Goal: Information Seeking & Learning: Check status

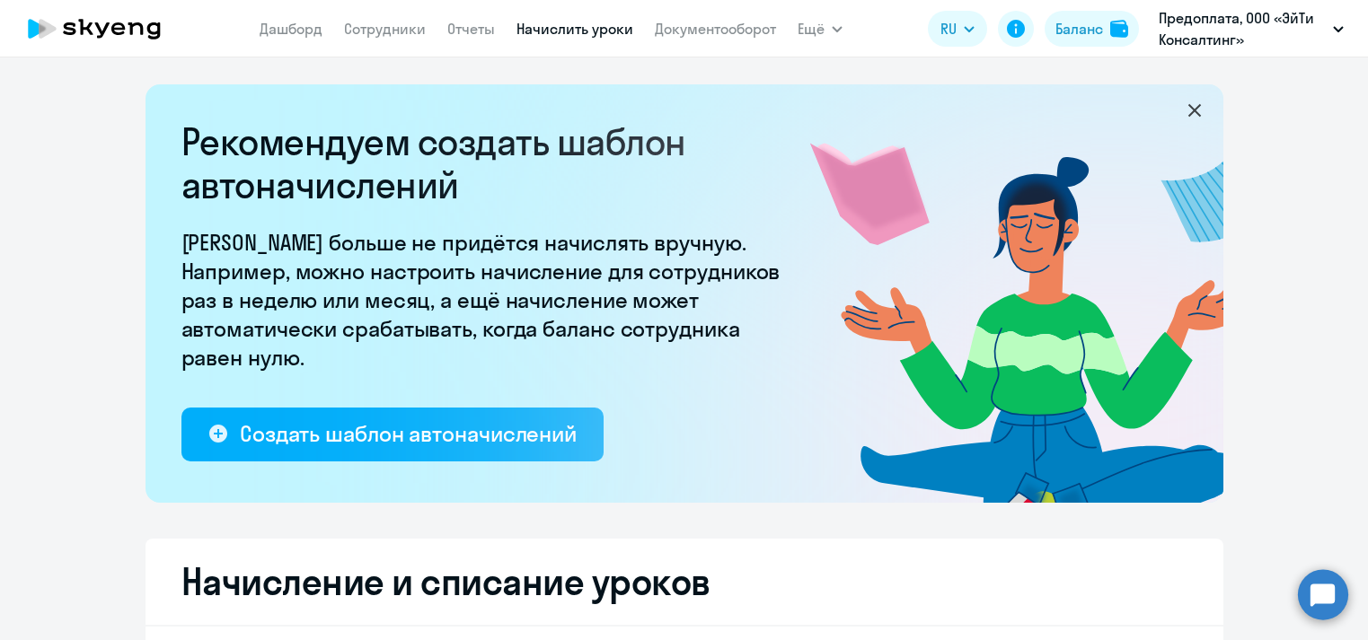
select select "10"
click at [832, 77] on div "Рекомендуем создать шаблон автоначислений Уроки больше не придётся начислять вр…" at bounding box center [684, 348] width 1368 height 583
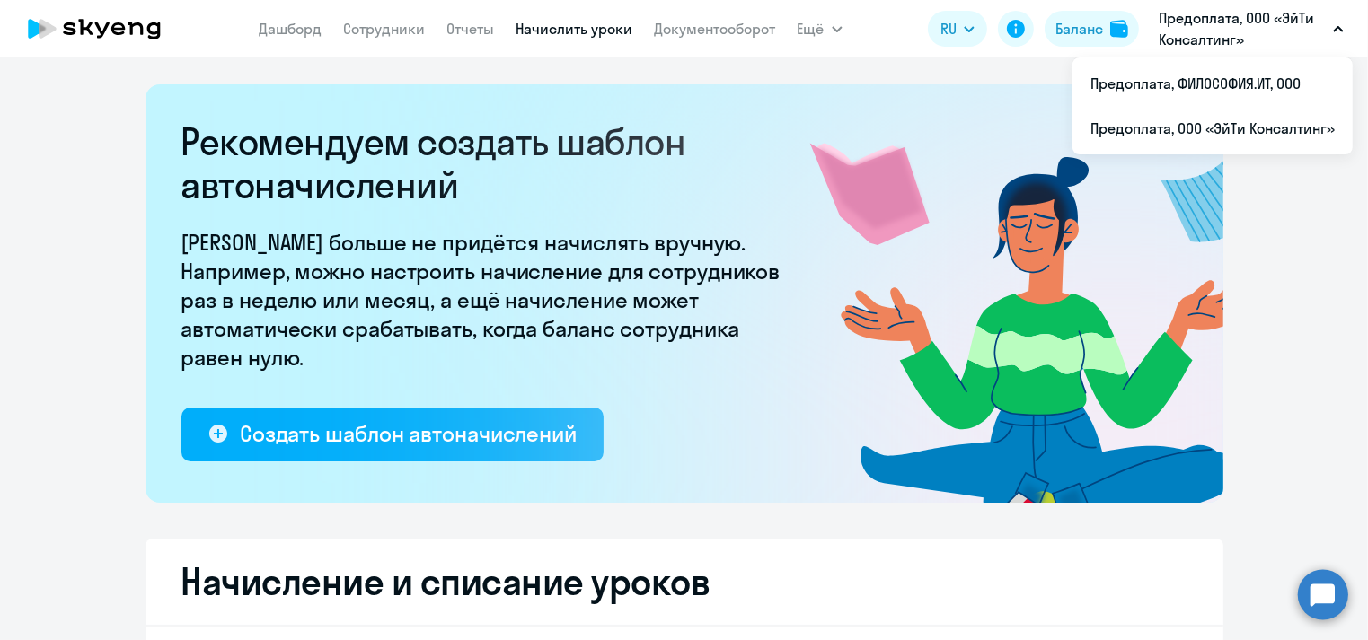
click at [1218, 26] on p "Предоплата, ООО «ЭйТи Консалтинг»" at bounding box center [1241, 28] width 167 height 43
click at [1219, 36] on p "Предоплата, ООО «ЭйТи Консалтинг»" at bounding box center [1241, 28] width 167 height 43
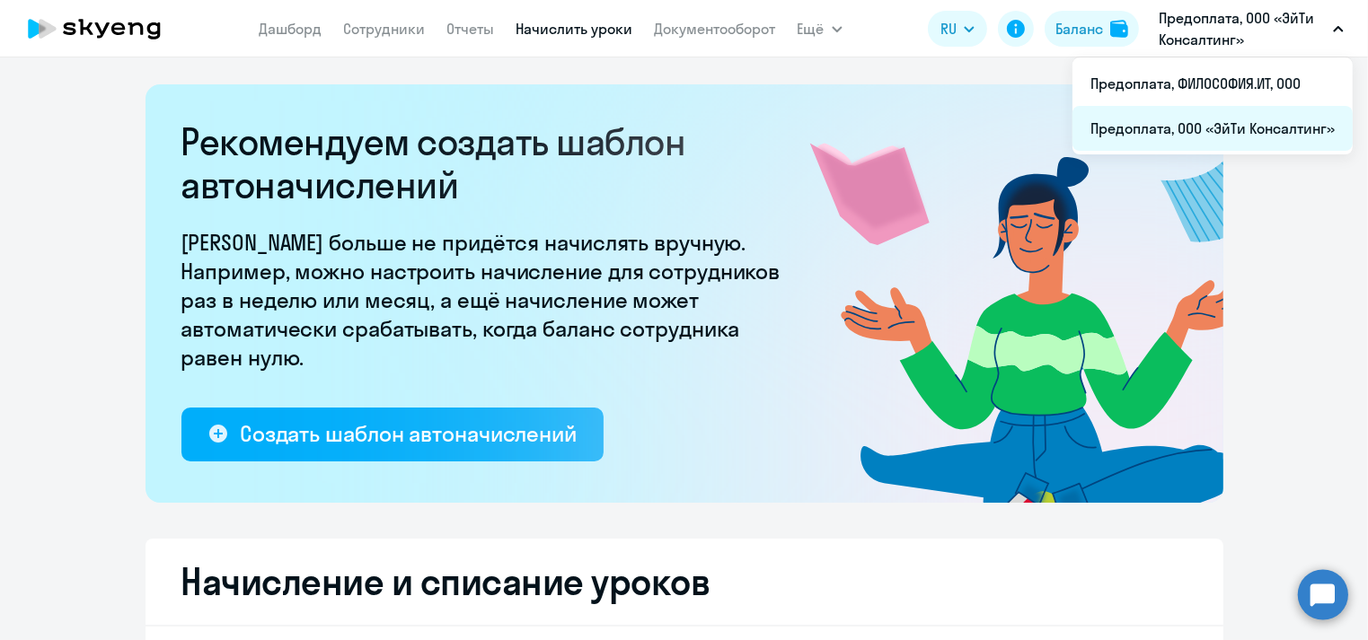
click at [1217, 138] on li "Предоплата, ООО «ЭйТи Консалтинг»" at bounding box center [1212, 128] width 280 height 45
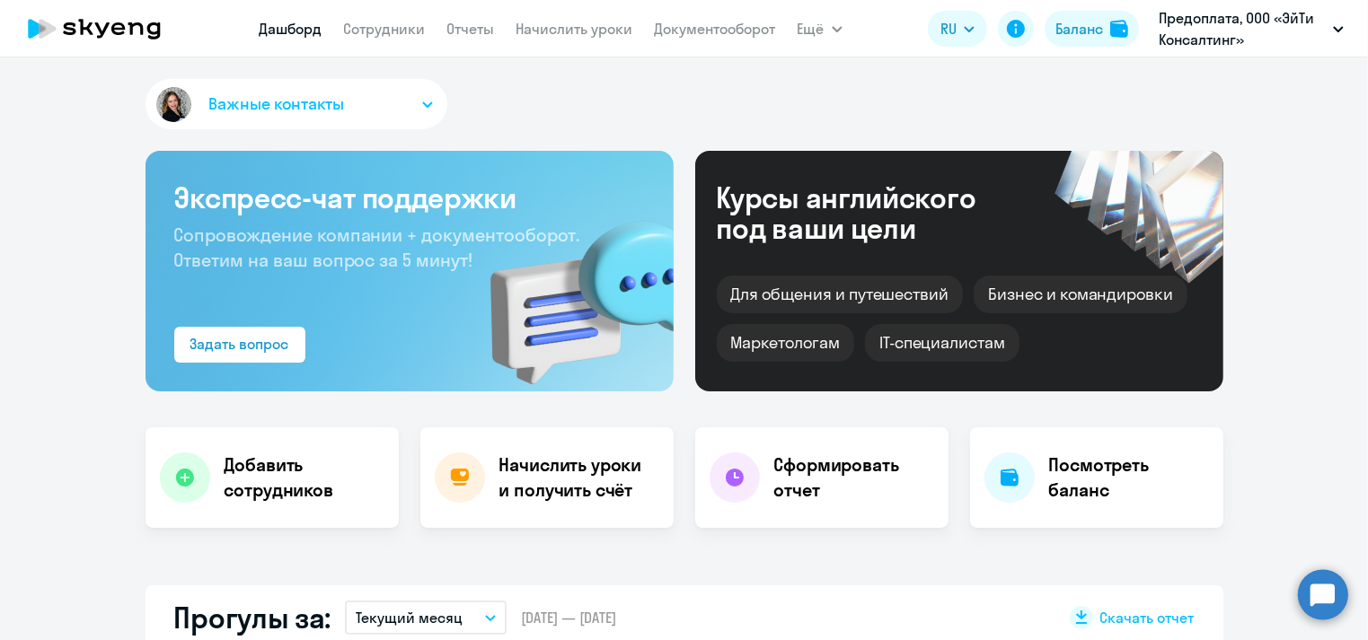
select select "30"
click at [393, 25] on link "Сотрудники" at bounding box center [385, 29] width 82 height 18
select select "30"
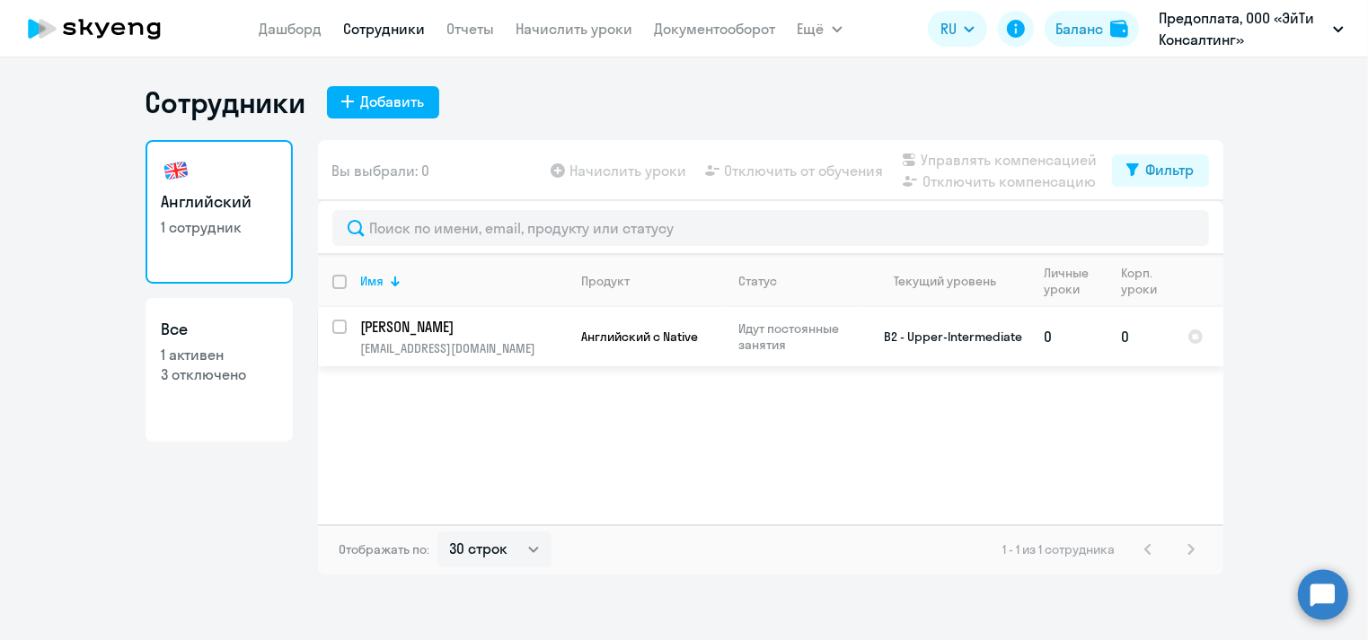
click at [418, 327] on p "[PERSON_NAME]" at bounding box center [462, 327] width 203 height 20
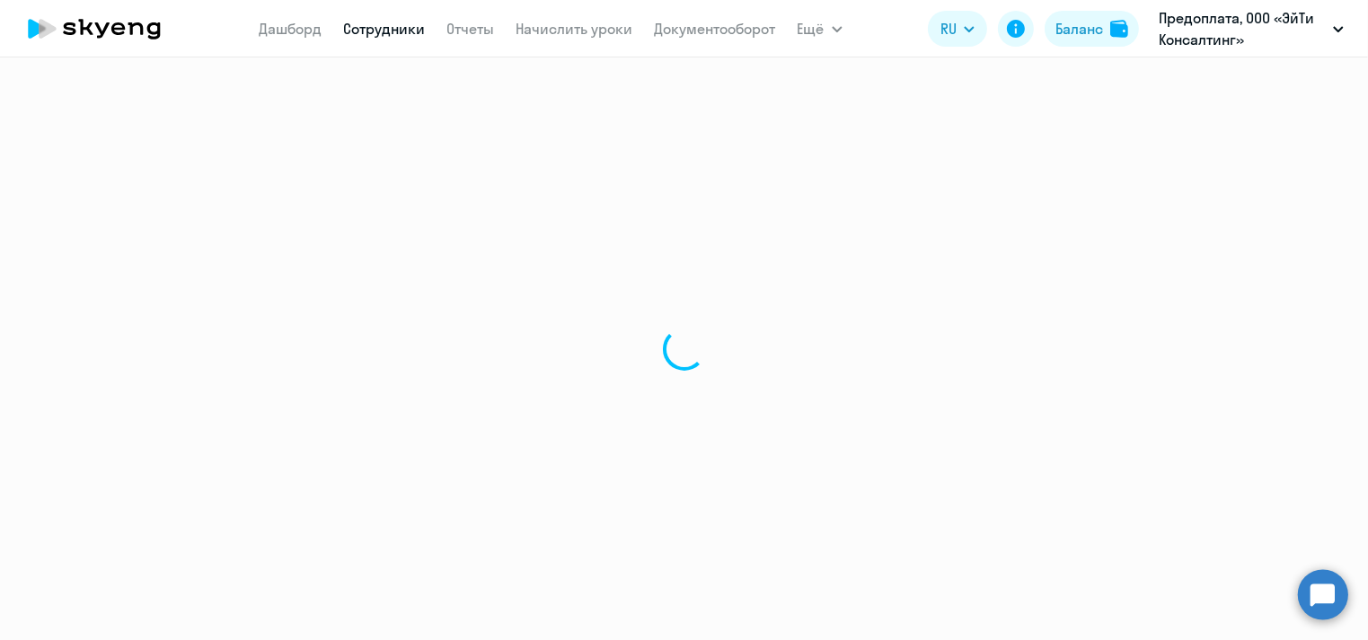
select select "english"
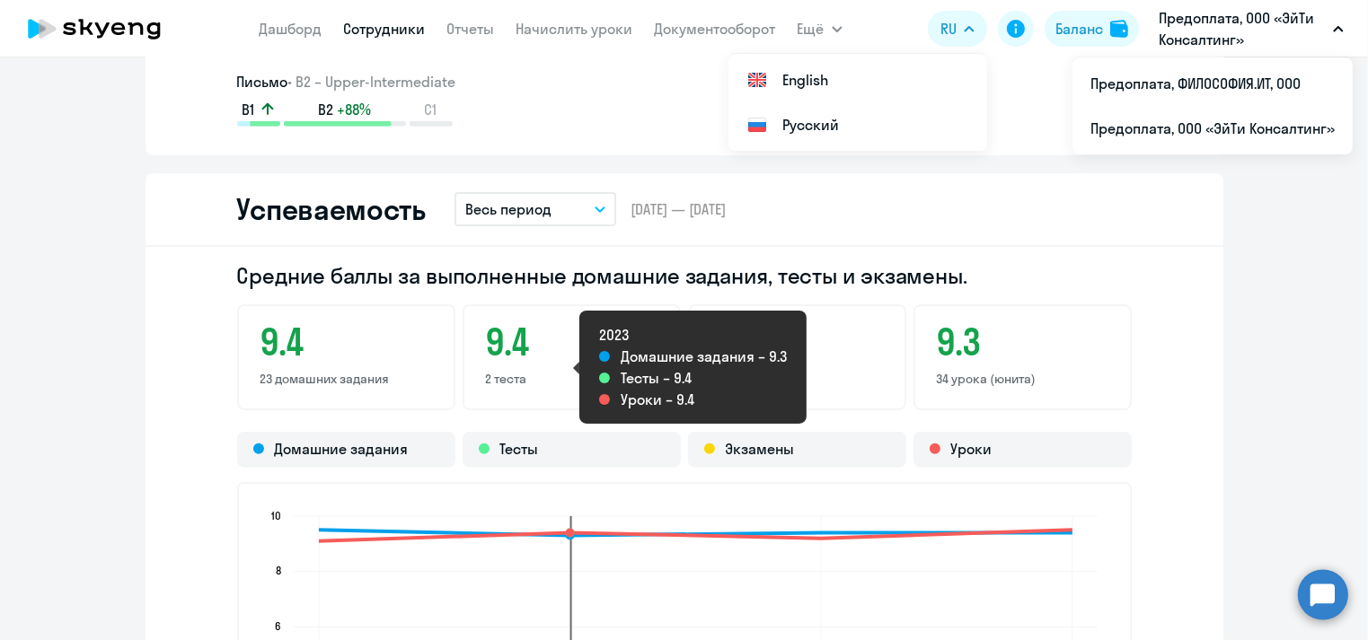
scroll to position [1437, 0]
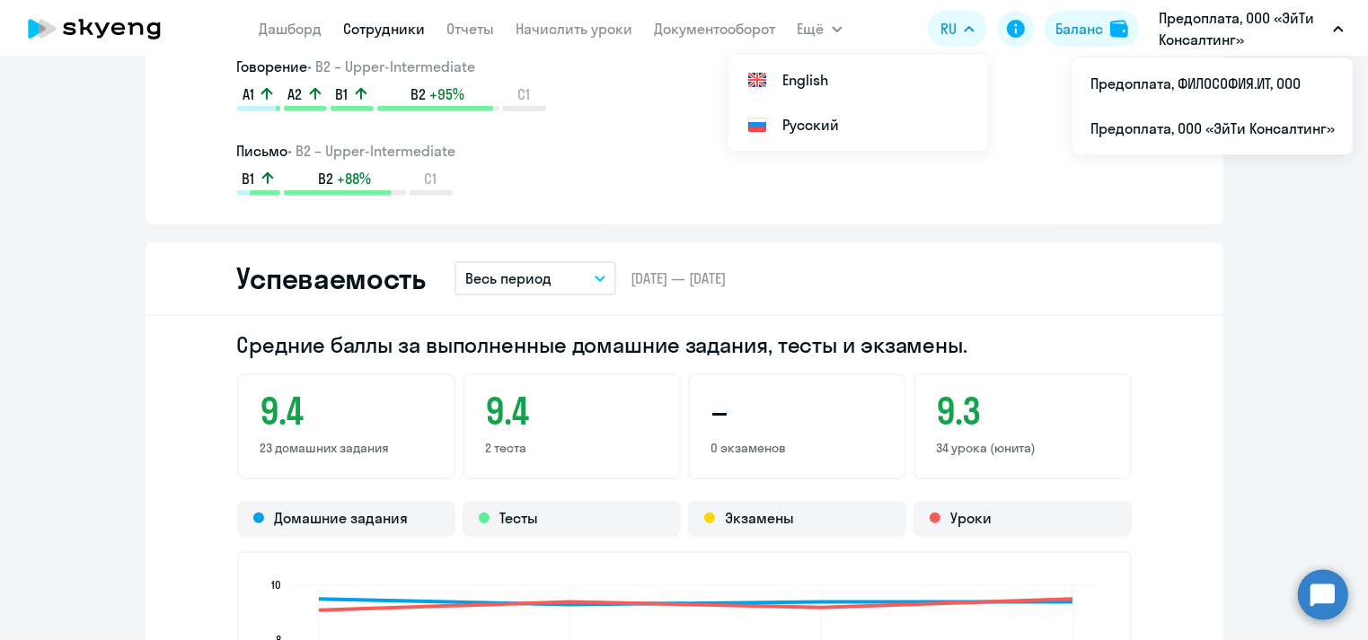
click at [585, 276] on button "Весь период" at bounding box center [535, 278] width 162 height 34
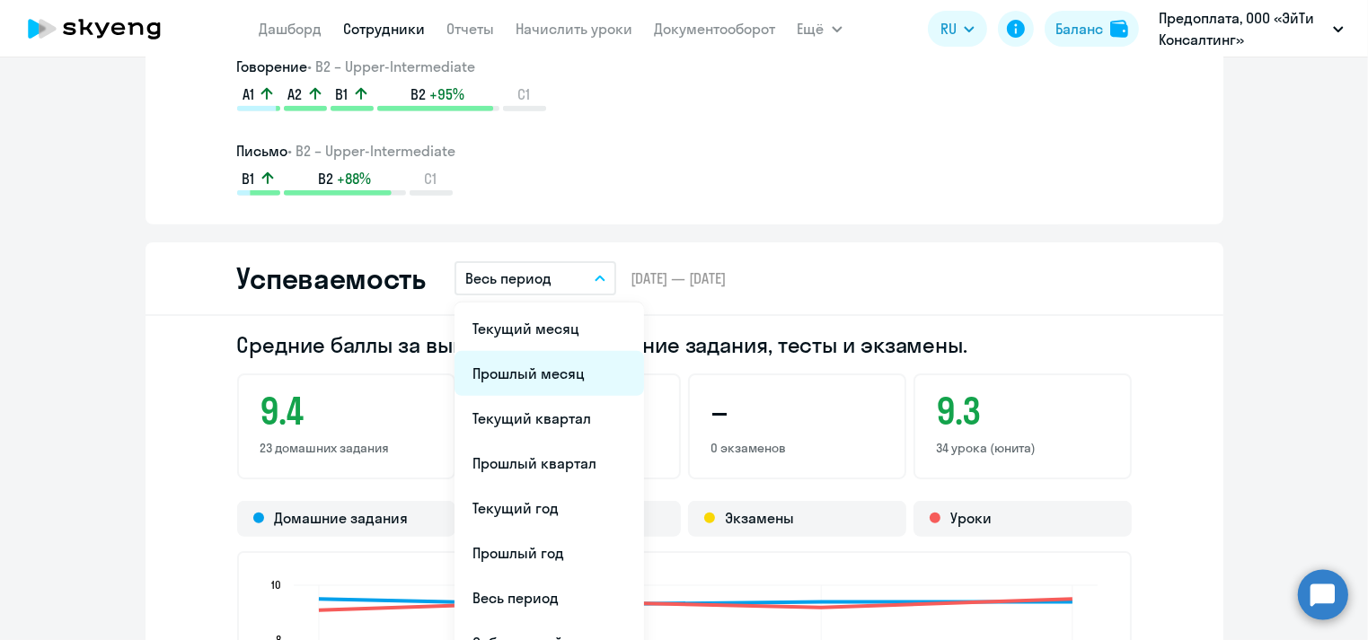
click at [524, 374] on li "Прошлый месяц" at bounding box center [548, 373] width 189 height 45
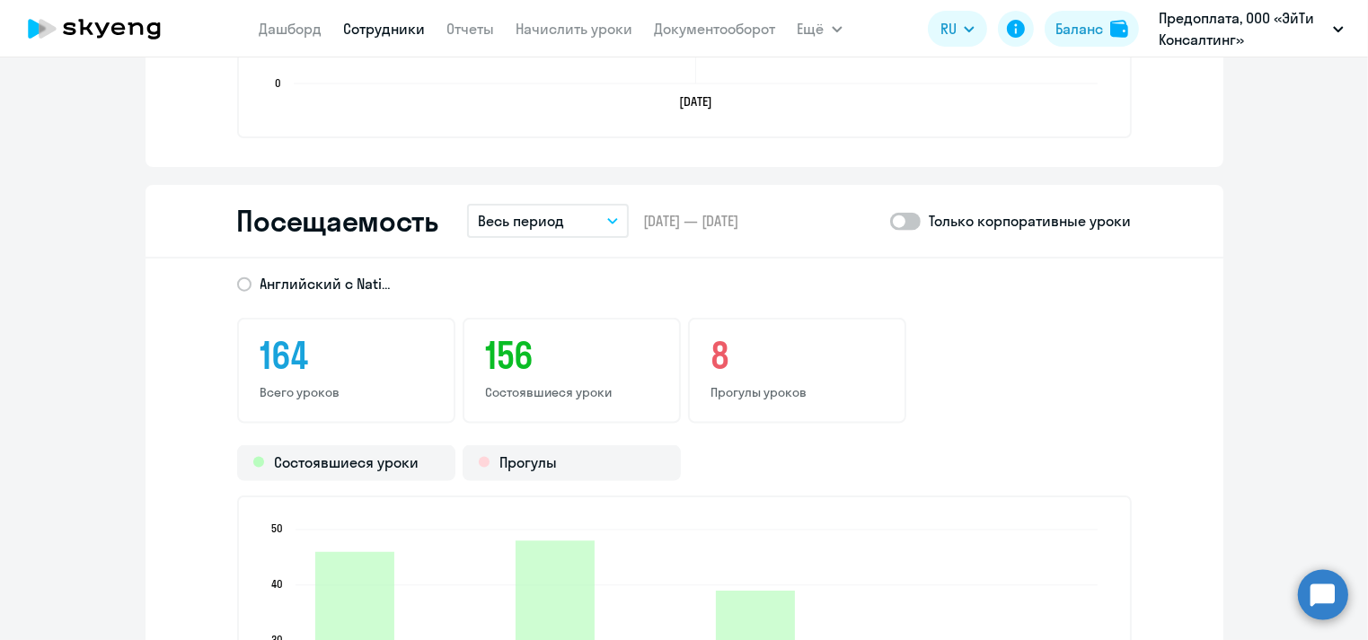
scroll to position [2227, 0]
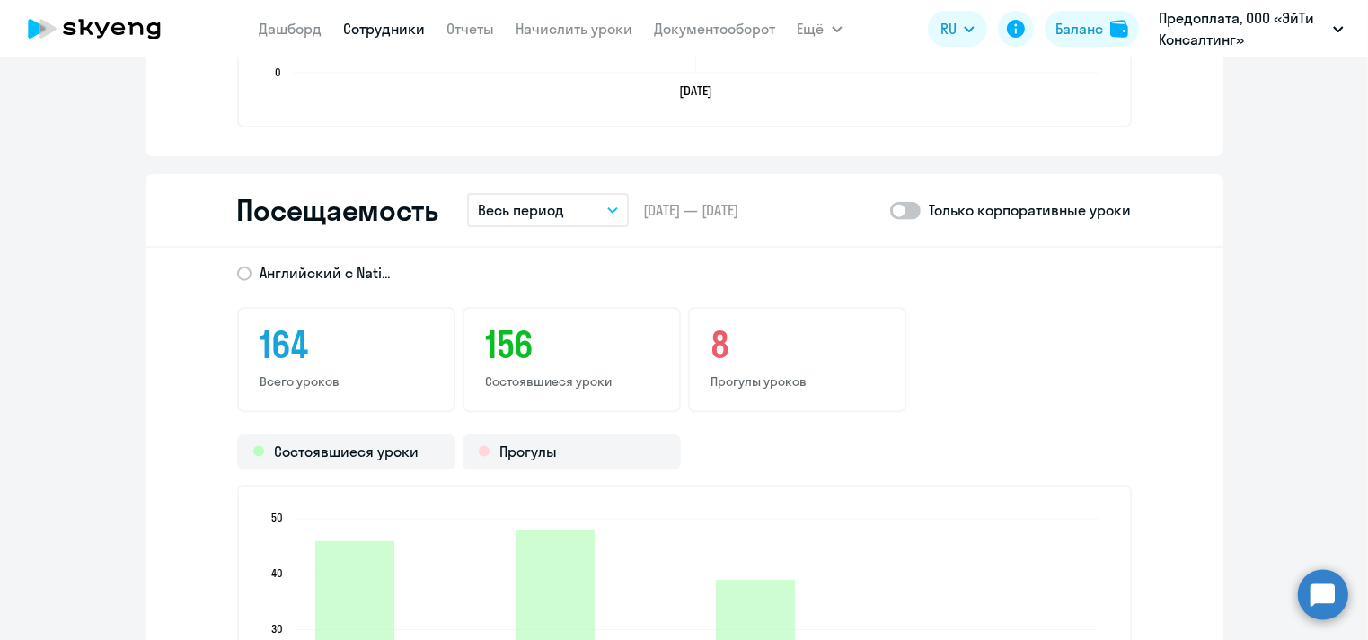
click at [903, 213] on span at bounding box center [905, 211] width 31 height 18
click at [890, 211] on input "checkbox" at bounding box center [889, 210] width 1 height 1
checkbox input "true"
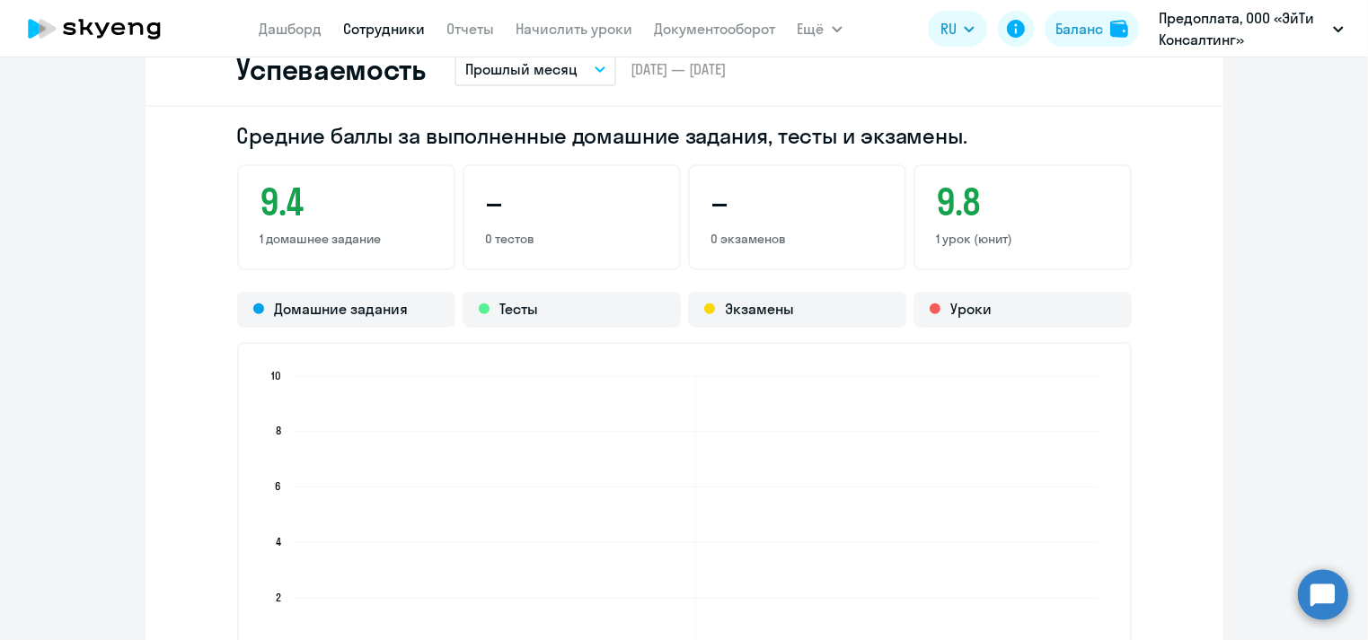
scroll to position [1595, 0]
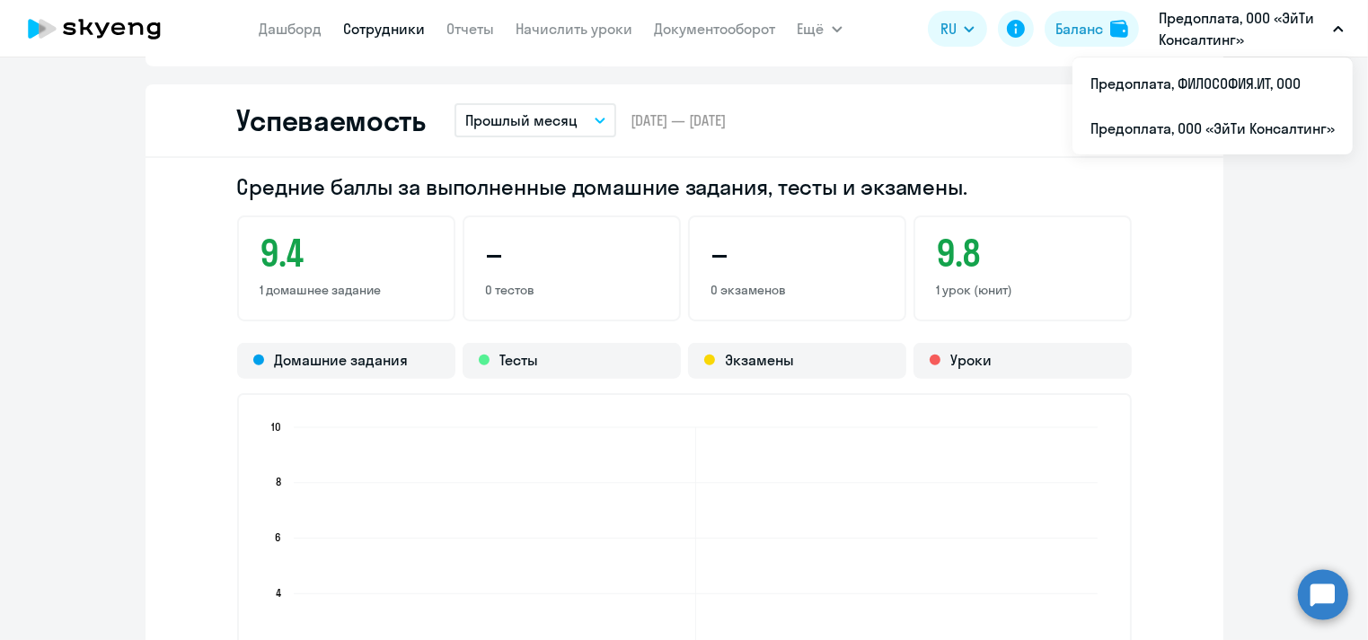
click at [598, 125] on button "Прошлый месяц" at bounding box center [535, 120] width 162 height 34
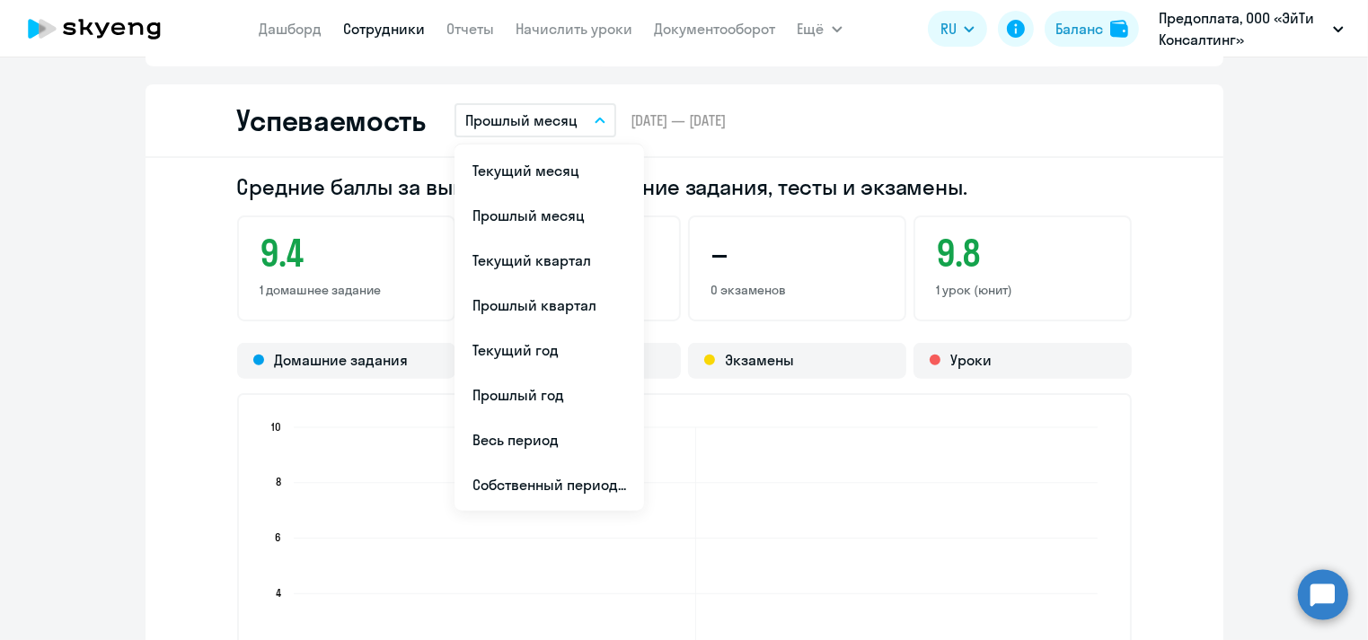
drag, startPoint x: 513, startPoint y: 215, endPoint x: 1246, endPoint y: 47, distance: 752.6
click at [515, 215] on li "Прошлый месяц" at bounding box center [548, 215] width 189 height 45
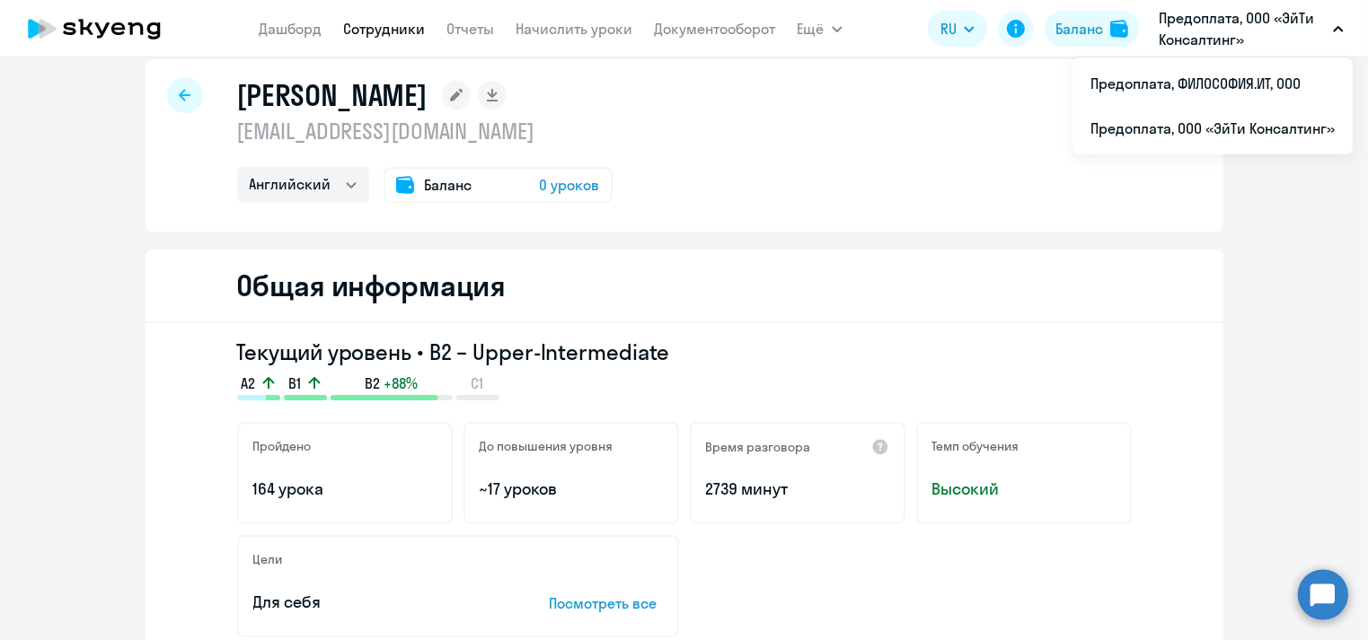
scroll to position [0, 0]
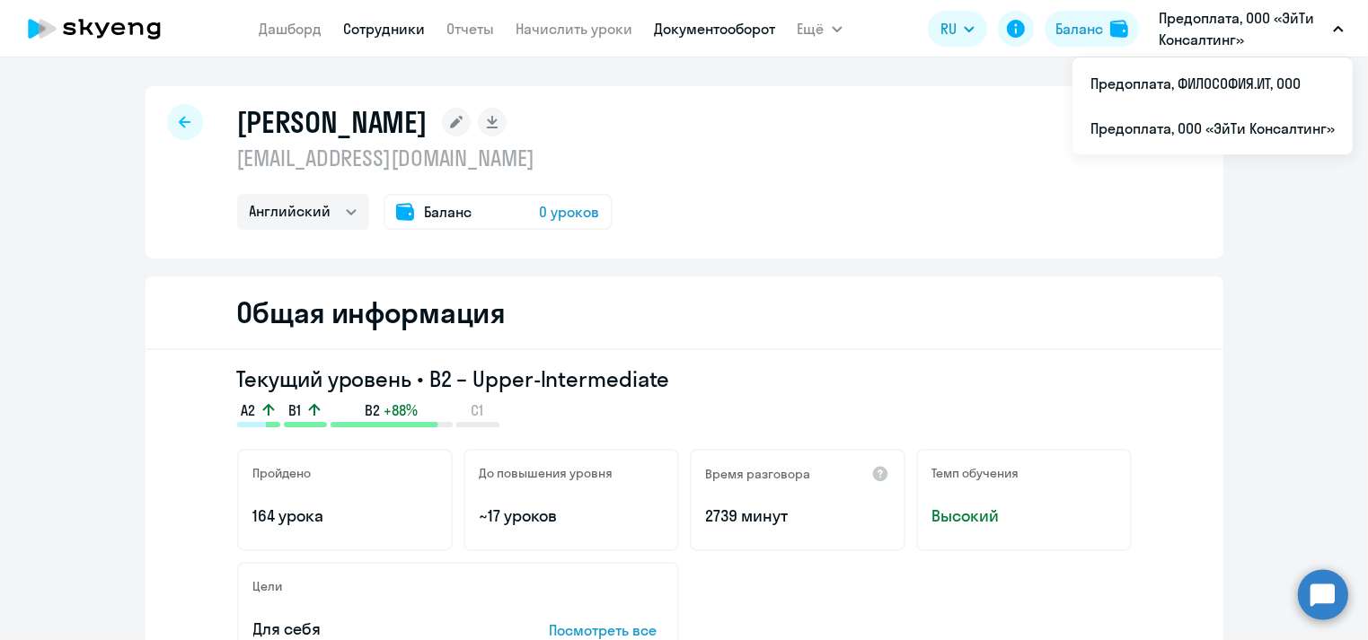
click at [719, 33] on link "Документооборот" at bounding box center [715, 29] width 121 height 18
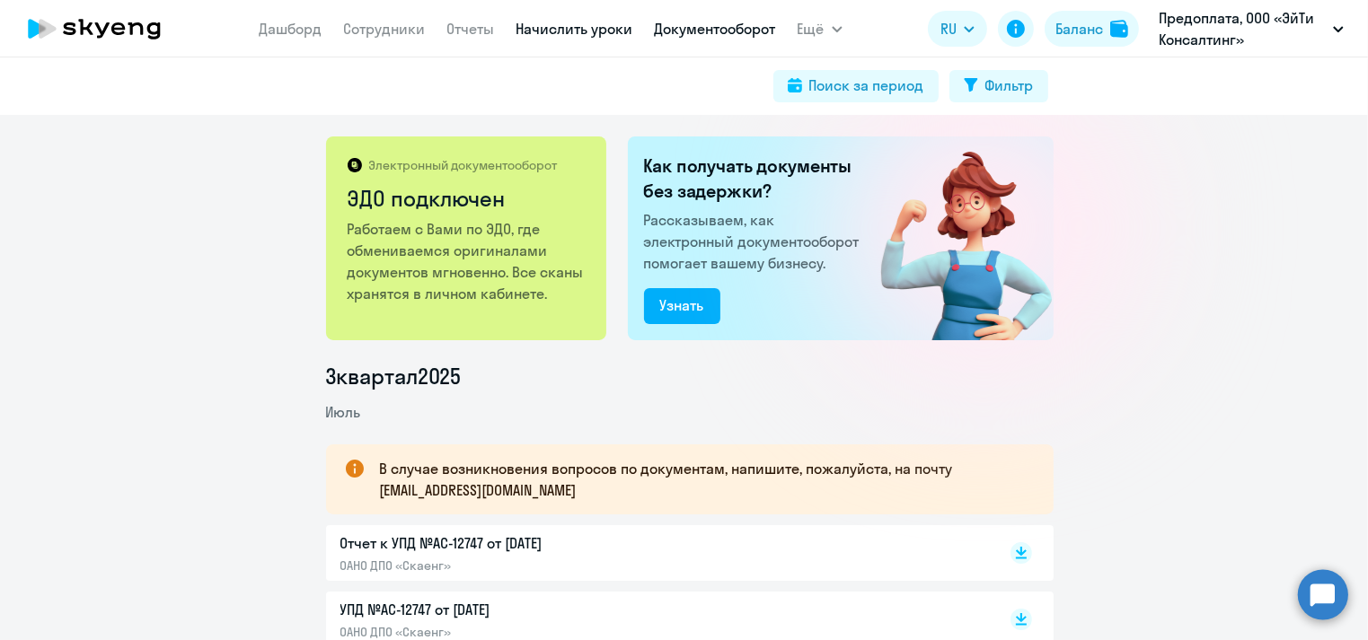
click at [563, 25] on link "Начислить уроки" at bounding box center [574, 29] width 117 height 18
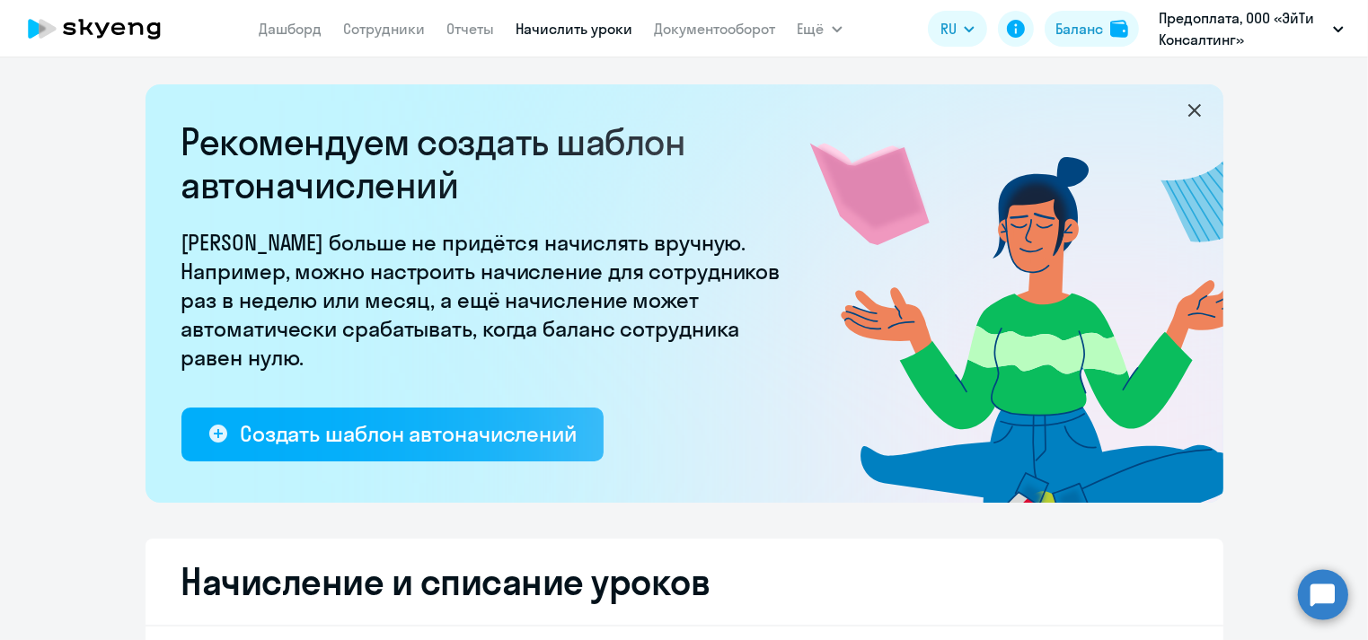
select select "10"
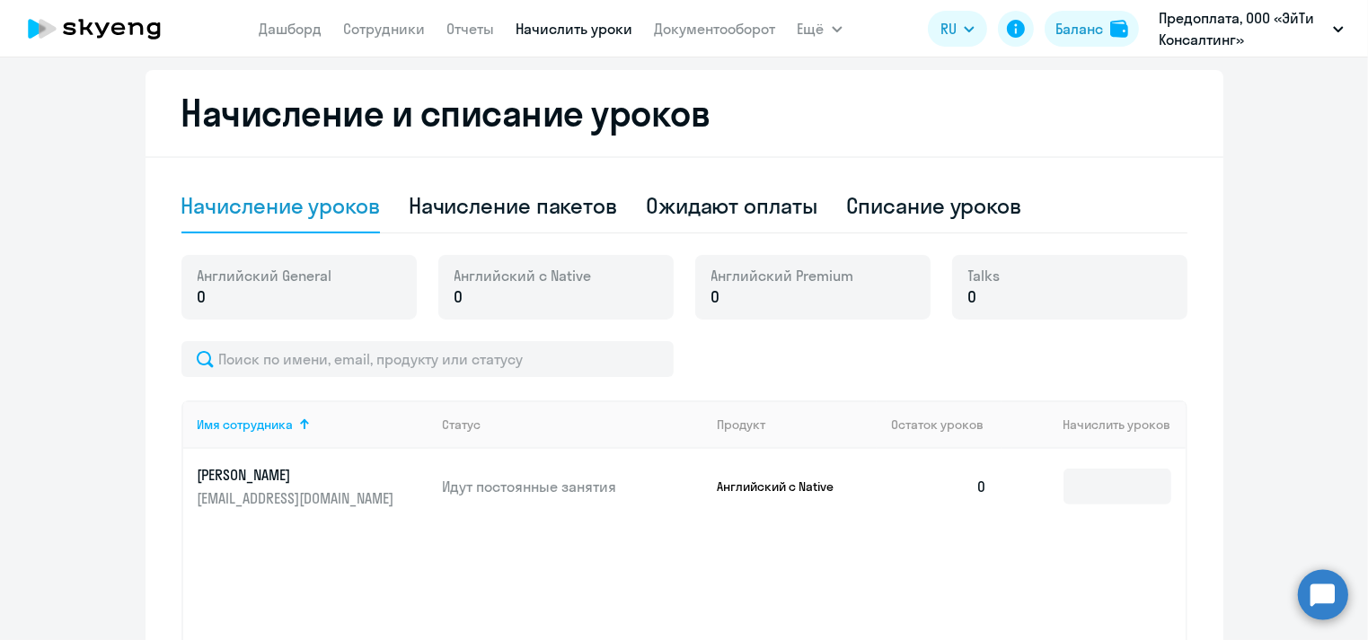
scroll to position [503, 0]
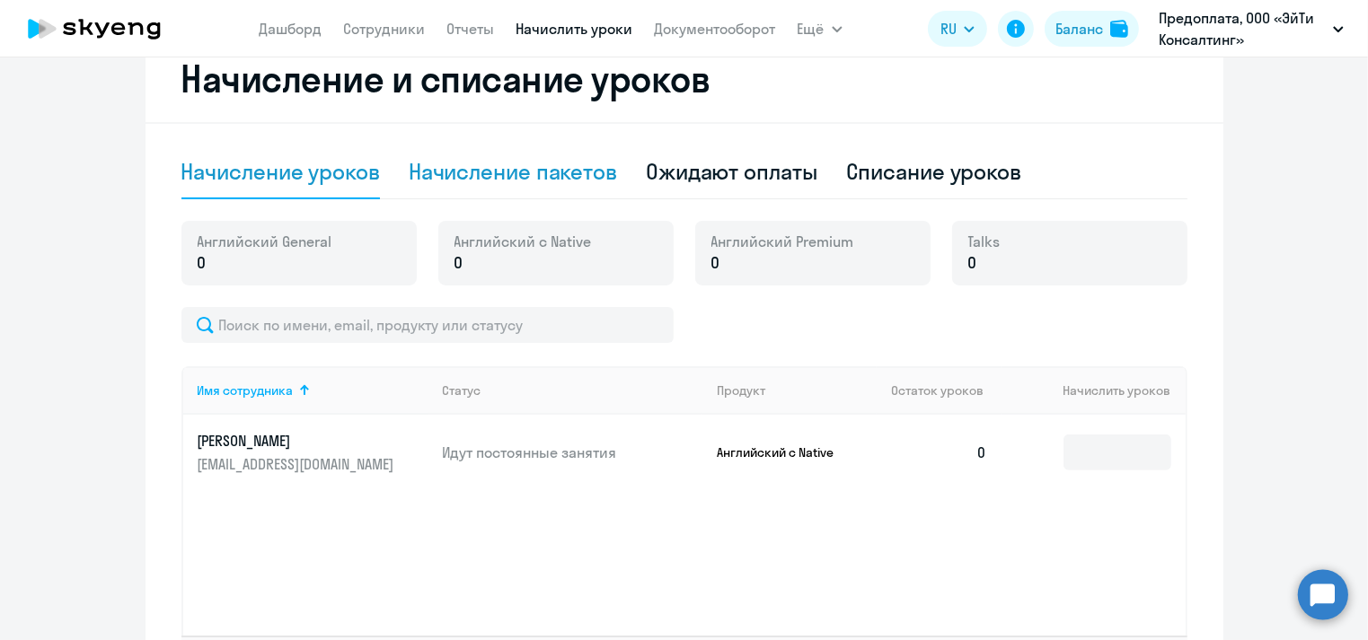
click at [553, 169] on div "Начисление пакетов" at bounding box center [513, 171] width 208 height 29
select select "10"
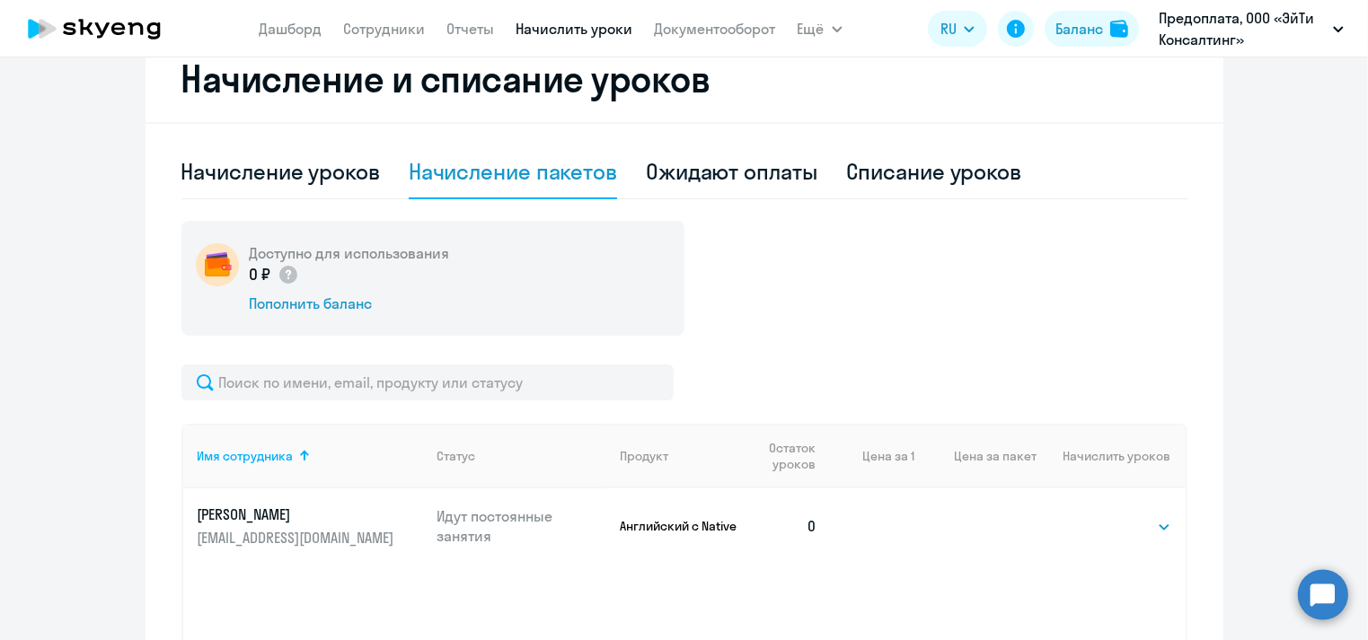
scroll to position [575, 0]
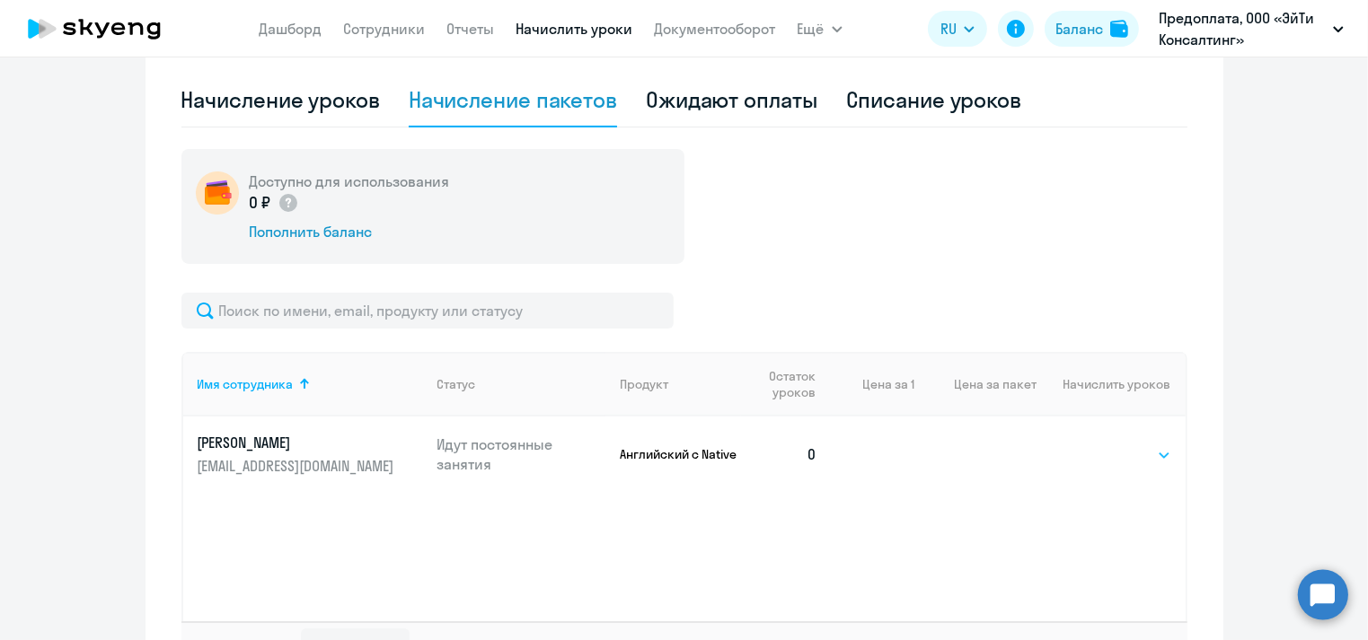
click at [1139, 461] on select "Выбрать 4 8 16 32 64 96 128" at bounding box center [1134, 455] width 74 height 22
select select "32"
click at [1097, 444] on select "Выбрать 4 8 16 32 64 96 128" at bounding box center [1134, 455] width 74 height 22
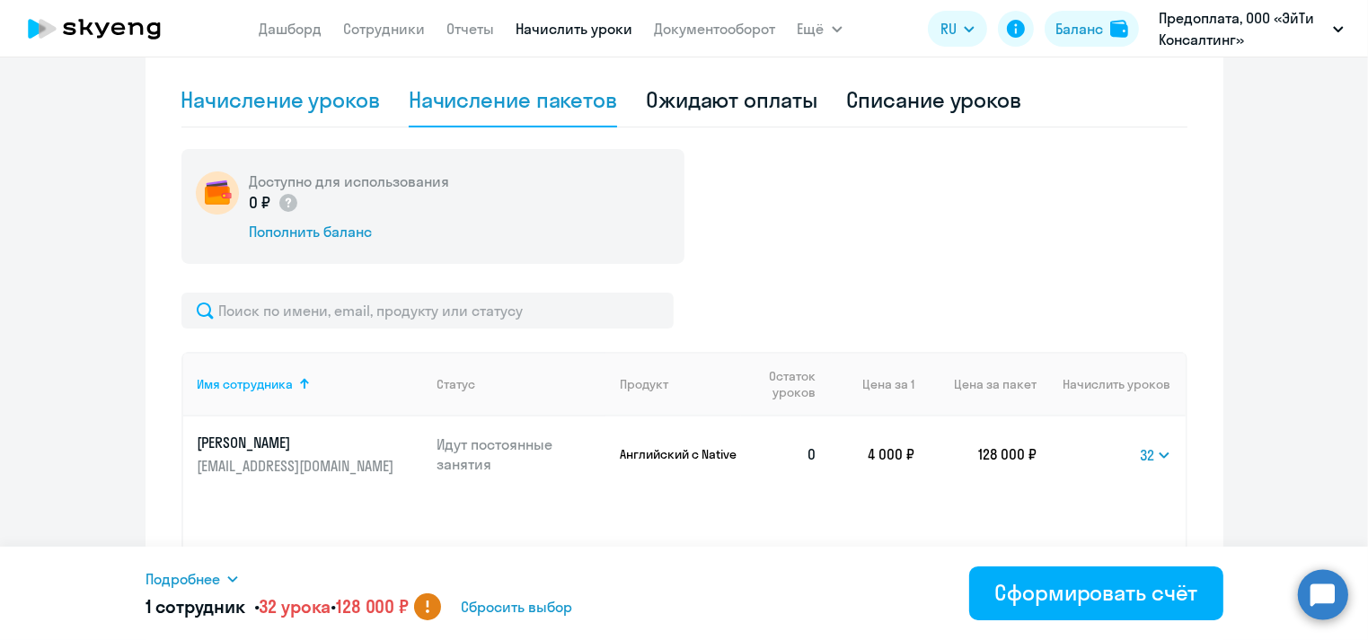
click at [312, 98] on div "Начисление уроков" at bounding box center [280, 99] width 198 height 29
select select "10"
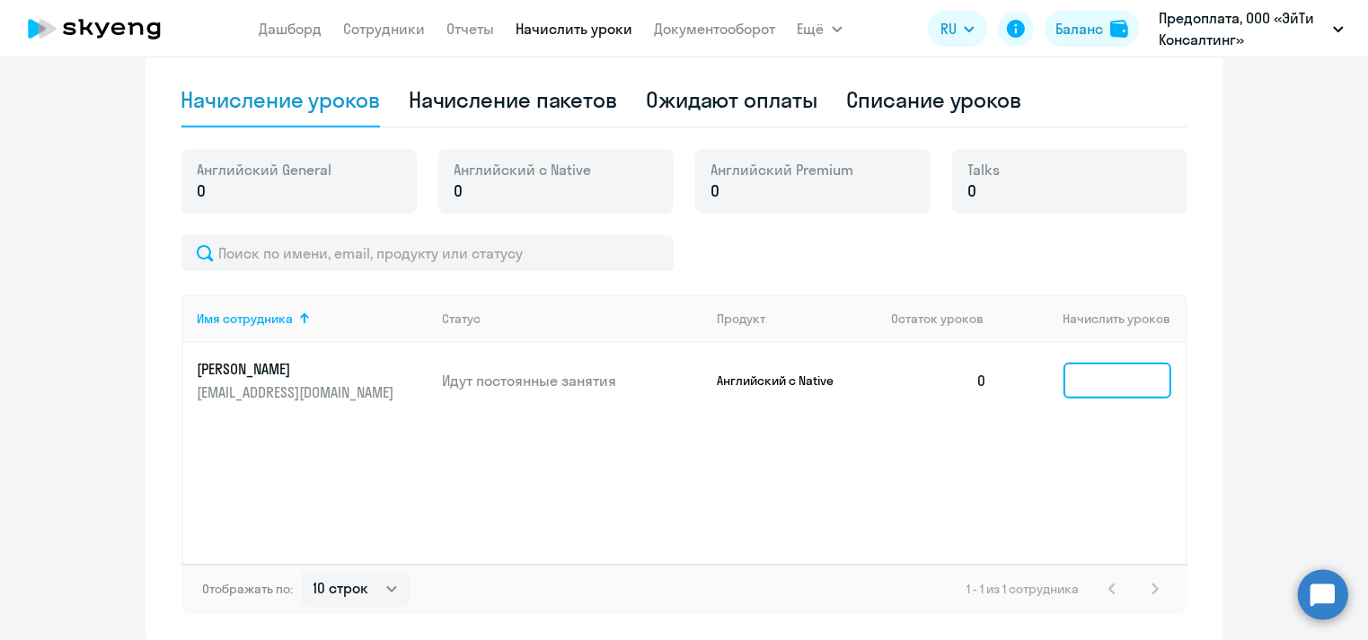
click at [1153, 385] on input at bounding box center [1117, 381] width 108 height 36
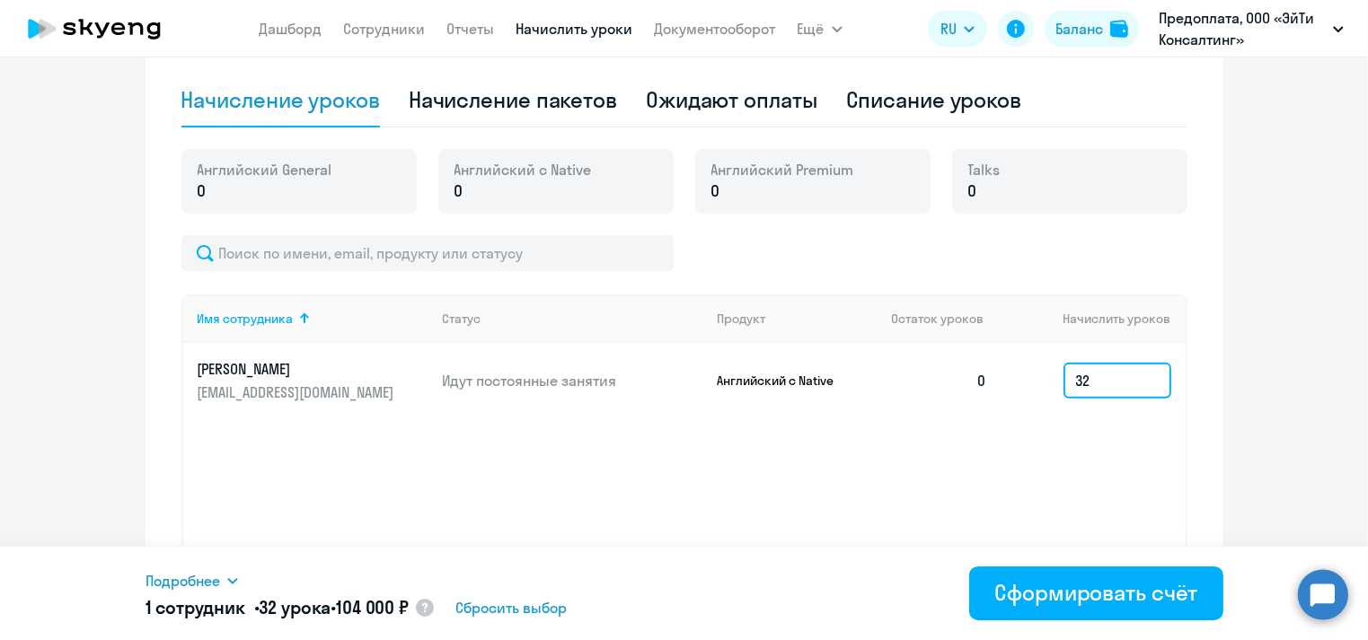
type input "32"
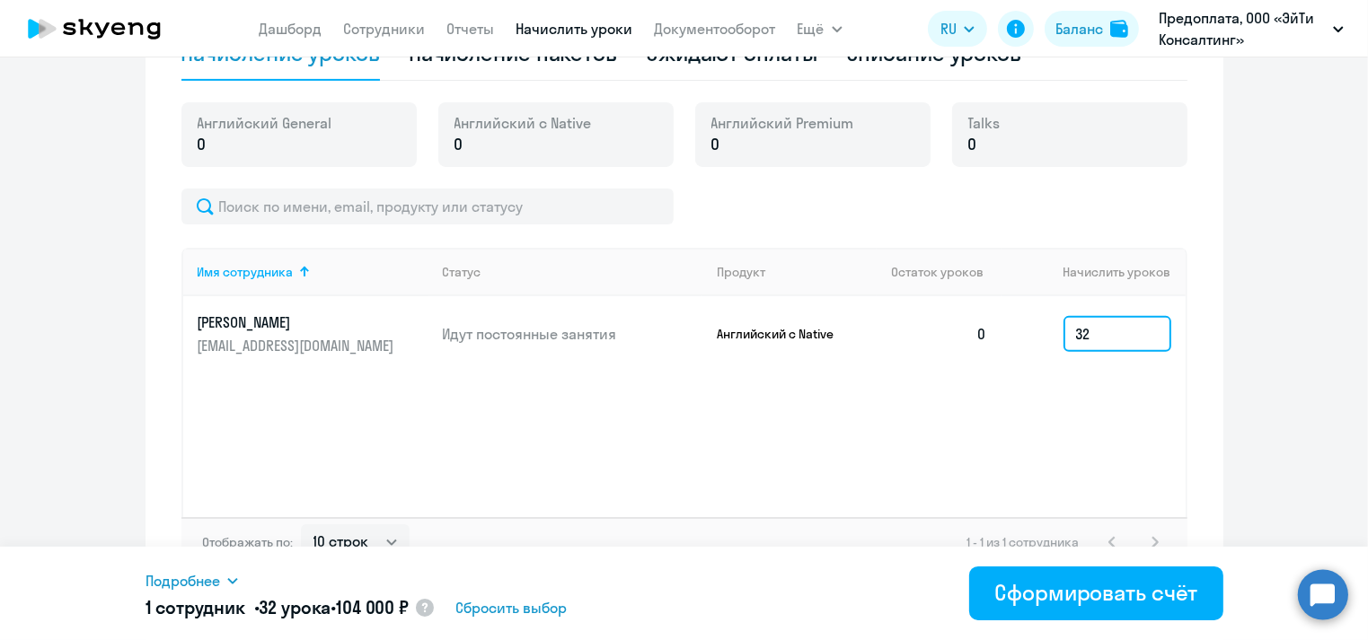
scroll to position [649, 0]
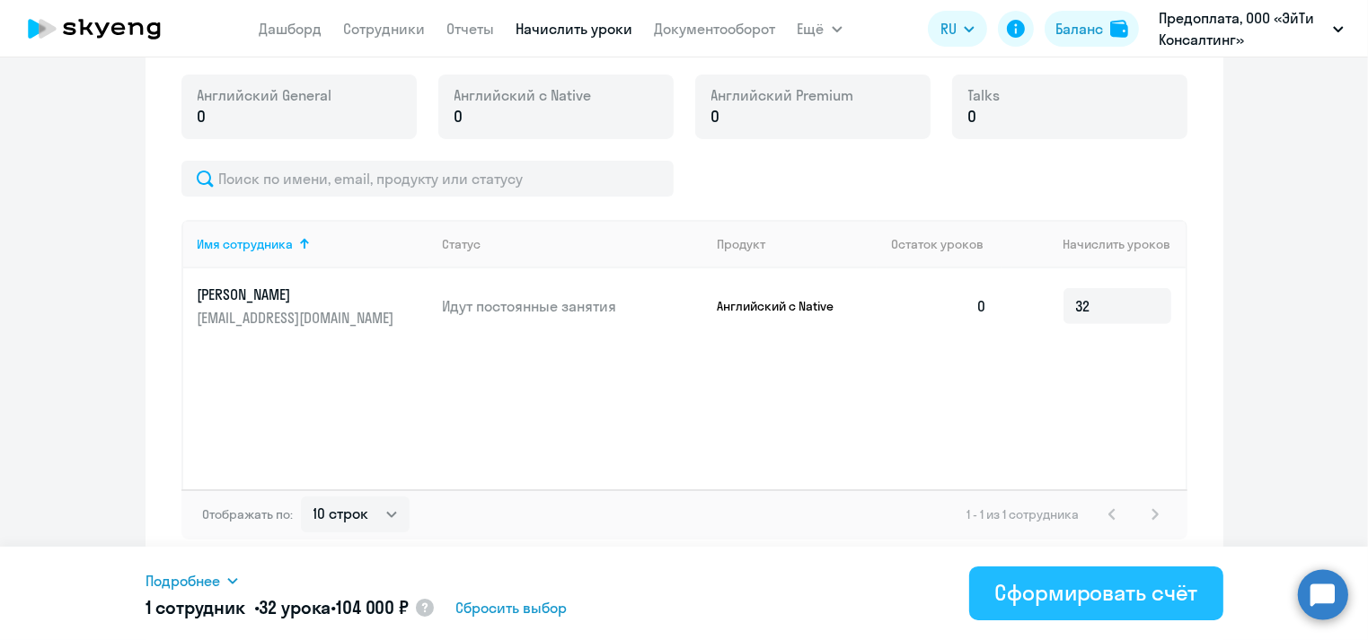
click at [1038, 588] on div "Сформировать счёт" at bounding box center [1095, 592] width 203 height 29
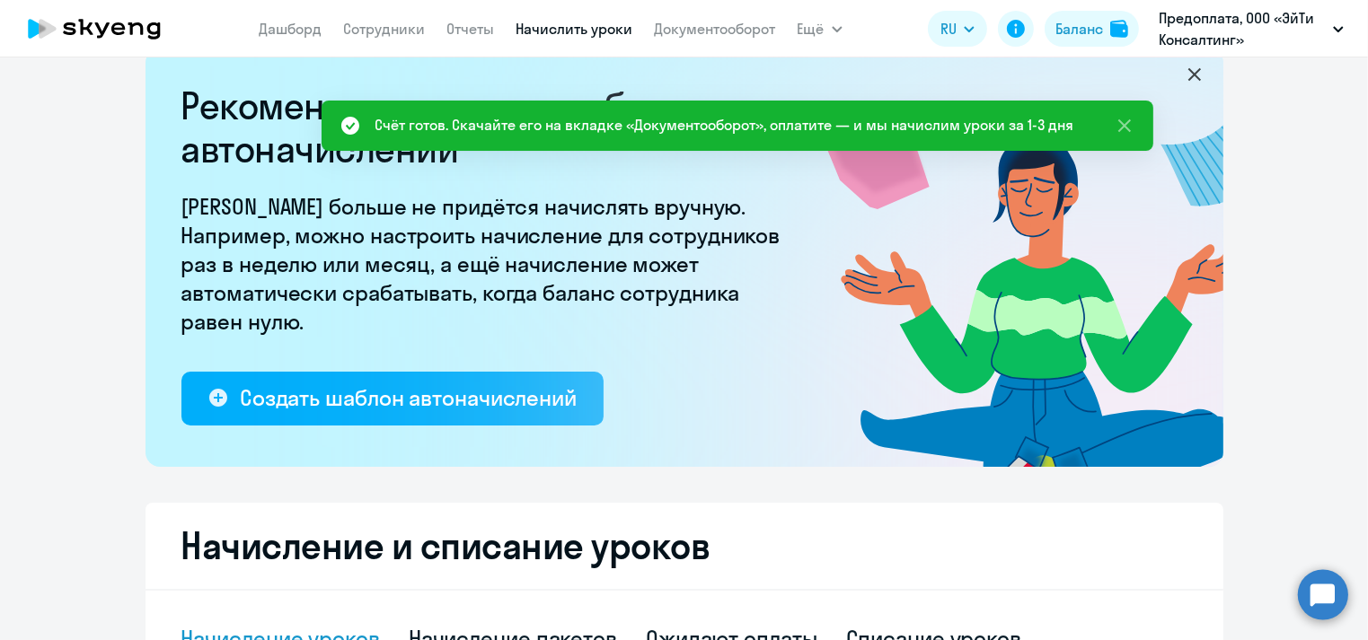
scroll to position [0, 0]
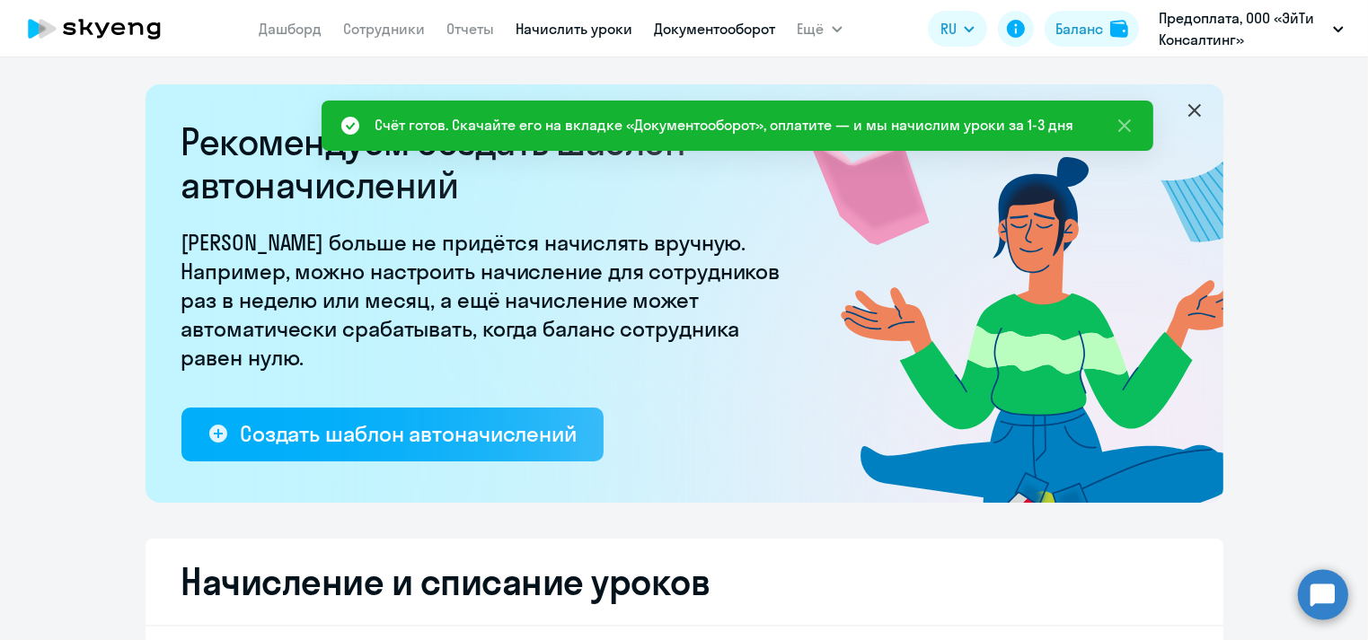
click at [718, 25] on link "Документооборот" at bounding box center [715, 29] width 121 height 18
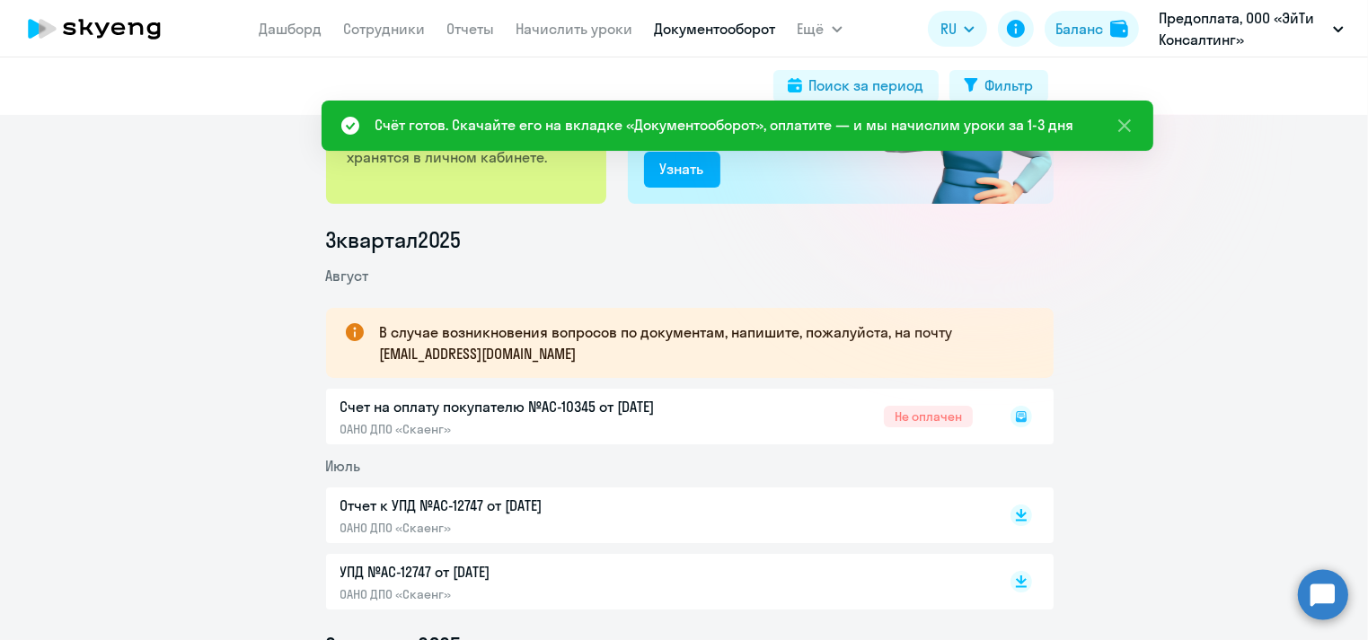
scroll to position [144, 0]
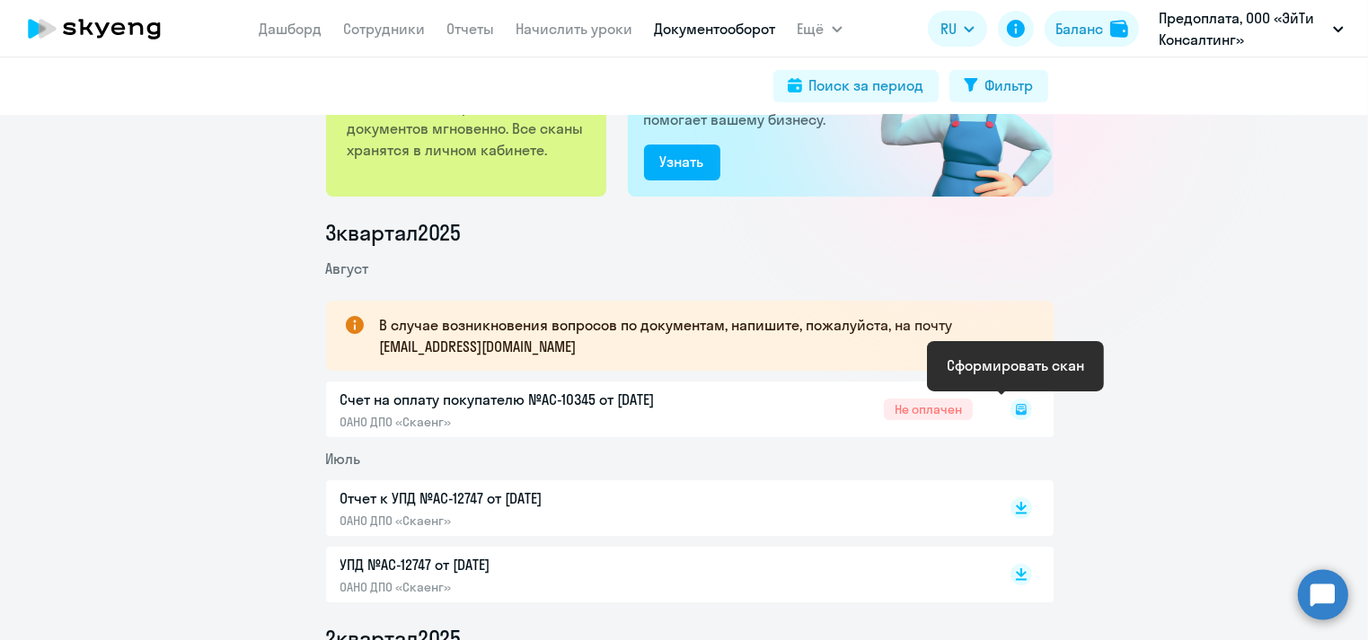
click at [1016, 406] on rect at bounding box center [1021, 410] width 22 height 22
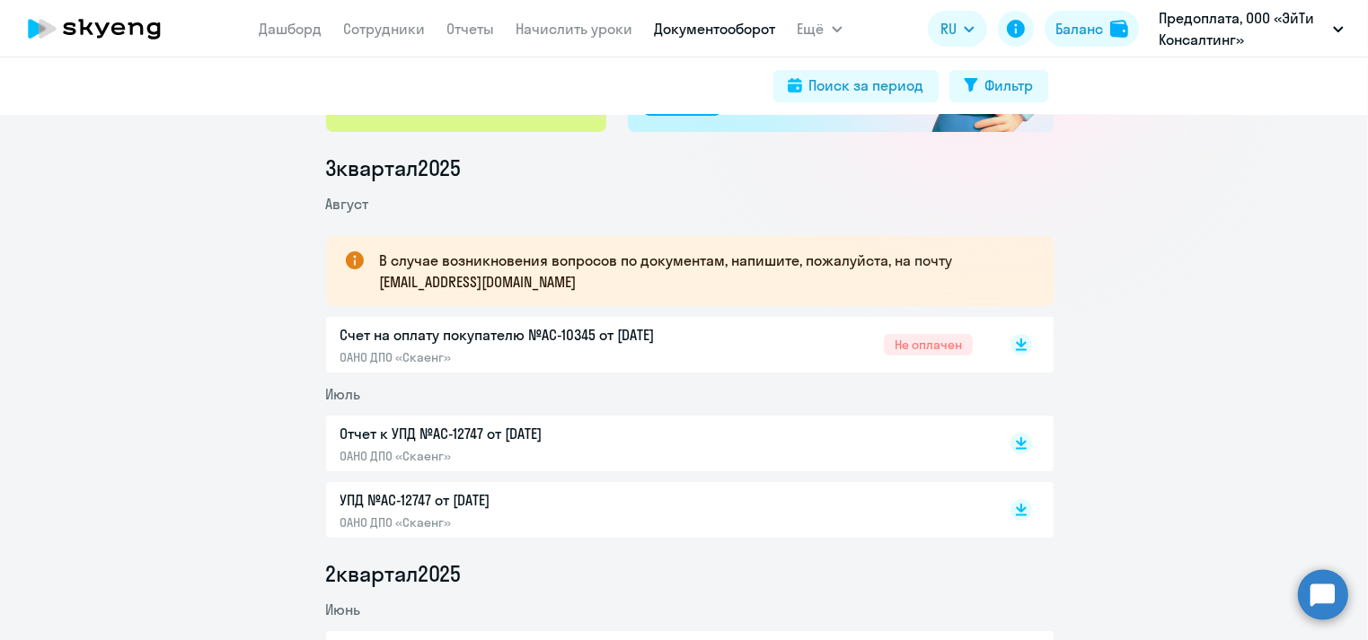
scroll to position [287, 0]
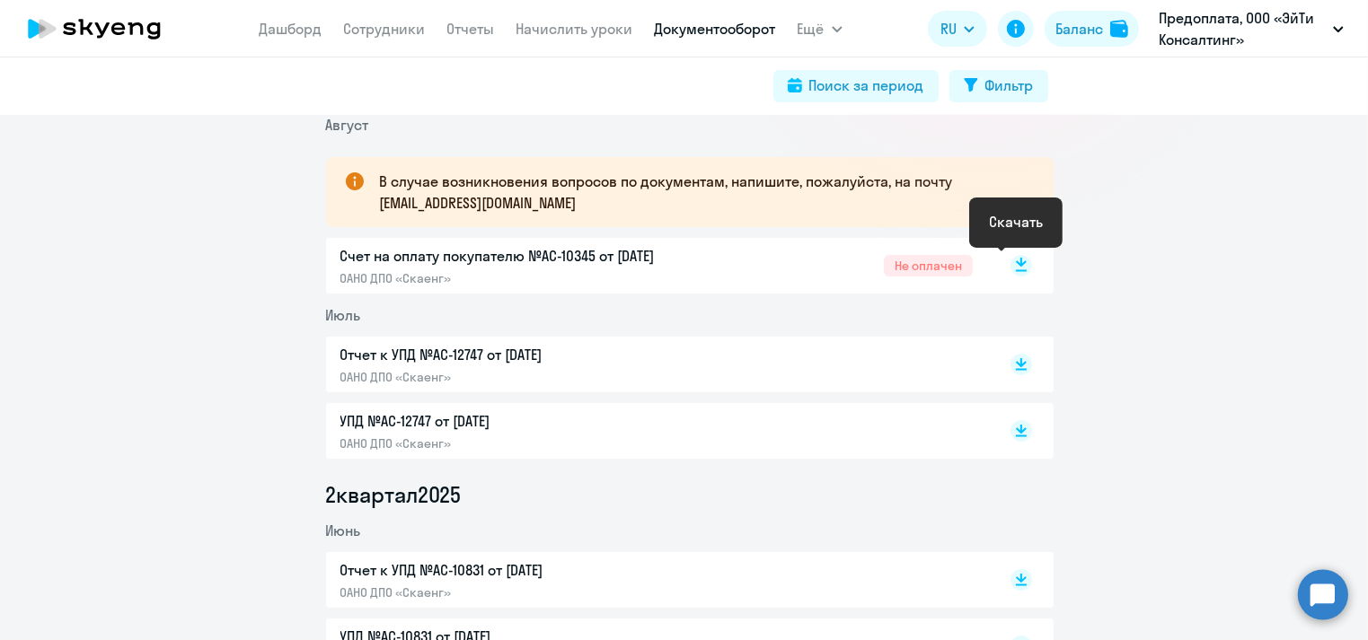
click at [1016, 266] on icon at bounding box center [1021, 262] width 11 height 9
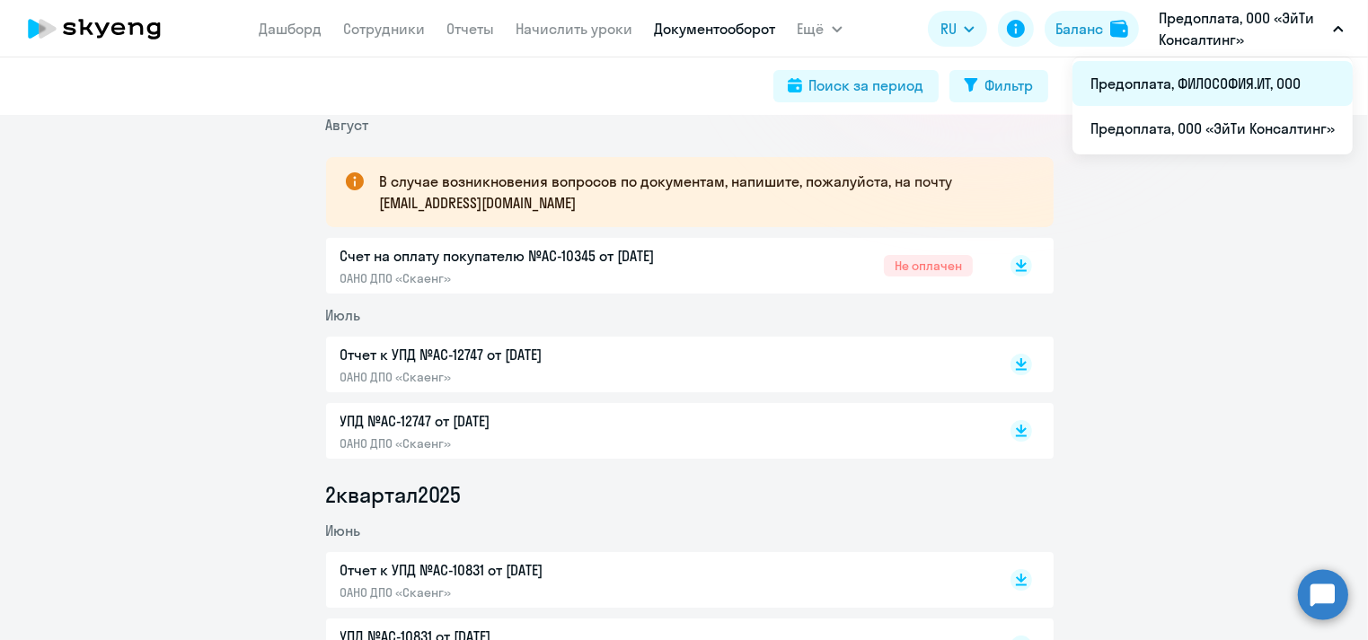
click at [1148, 89] on li "Предоплата, ФИЛОСОФИЯ.ИТ, ООО" at bounding box center [1212, 83] width 280 height 45
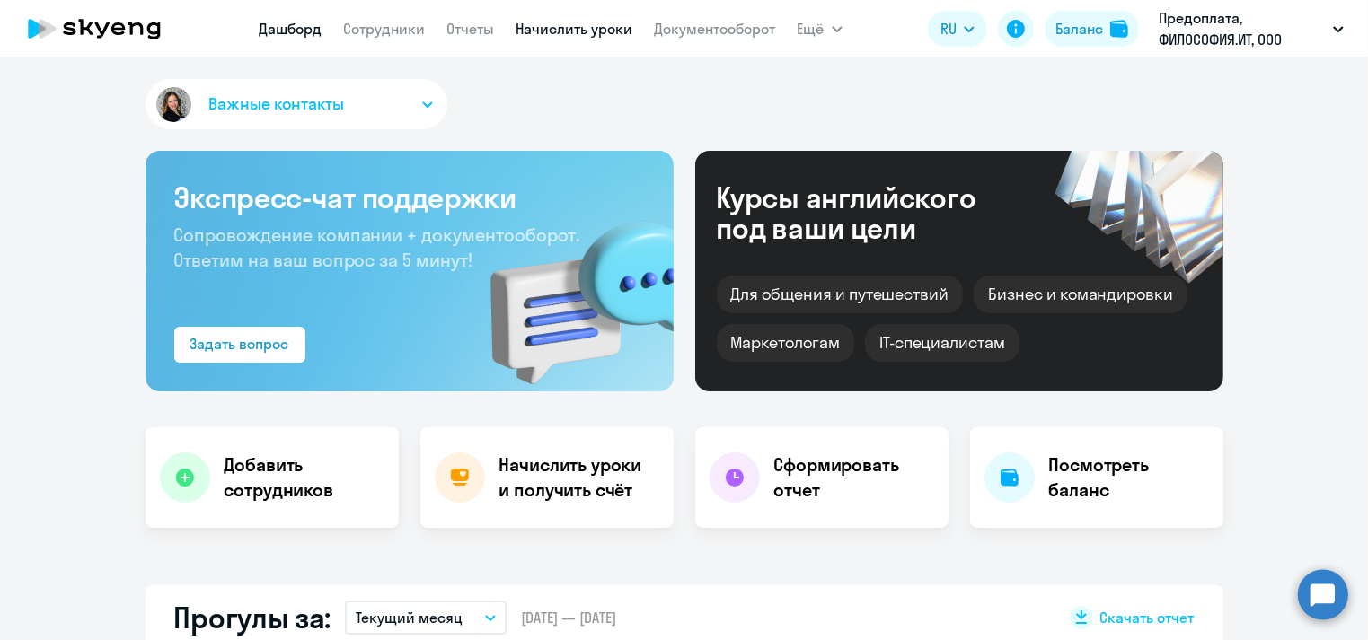
select select "30"
click at [377, 32] on link "Сотрудники" at bounding box center [385, 29] width 82 height 18
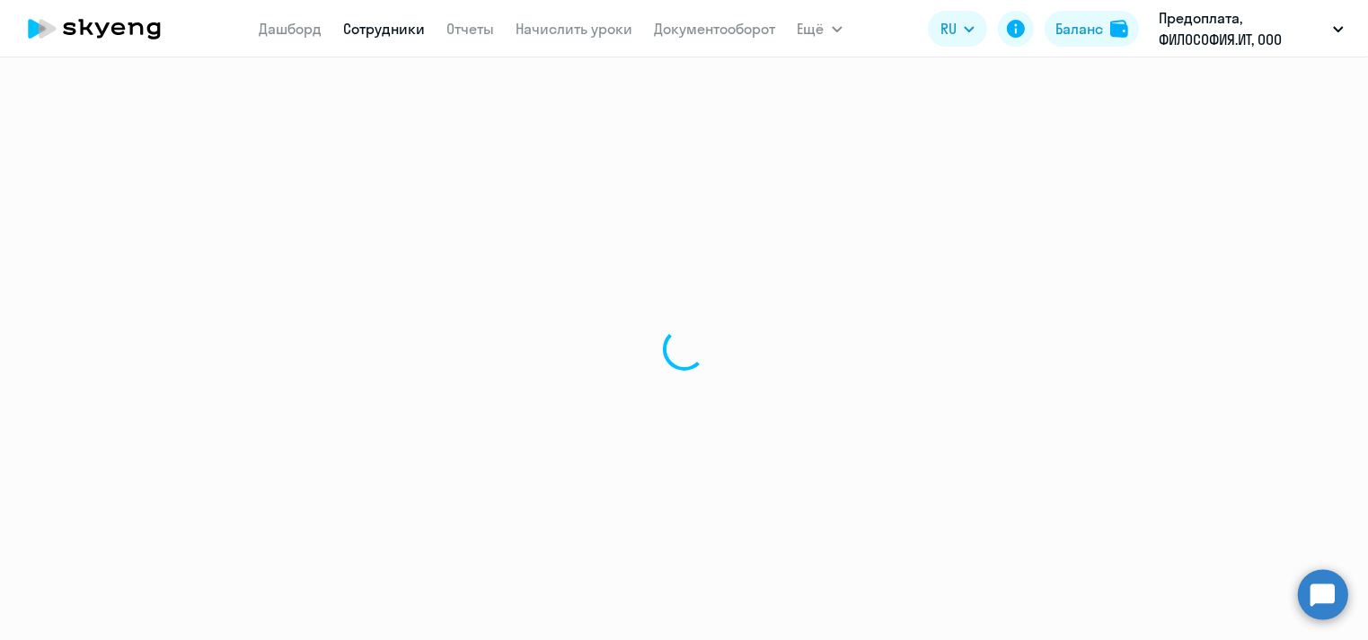
select select "30"
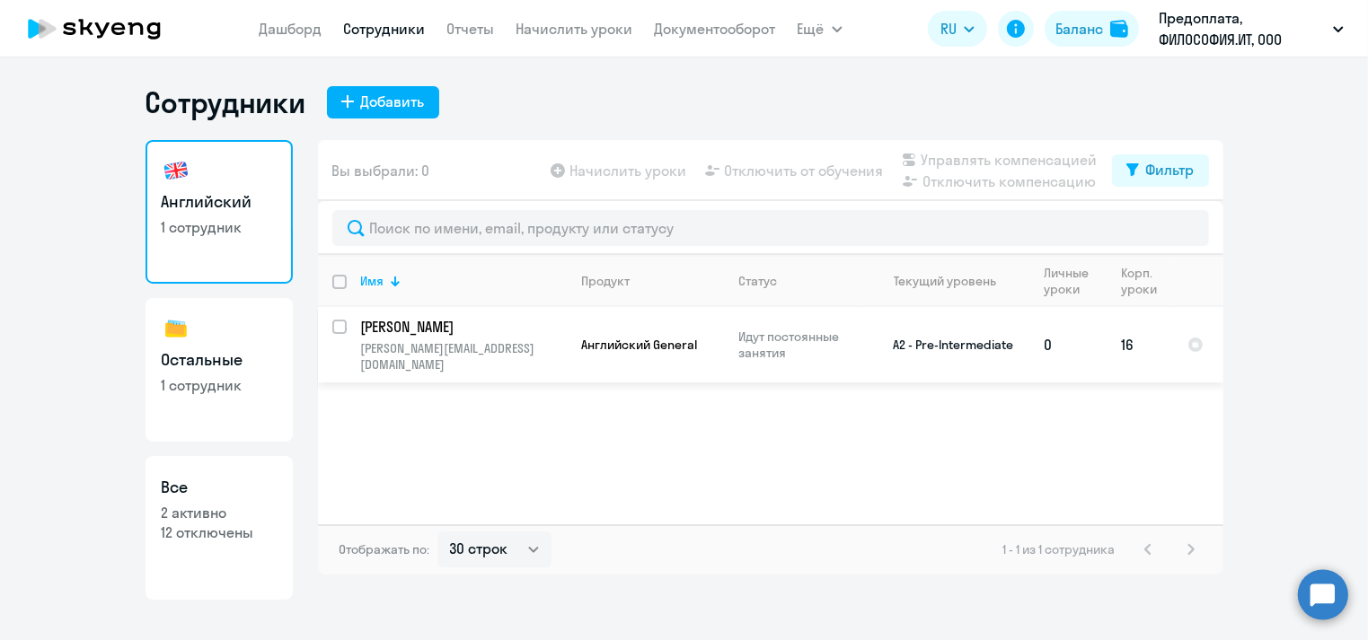
click at [473, 330] on p "[PERSON_NAME]" at bounding box center [462, 327] width 203 height 20
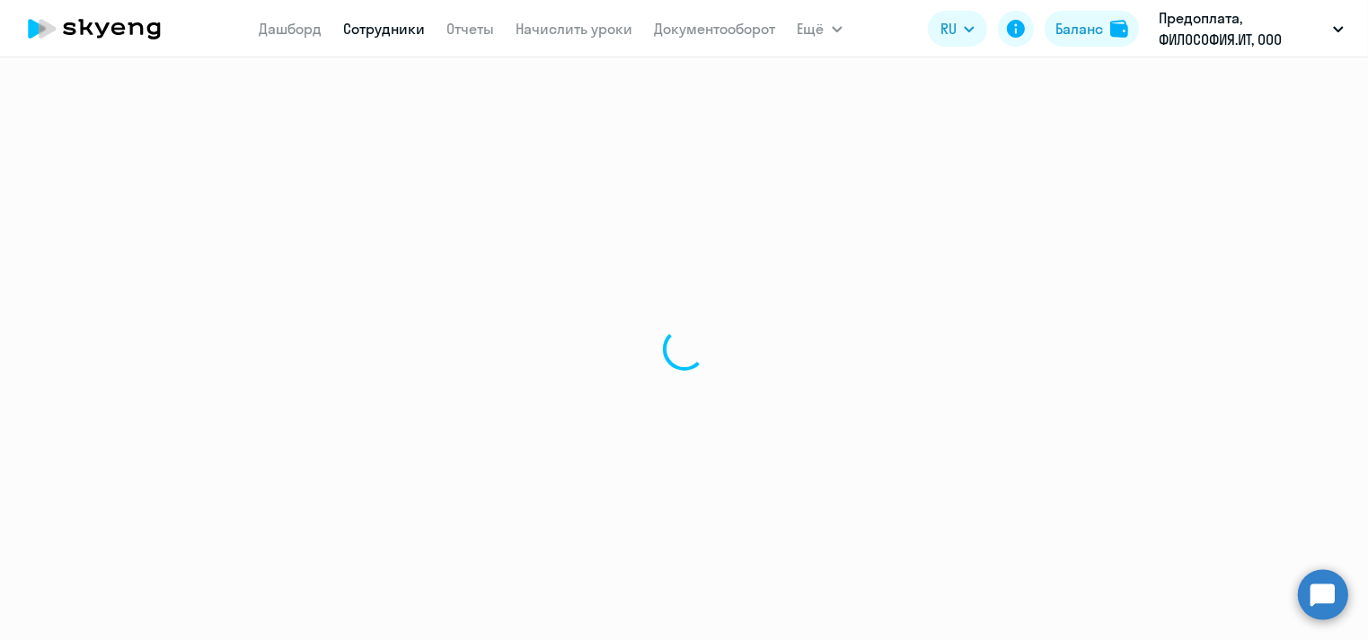
select select "english"
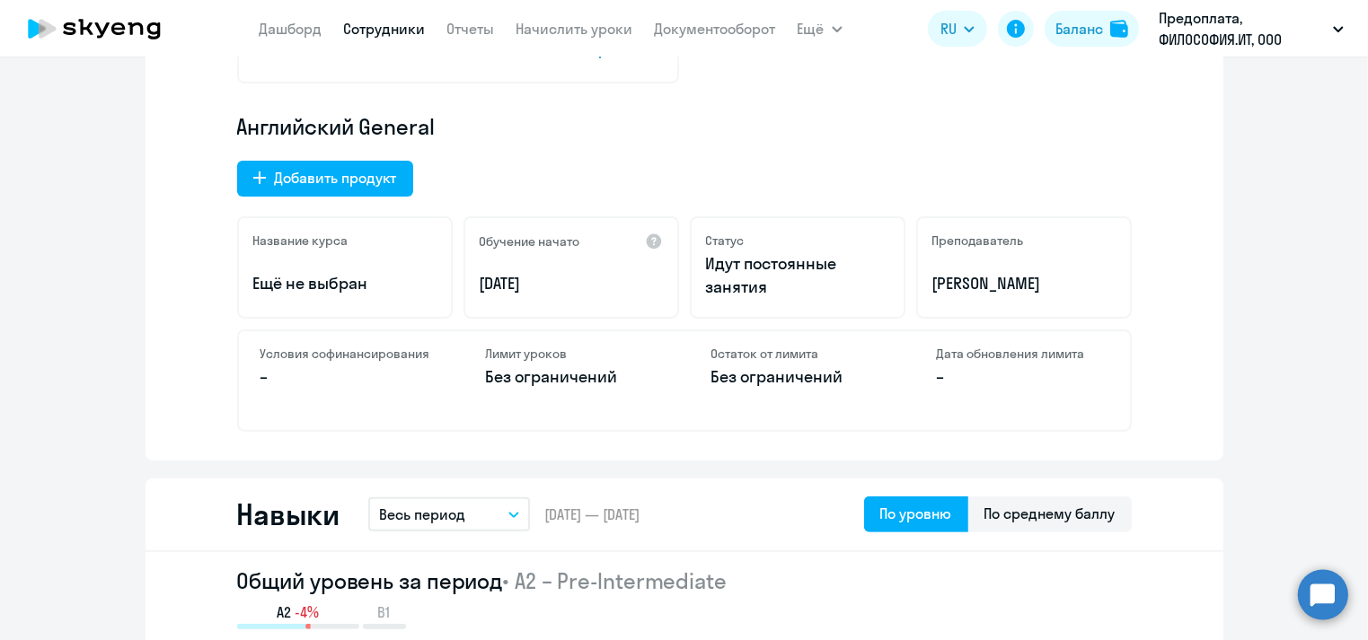
scroll to position [718, 0]
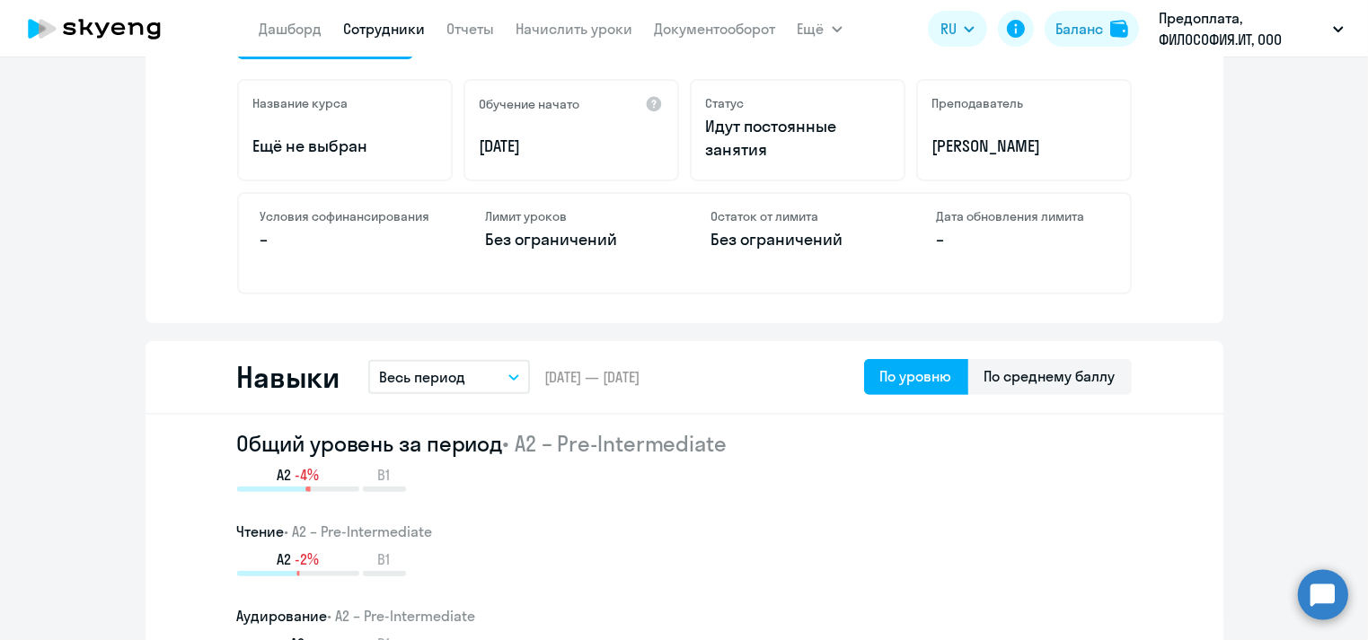
click at [491, 377] on button "Весь период" at bounding box center [449, 377] width 162 height 34
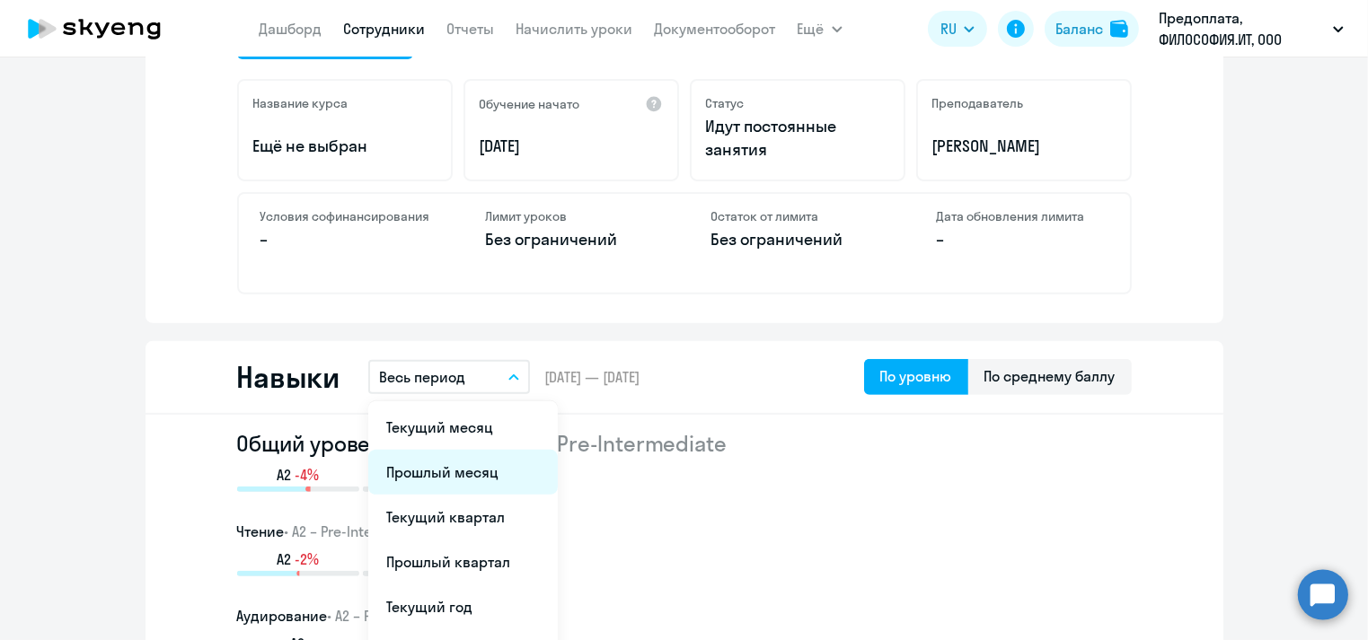
click at [484, 469] on li "Прошлый месяц" at bounding box center [462, 472] width 189 height 45
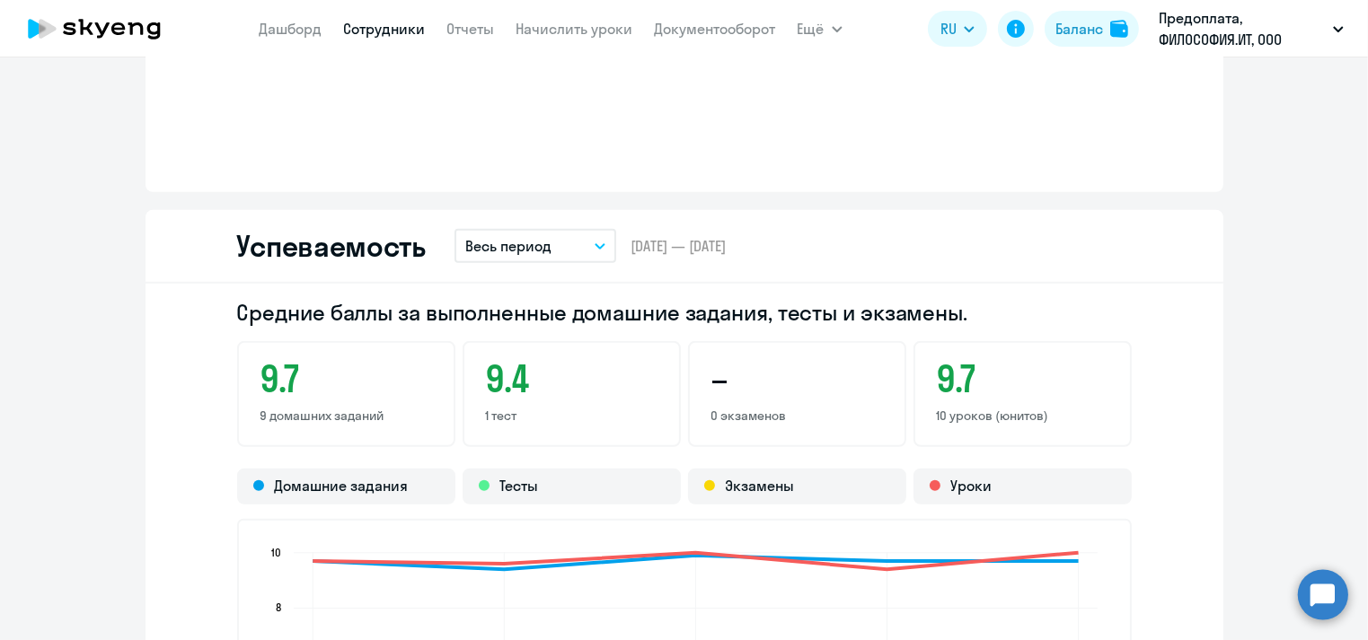
scroll to position [1365, 0]
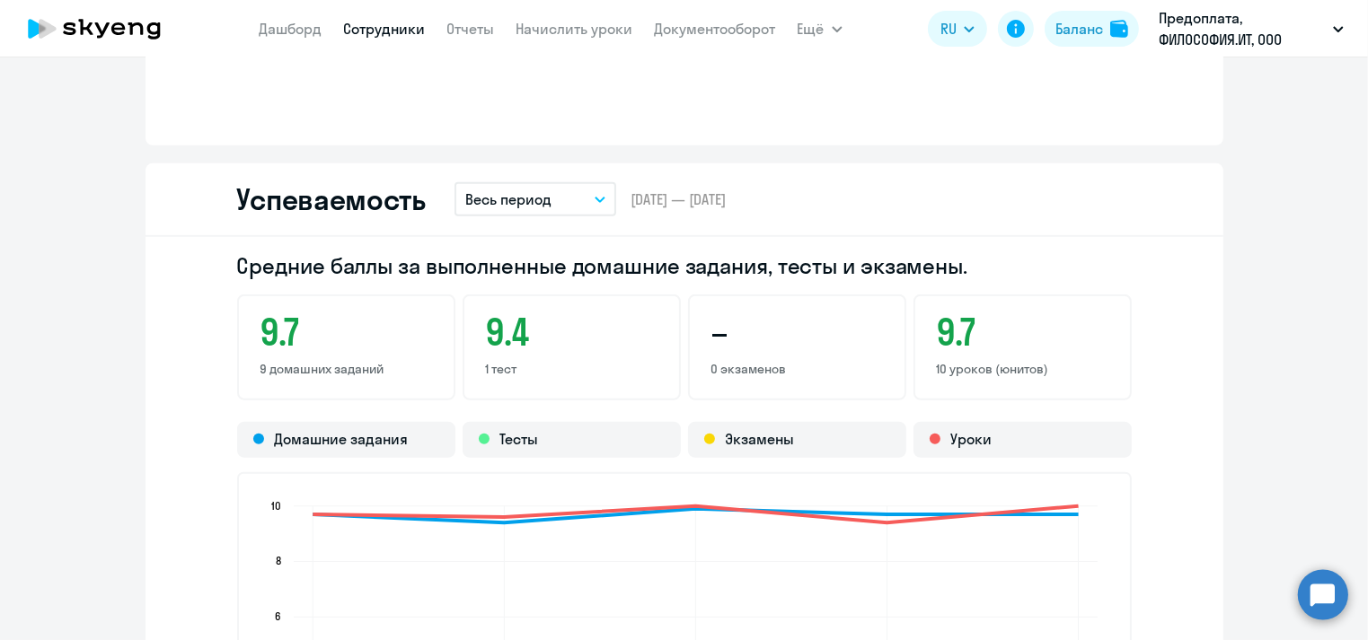
click at [566, 216] on div "Успеваемость Весь период – [DATE] — [DATE]" at bounding box center [684, 200] width 1078 height 74
click at [564, 195] on button "Весь период" at bounding box center [535, 199] width 162 height 34
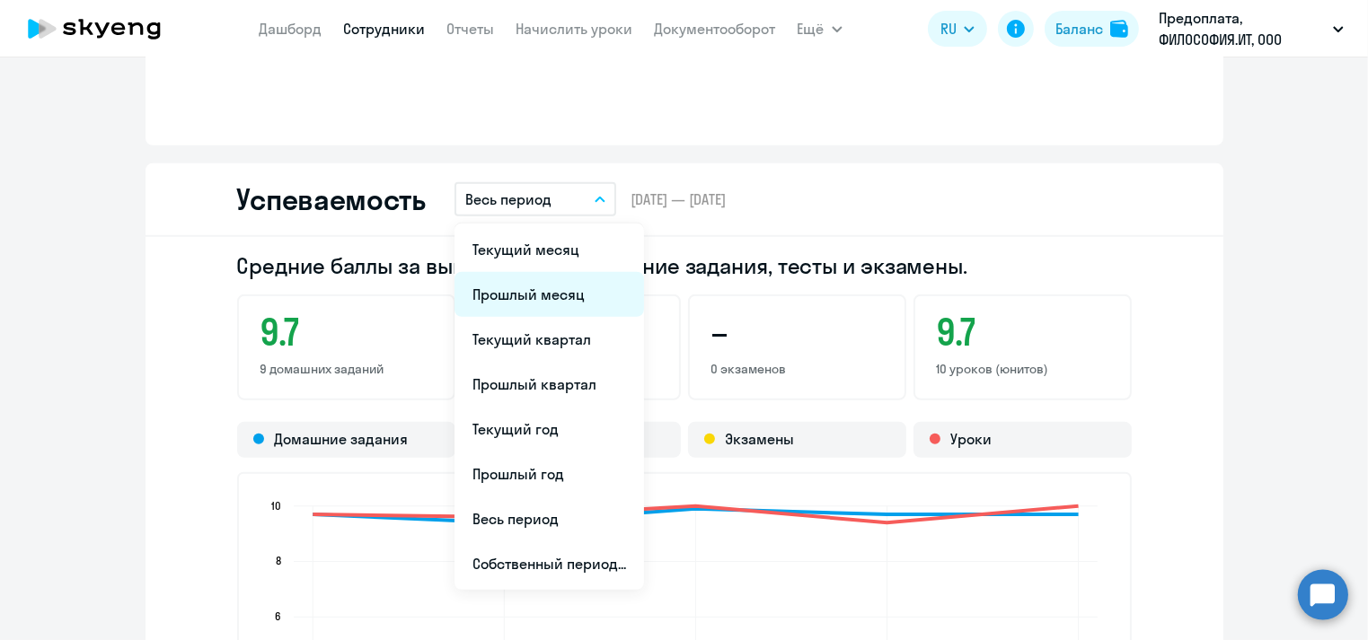
click at [523, 294] on li "Прошлый месяц" at bounding box center [548, 294] width 189 height 45
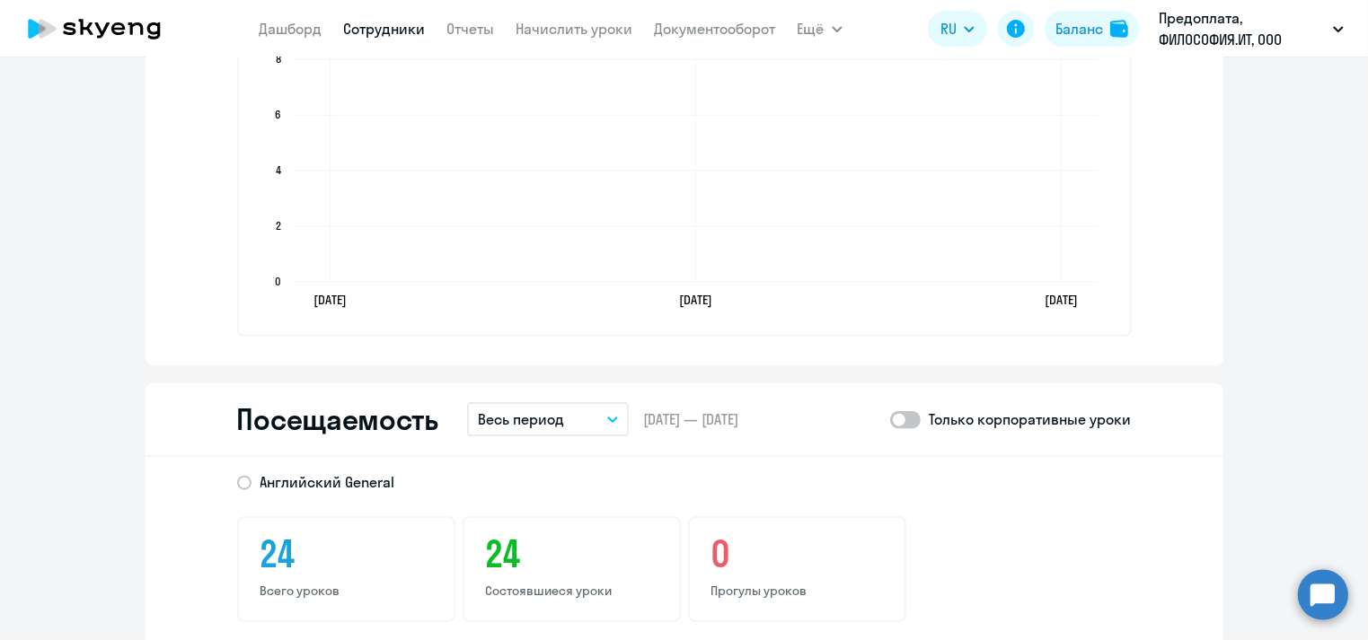
scroll to position [1868, 0]
click at [532, 427] on button "Весь период" at bounding box center [548, 418] width 162 height 34
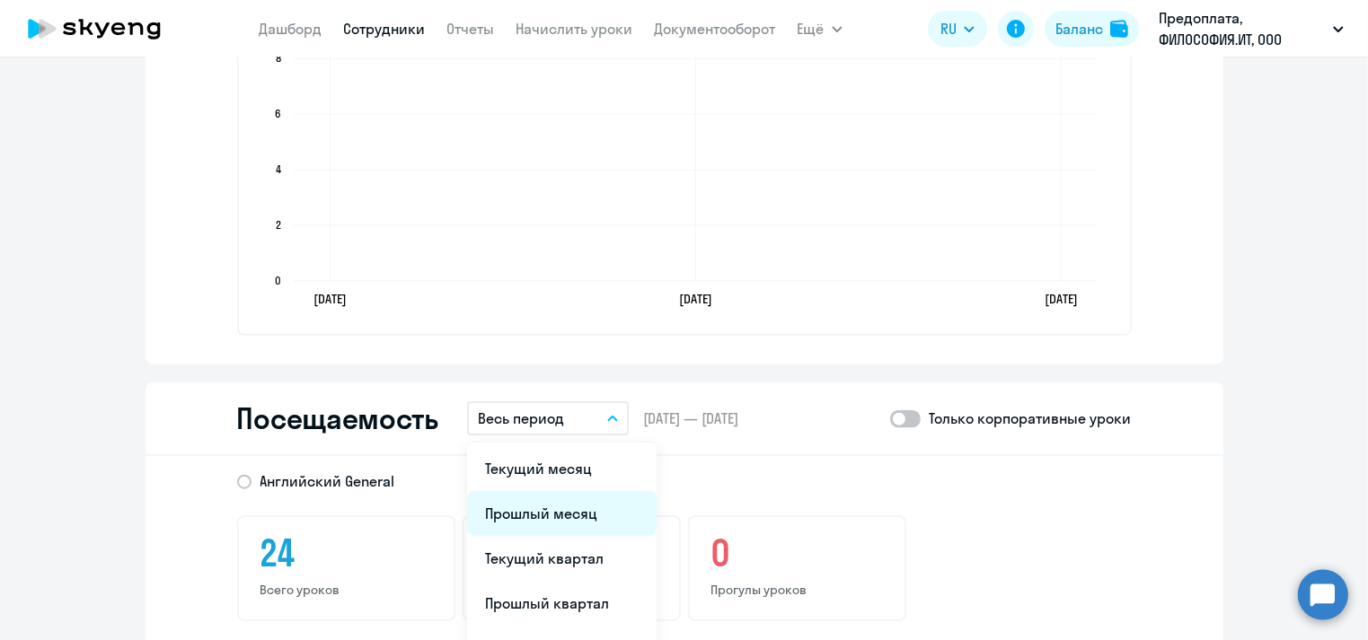
click at [554, 512] on li "Прошлый месяц" at bounding box center [561, 513] width 189 height 45
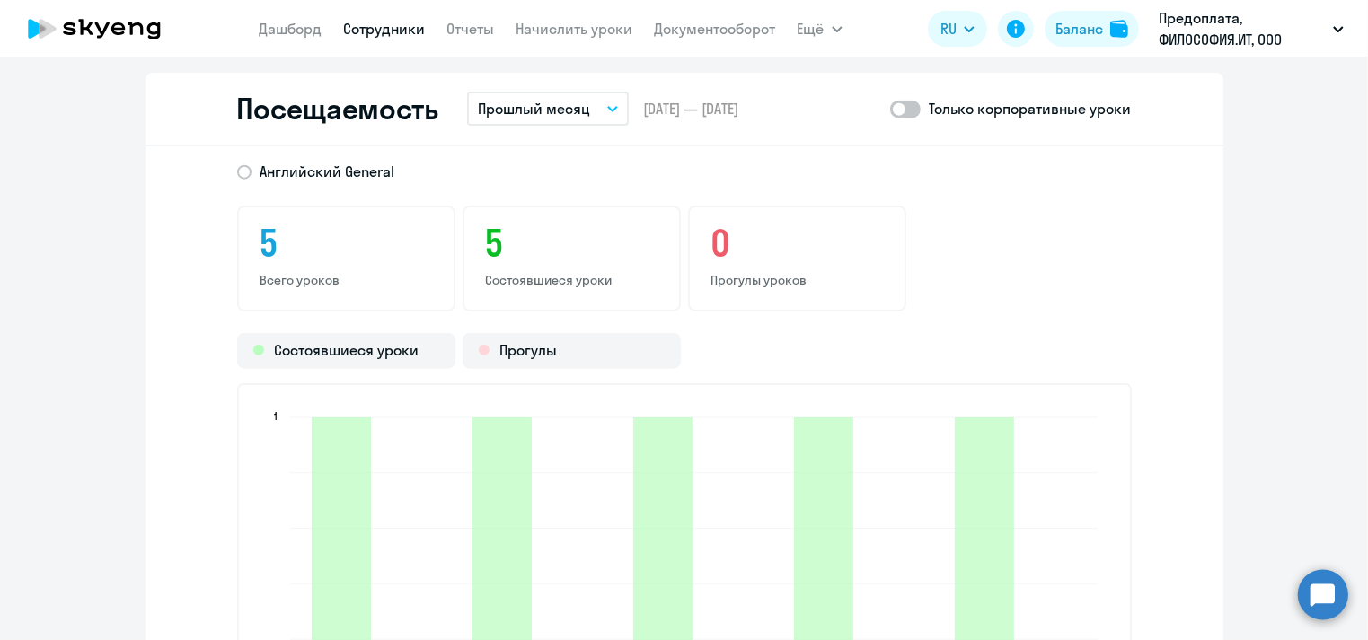
scroll to position [2155, 0]
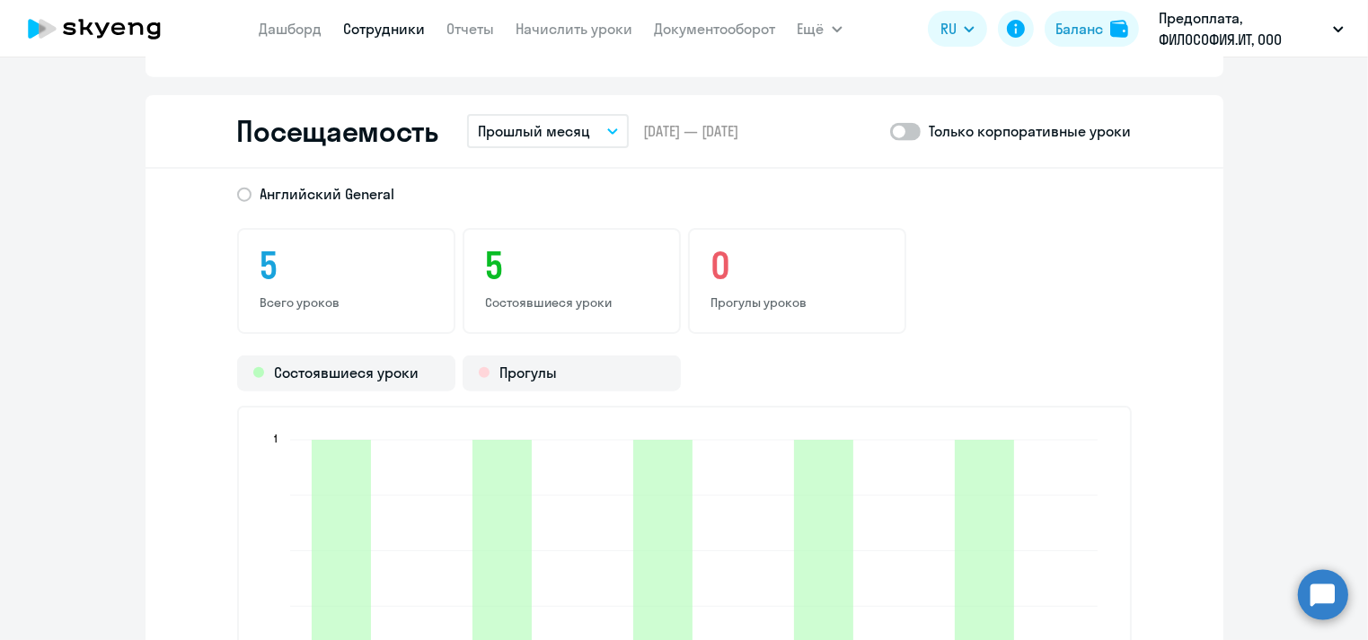
click at [902, 128] on span at bounding box center [905, 132] width 31 height 18
click at [890, 131] on input "checkbox" at bounding box center [889, 131] width 1 height 1
checkbox input "true"
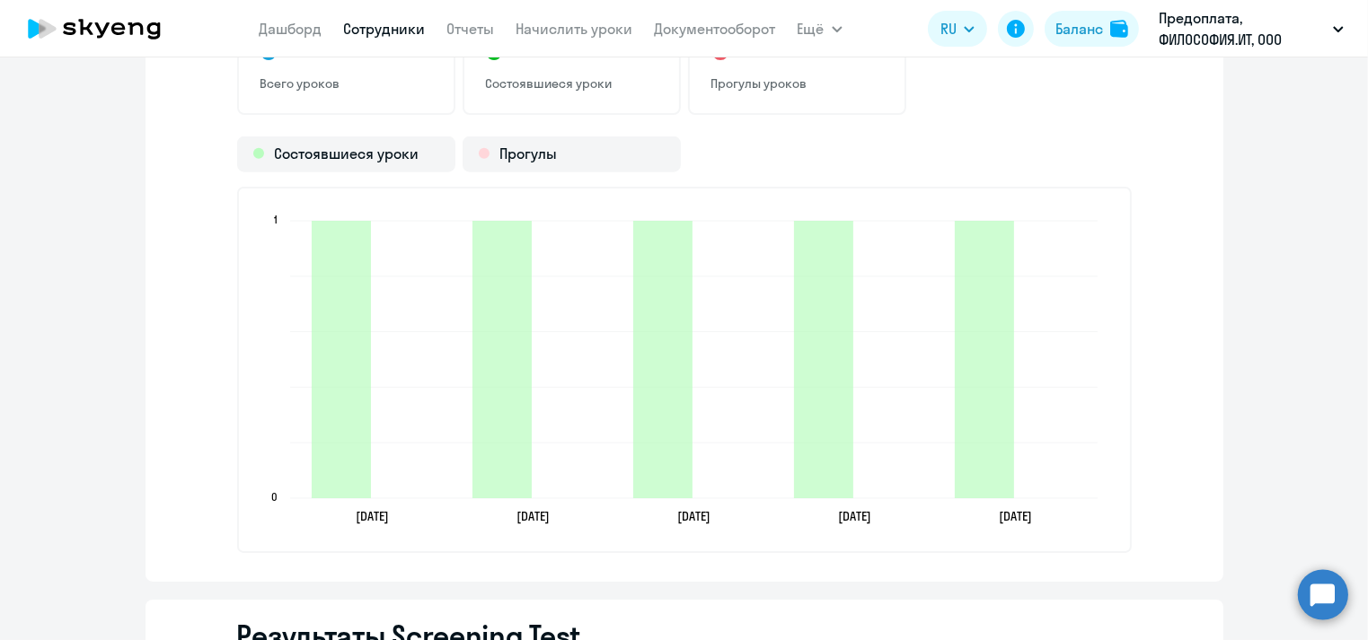
scroll to position [2371, 0]
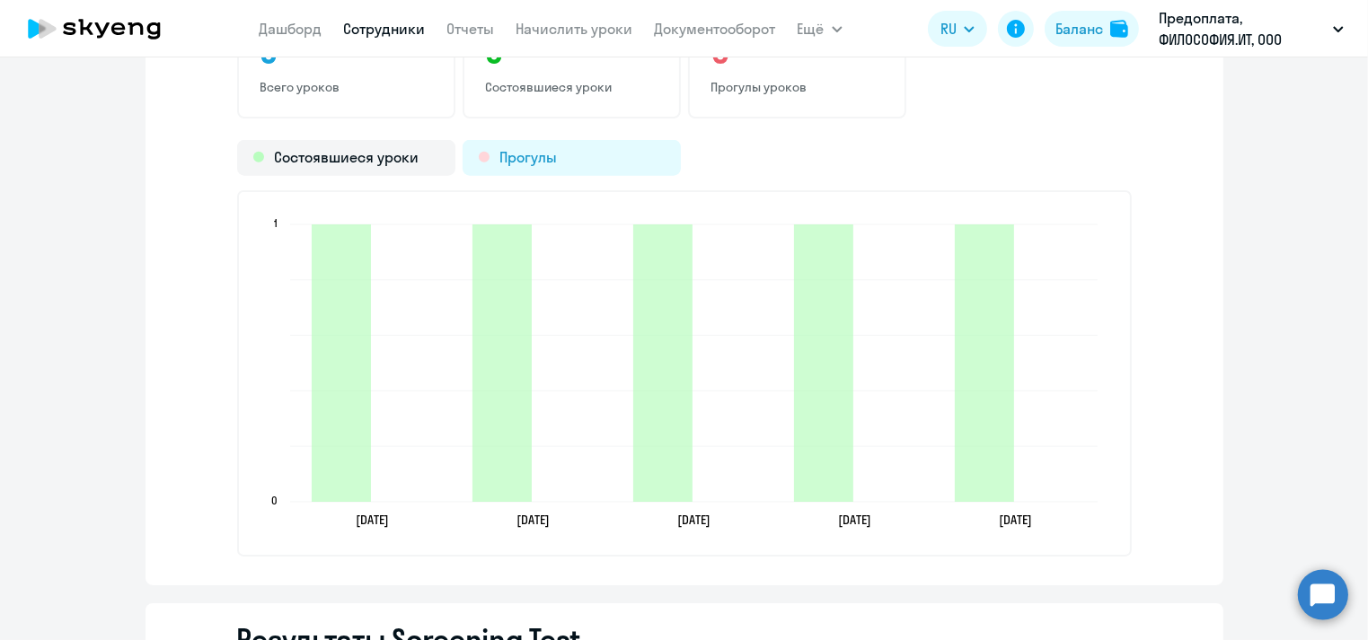
click at [555, 161] on div "Прогулы" at bounding box center [571, 158] width 218 height 36
click at [404, 158] on div "Состоявшиеся уроки" at bounding box center [346, 158] width 218 height 36
click at [611, 153] on div "Прогулы" at bounding box center [571, 158] width 218 height 36
click at [386, 150] on div "Состоявшиеся уроки" at bounding box center [346, 158] width 218 height 36
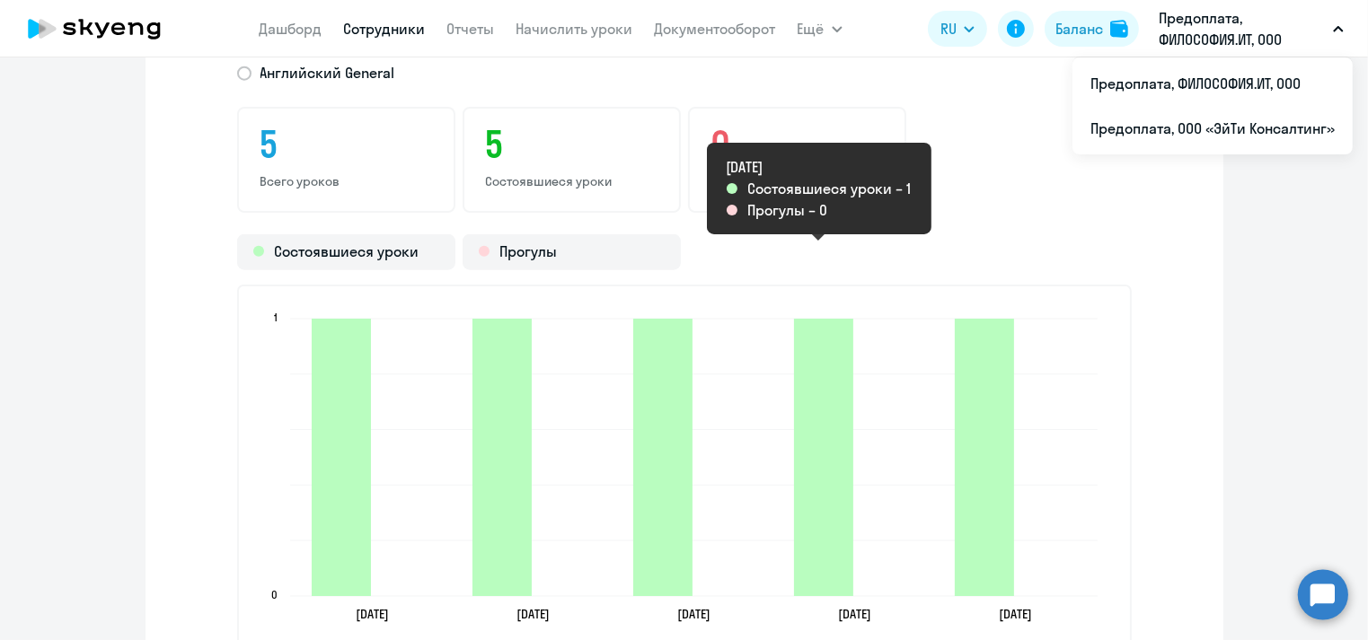
scroll to position [1940, 0]
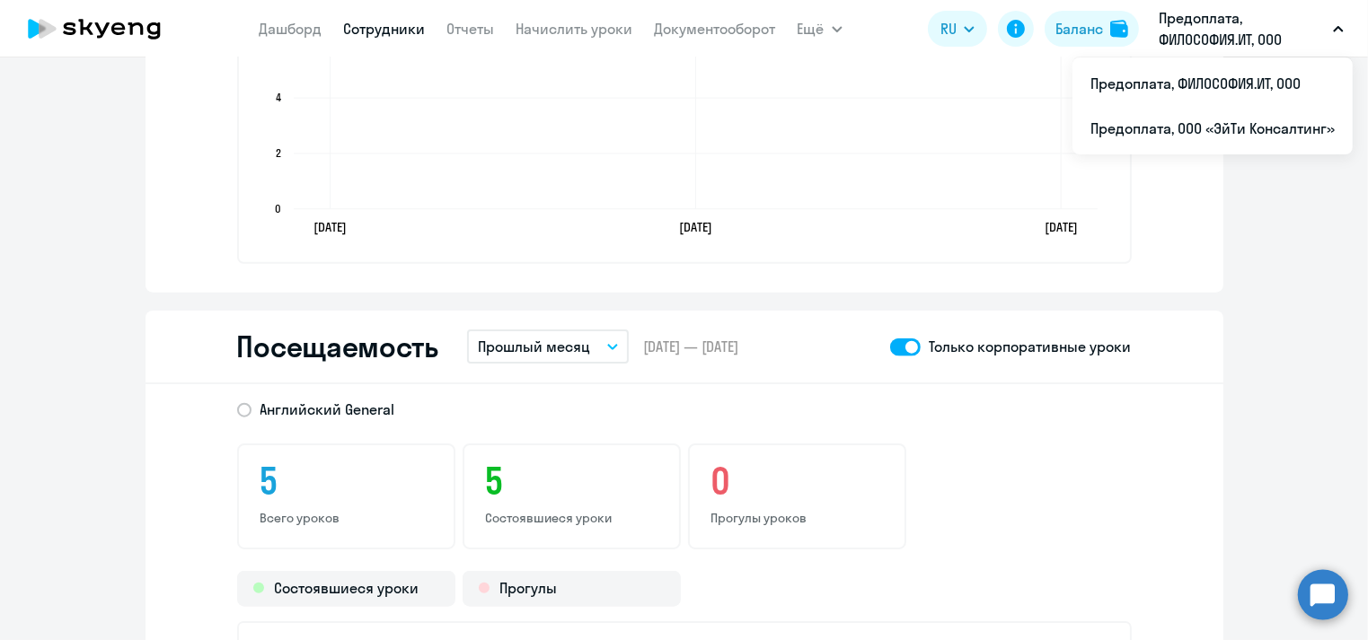
click at [593, 345] on button "Прошлый месяц" at bounding box center [548, 347] width 162 height 34
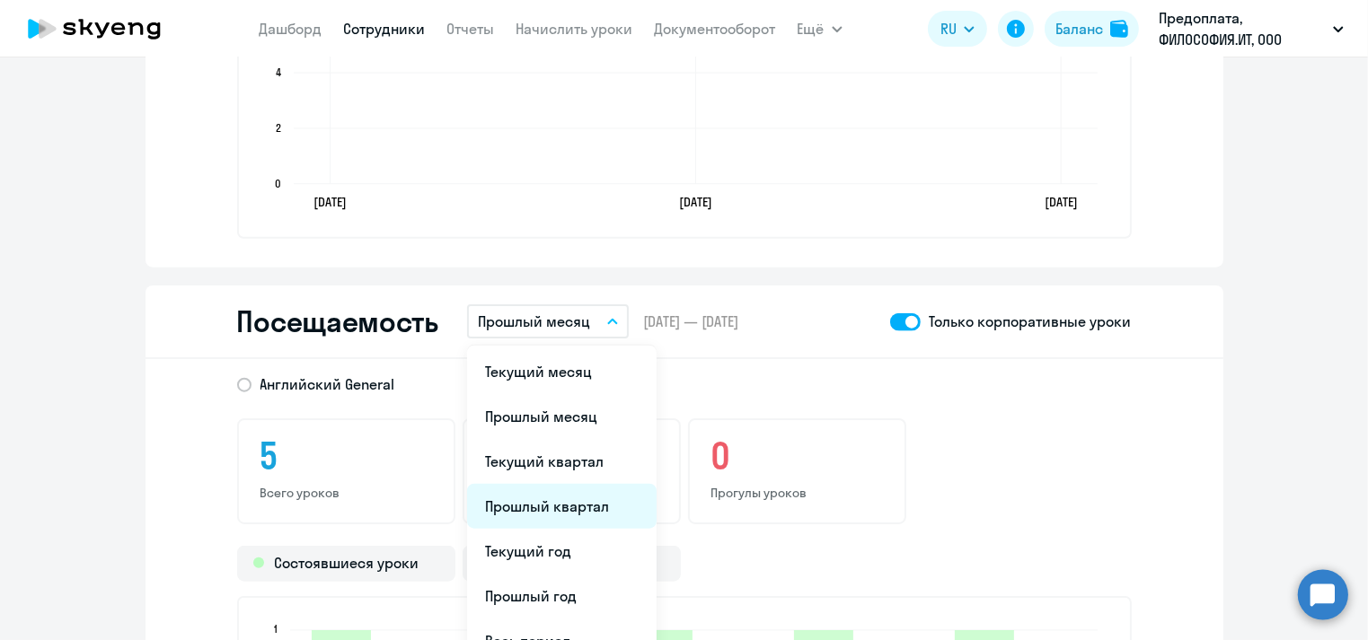
scroll to position [2011, 0]
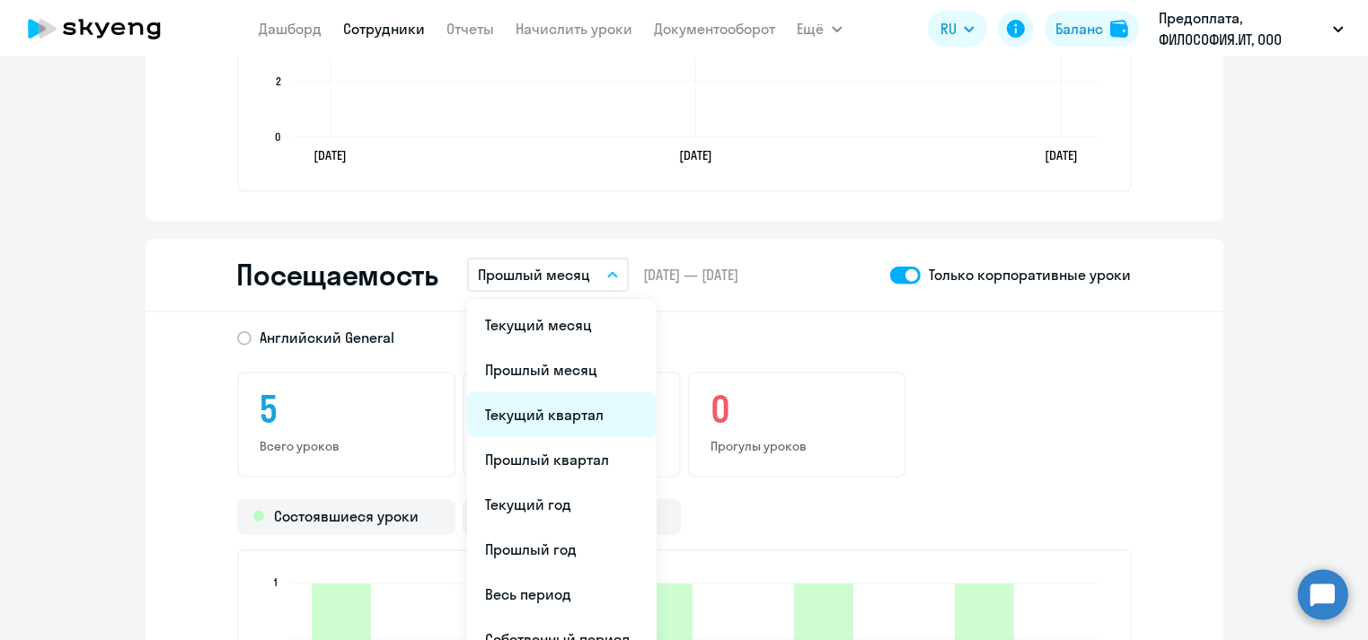
click at [567, 409] on li "Текущий квартал" at bounding box center [561, 414] width 189 height 45
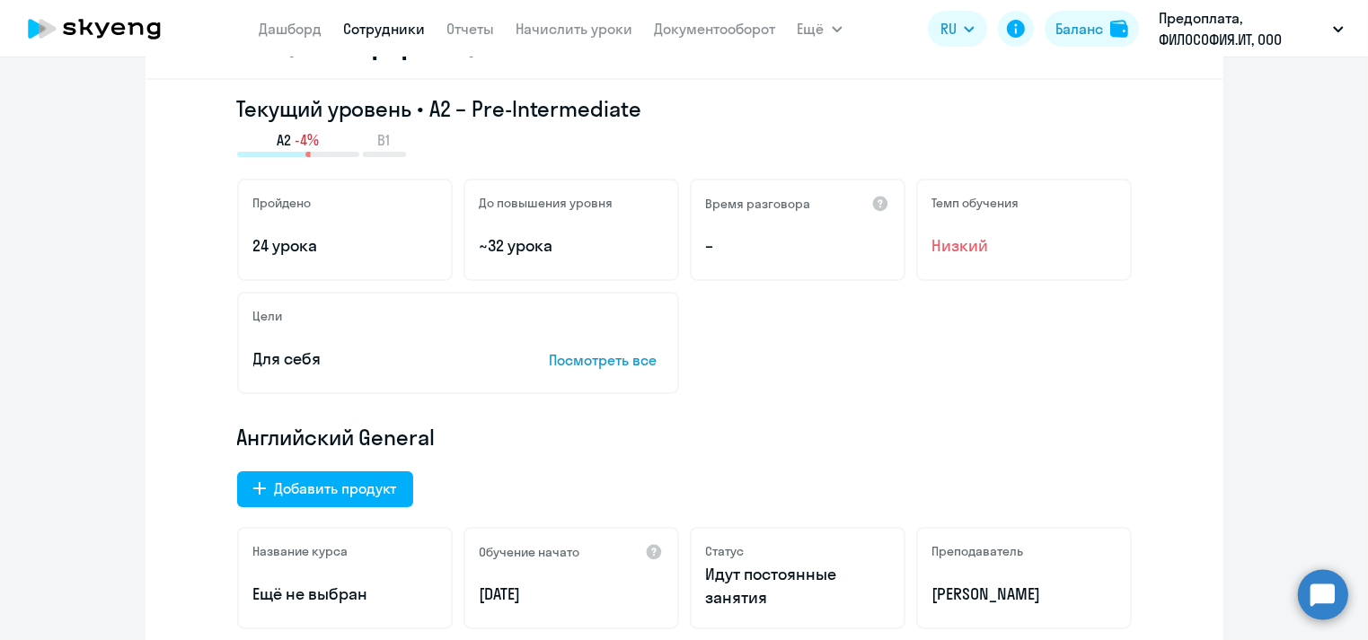
scroll to position [0, 0]
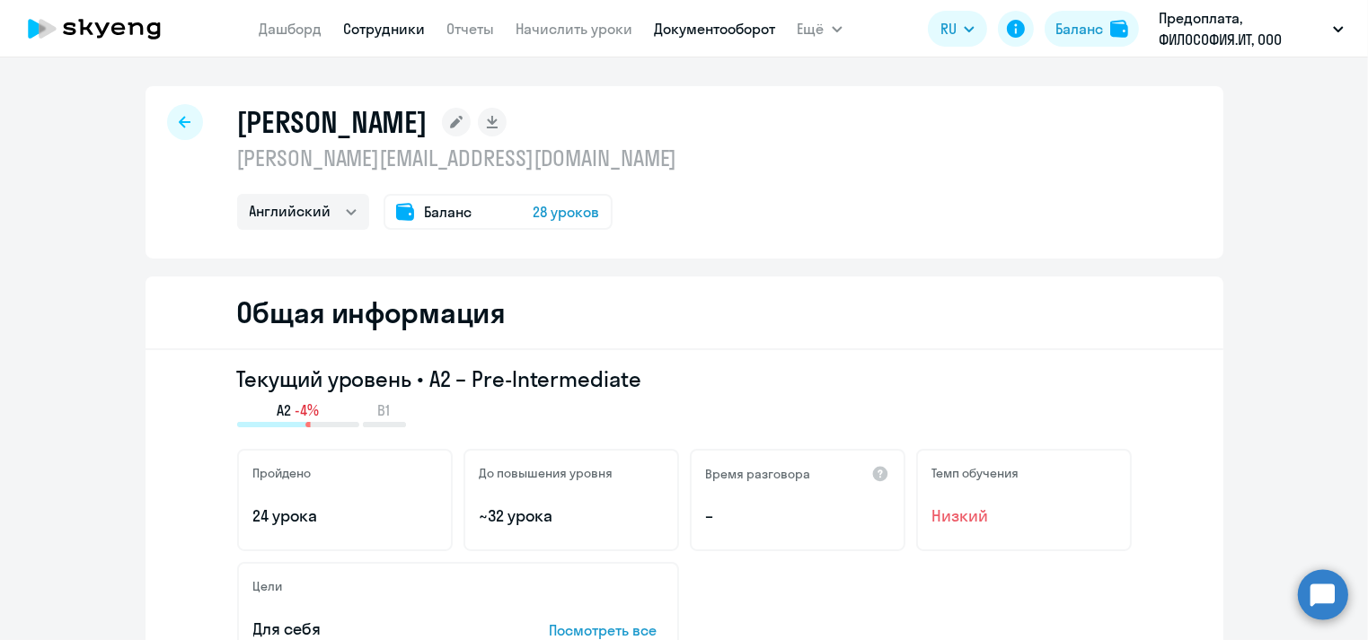
click at [688, 28] on link "Документооборот" at bounding box center [715, 29] width 121 height 18
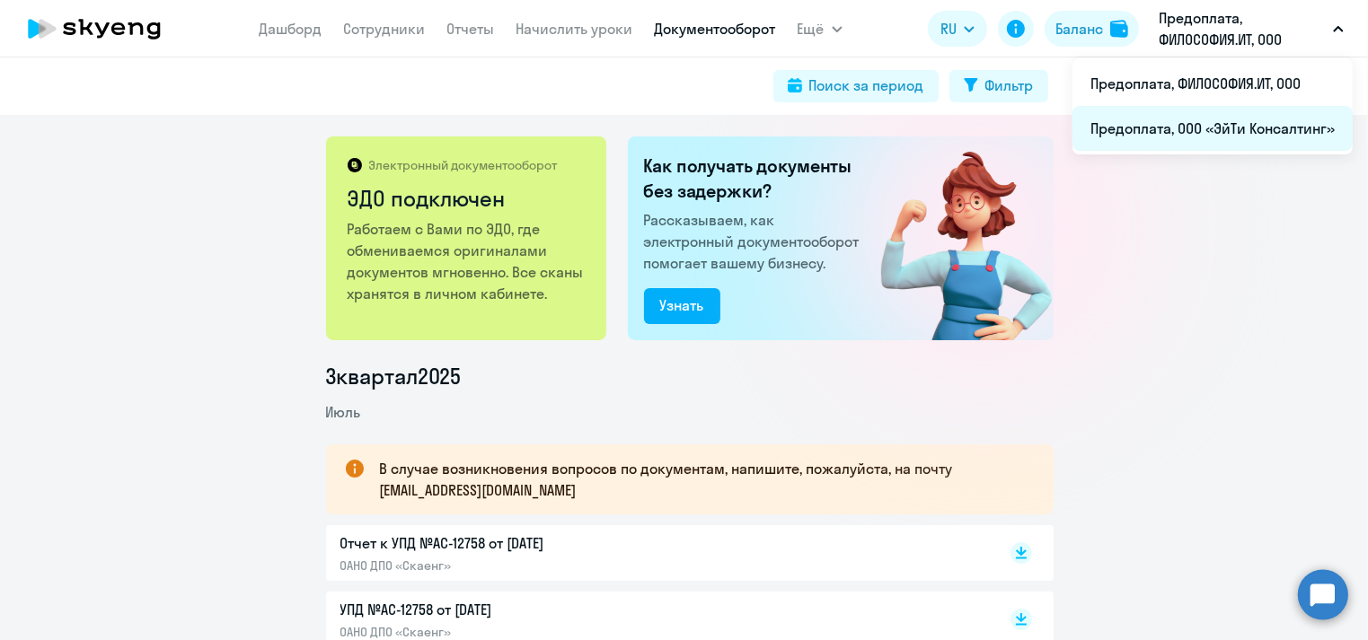
click at [1172, 131] on li "Предоплата, ООО «ЭйТи Консалтинг»" at bounding box center [1212, 128] width 280 height 45
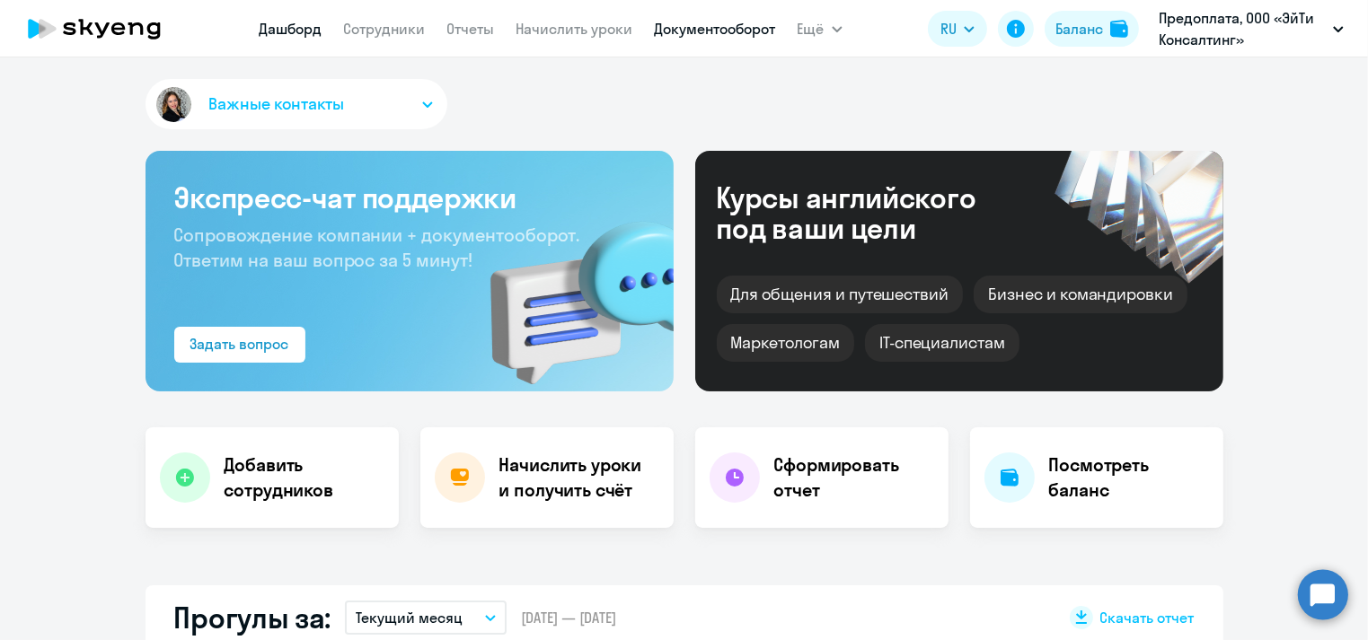
click at [732, 32] on link "Документооборот" at bounding box center [715, 29] width 121 height 18
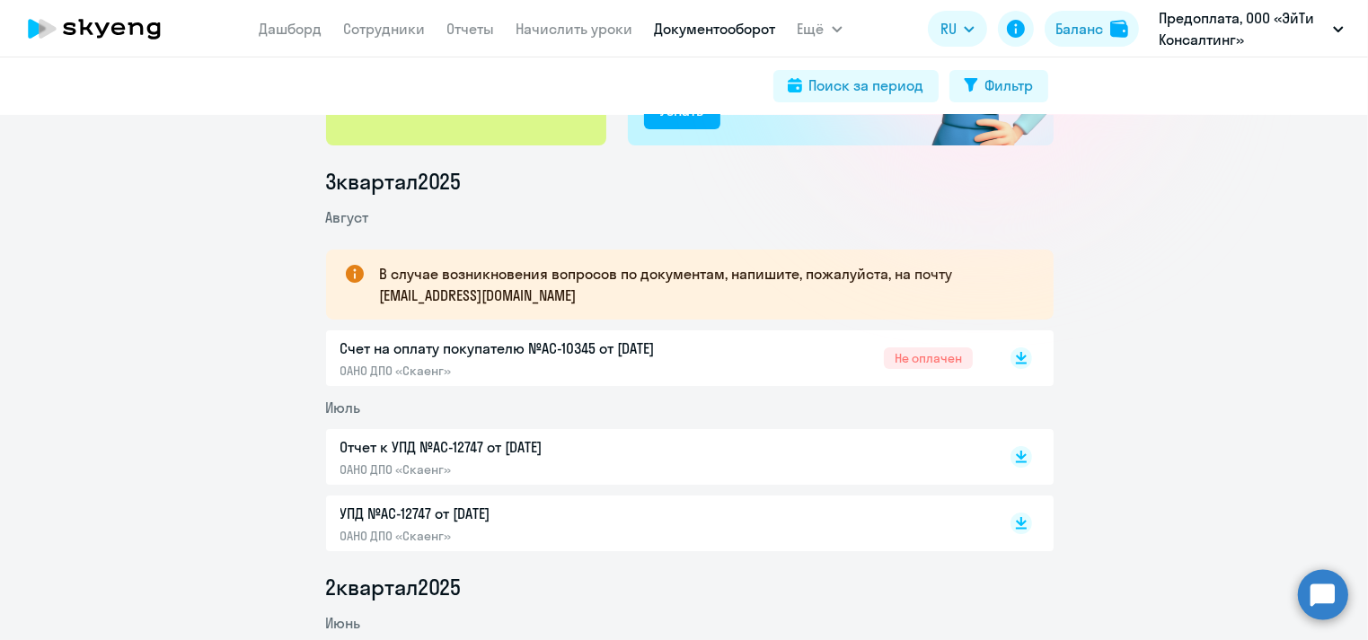
scroll to position [216, 0]
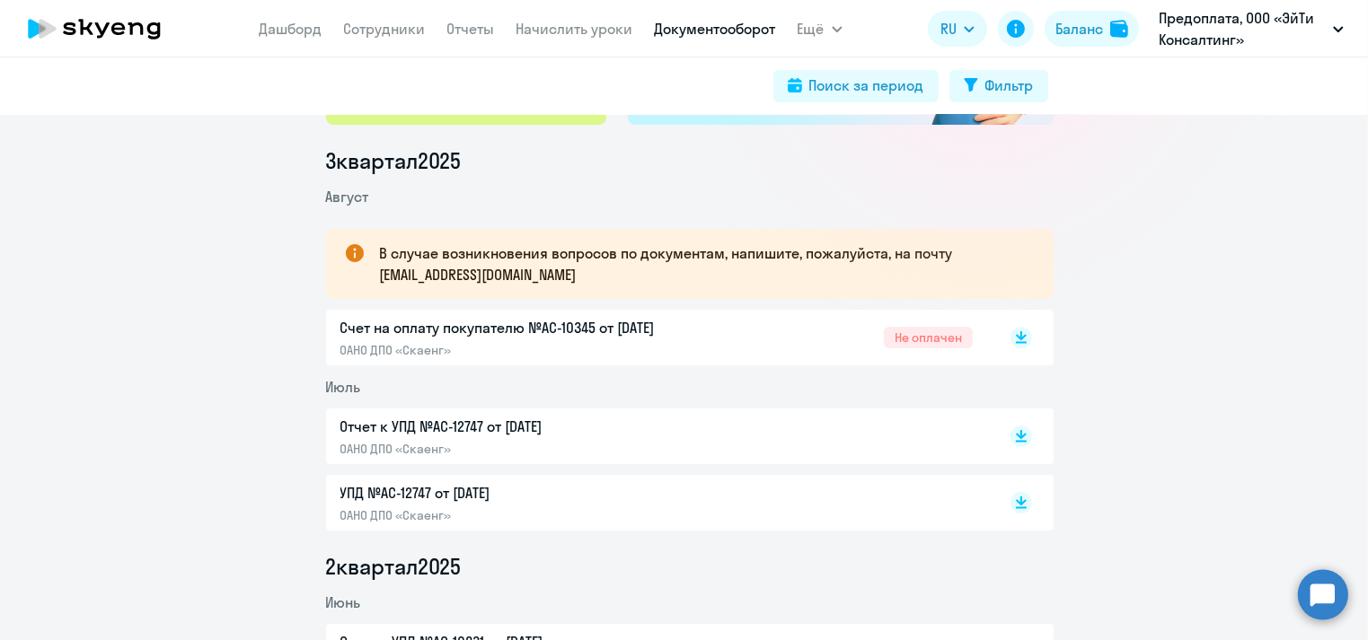
click at [577, 325] on p "Счет на оплату покупателю №AC-10345 от [DATE]" at bounding box center [528, 328] width 377 height 22
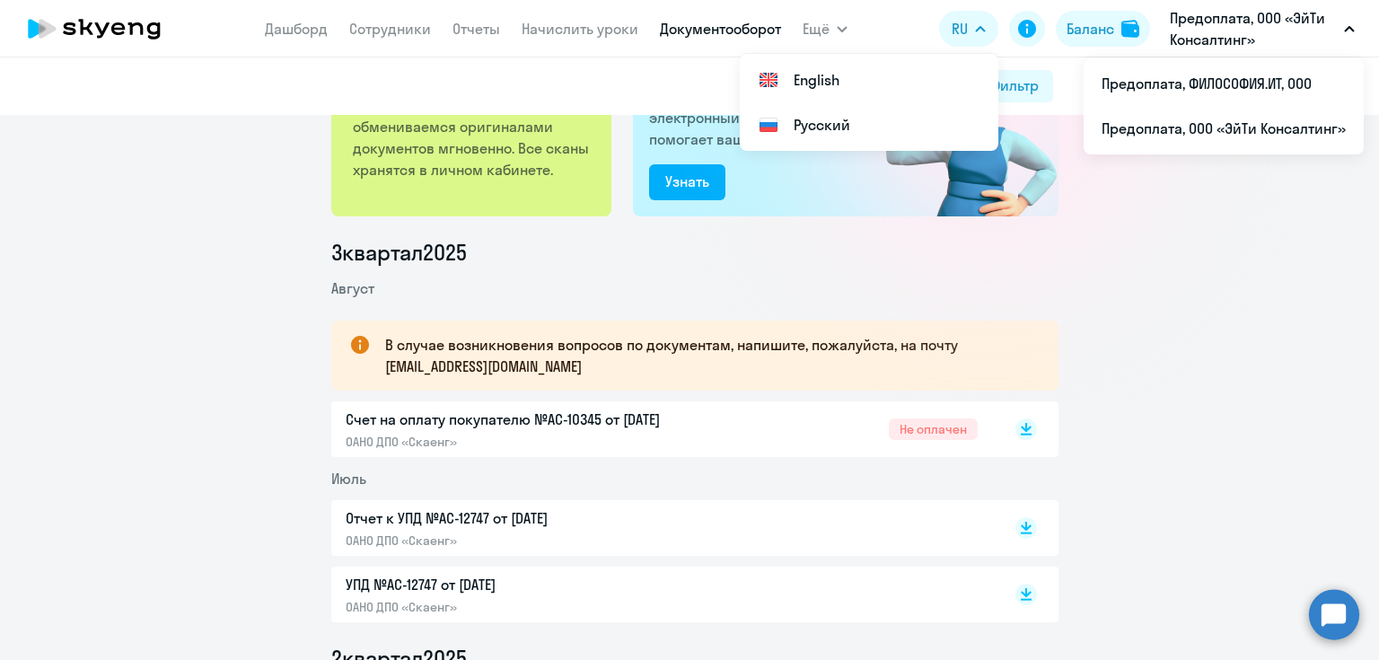
scroll to position [0, 0]
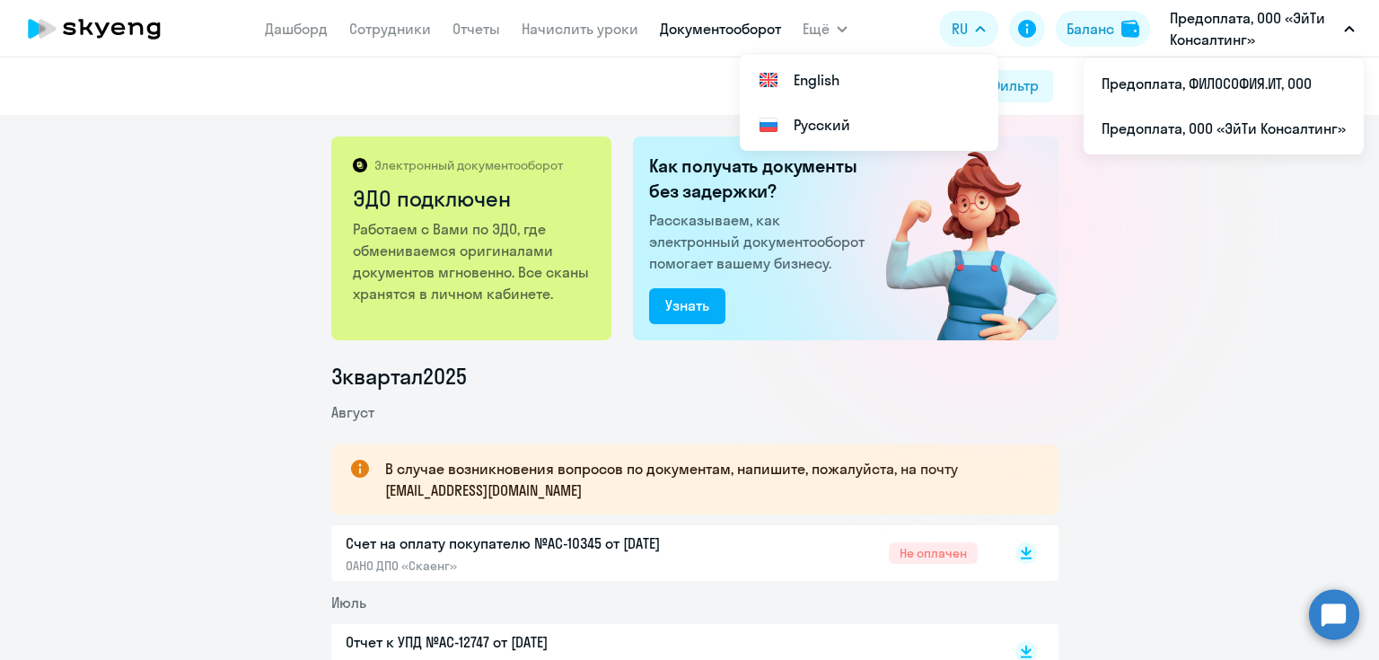
drag, startPoint x: 1218, startPoint y: 219, endPoint x: 1219, endPoint y: 144, distance: 75.4
click at [1219, 215] on div "Электронный документооборот ЭДО подключен Работаем с Вами по ЭДО, где обменивае…" at bounding box center [689, 387] width 1379 height 545
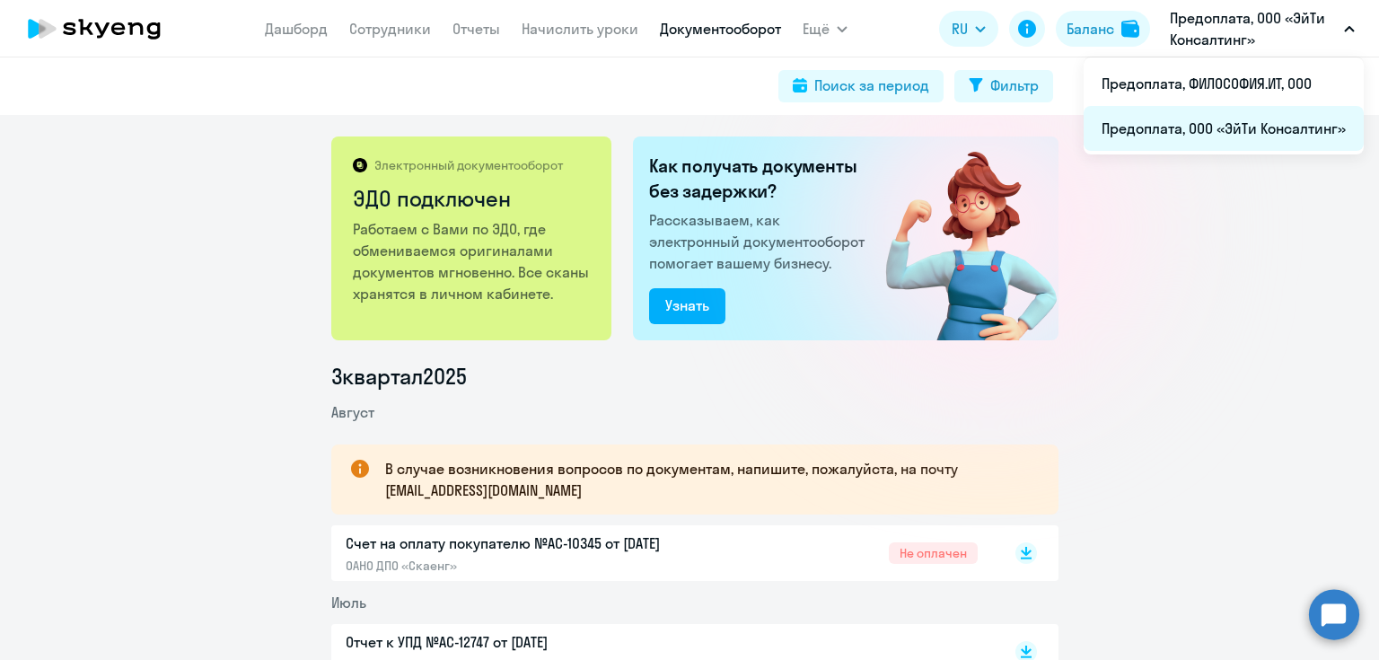
click at [1198, 150] on li "Предоплата, ООО «ЭйТи Консалтинг»" at bounding box center [1224, 128] width 280 height 45
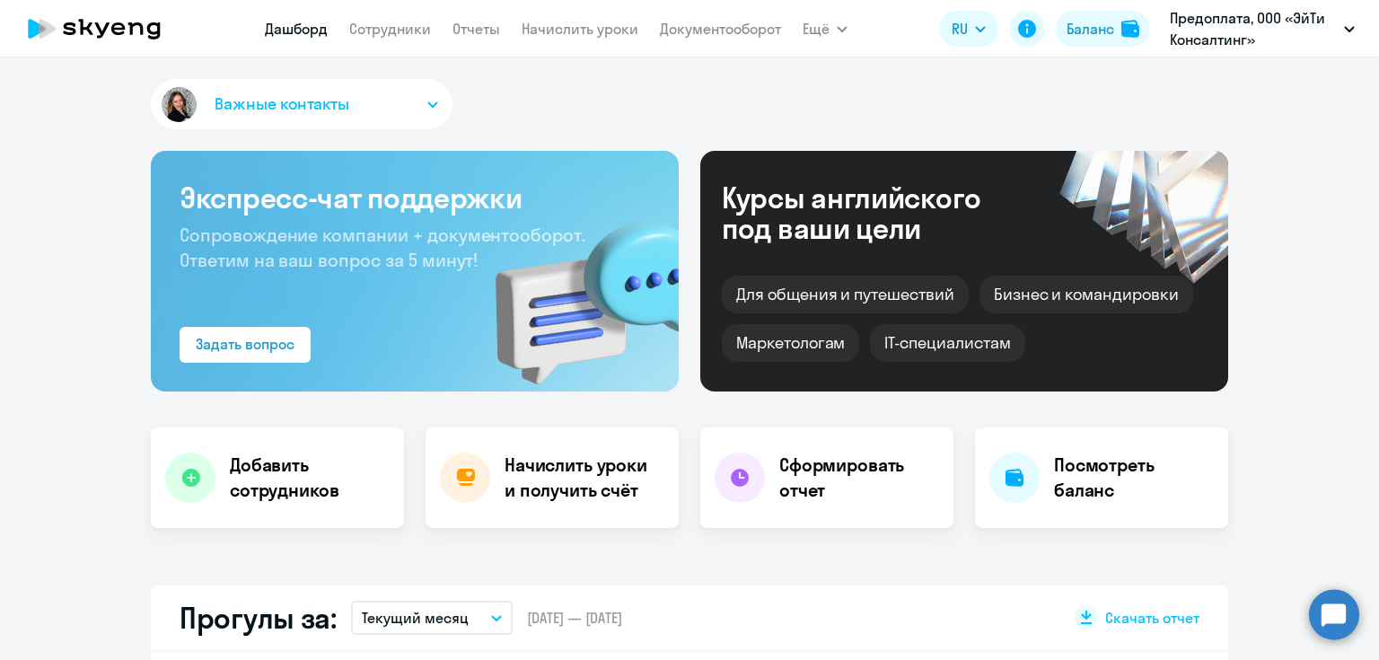
select select "30"
click at [717, 36] on link "Документооборот" at bounding box center [720, 29] width 121 height 18
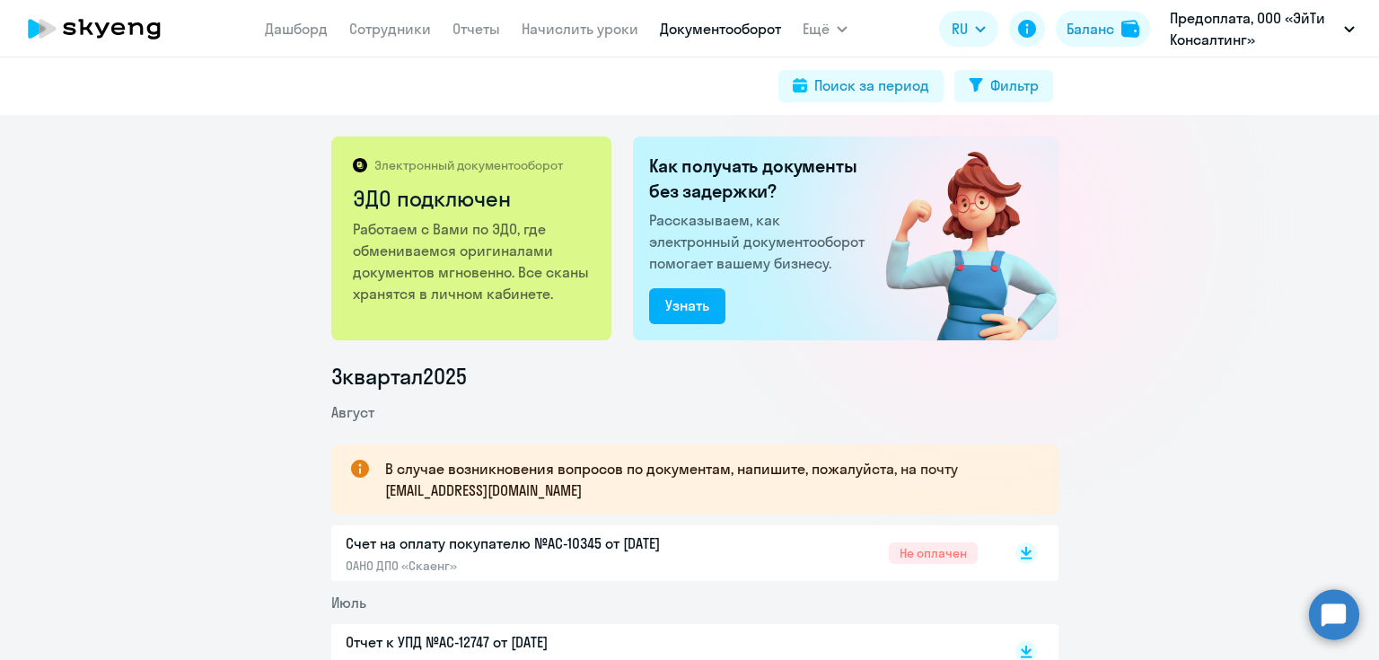
click at [672, 24] on link "Документооборот" at bounding box center [720, 29] width 121 height 18
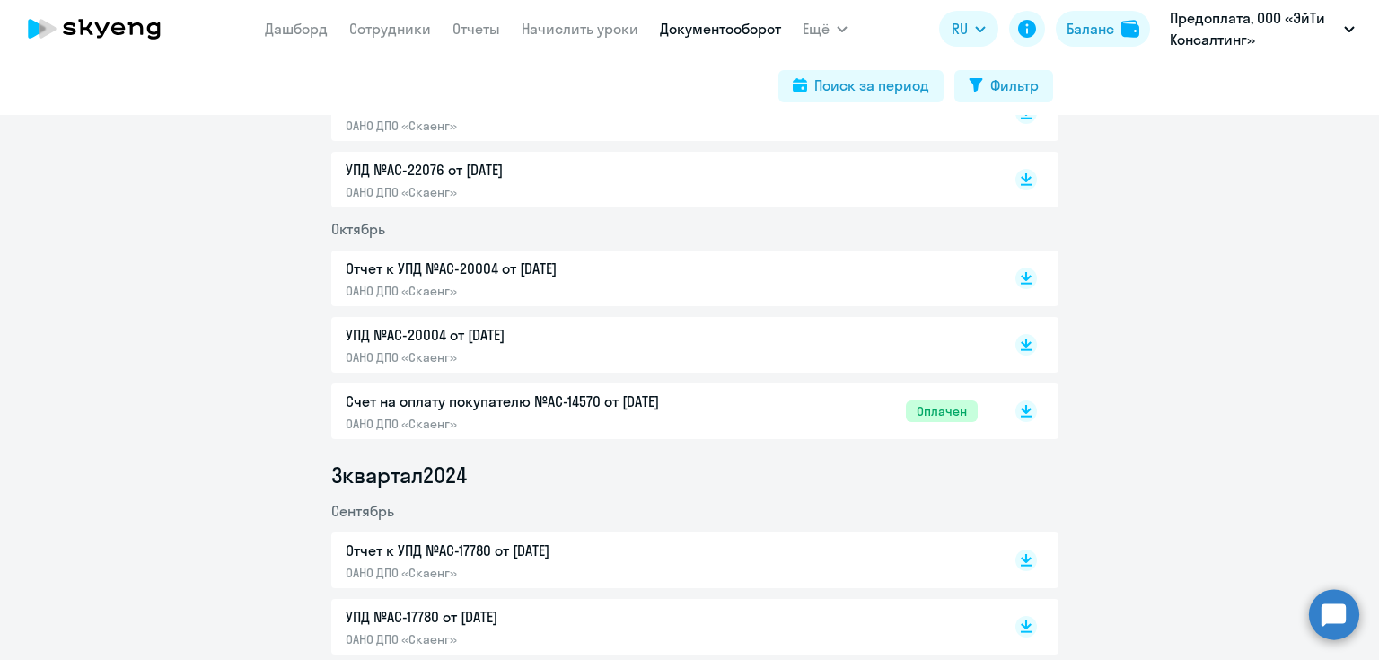
scroll to position [2083, 0]
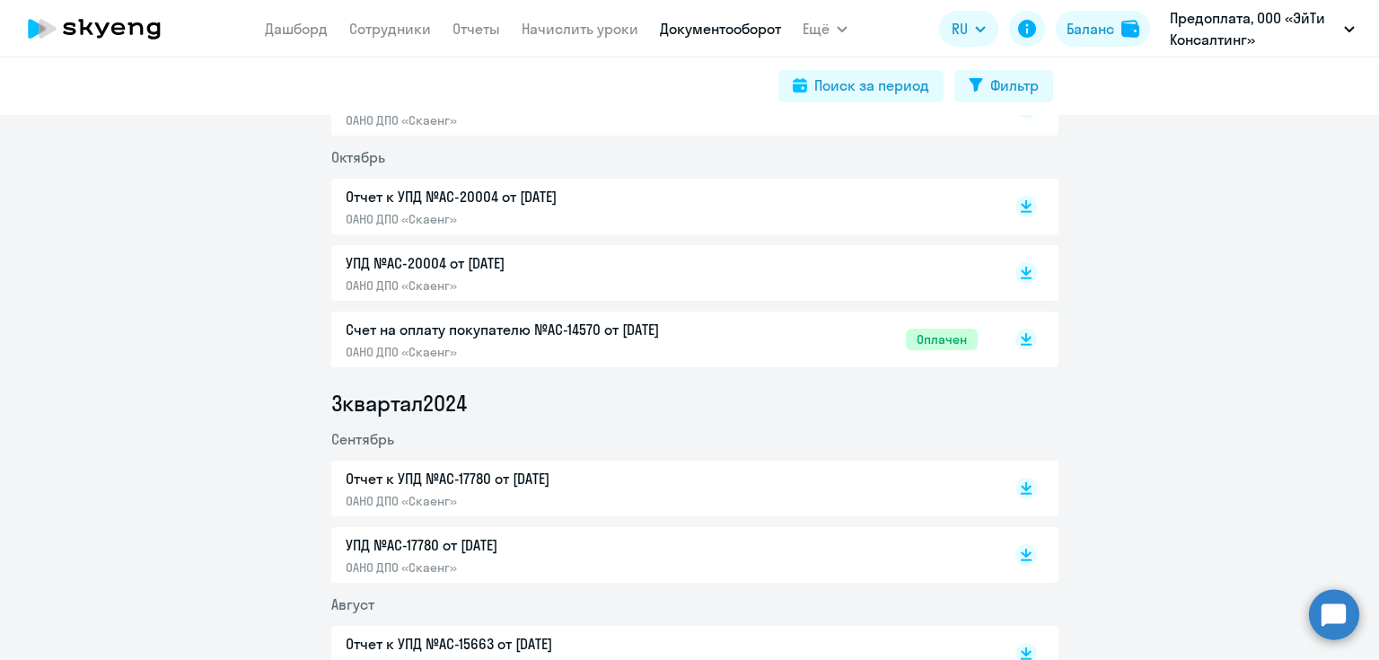
click at [697, 342] on div "Счет на оплату покупателю №AC-14570 от [DATE] ОАНО ДПО «Скаенг»" at bounding box center [534, 339] width 377 height 41
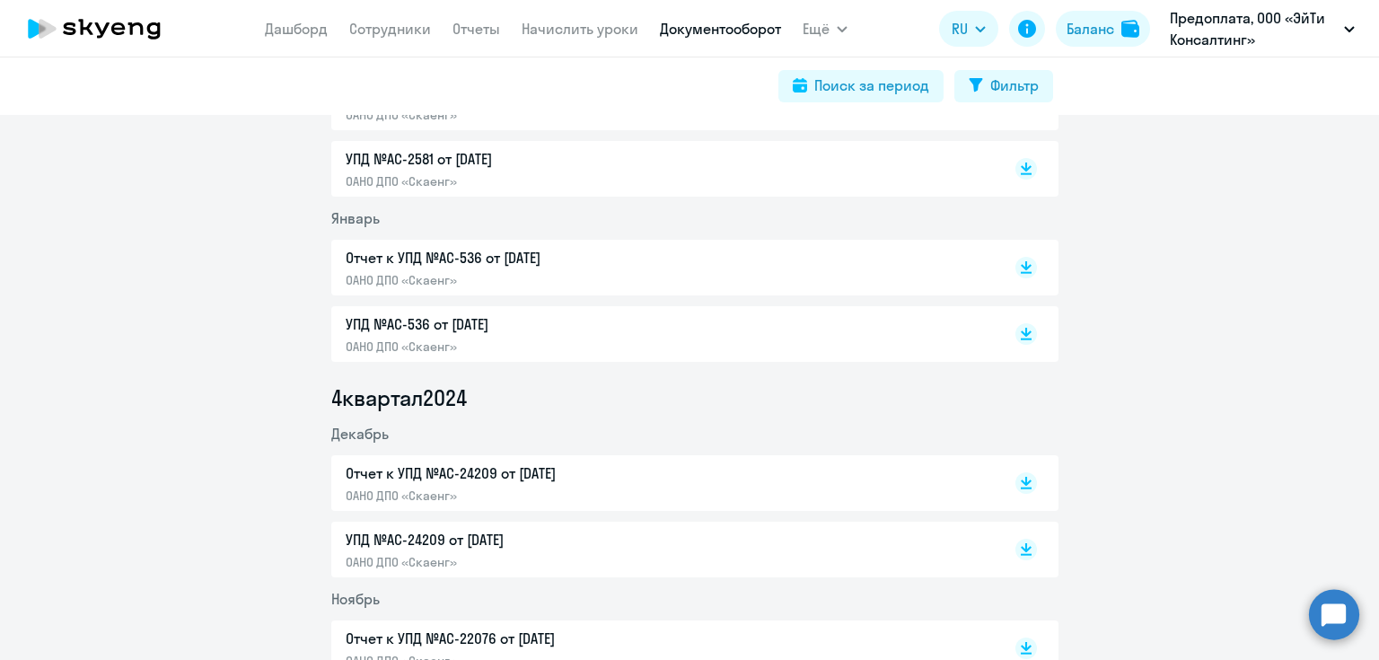
scroll to position [1365, 0]
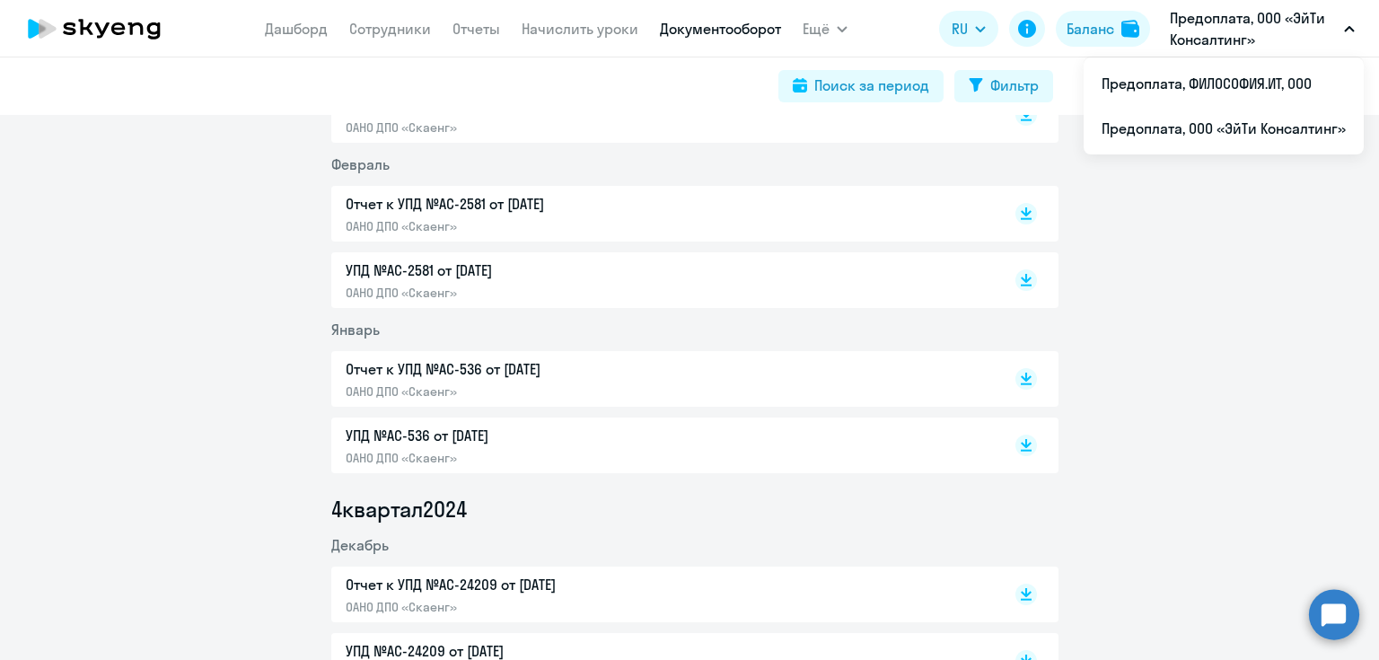
click at [1171, 37] on p "Предоплата, ООО «ЭйТи Консалтинг»" at bounding box center [1253, 28] width 167 height 43
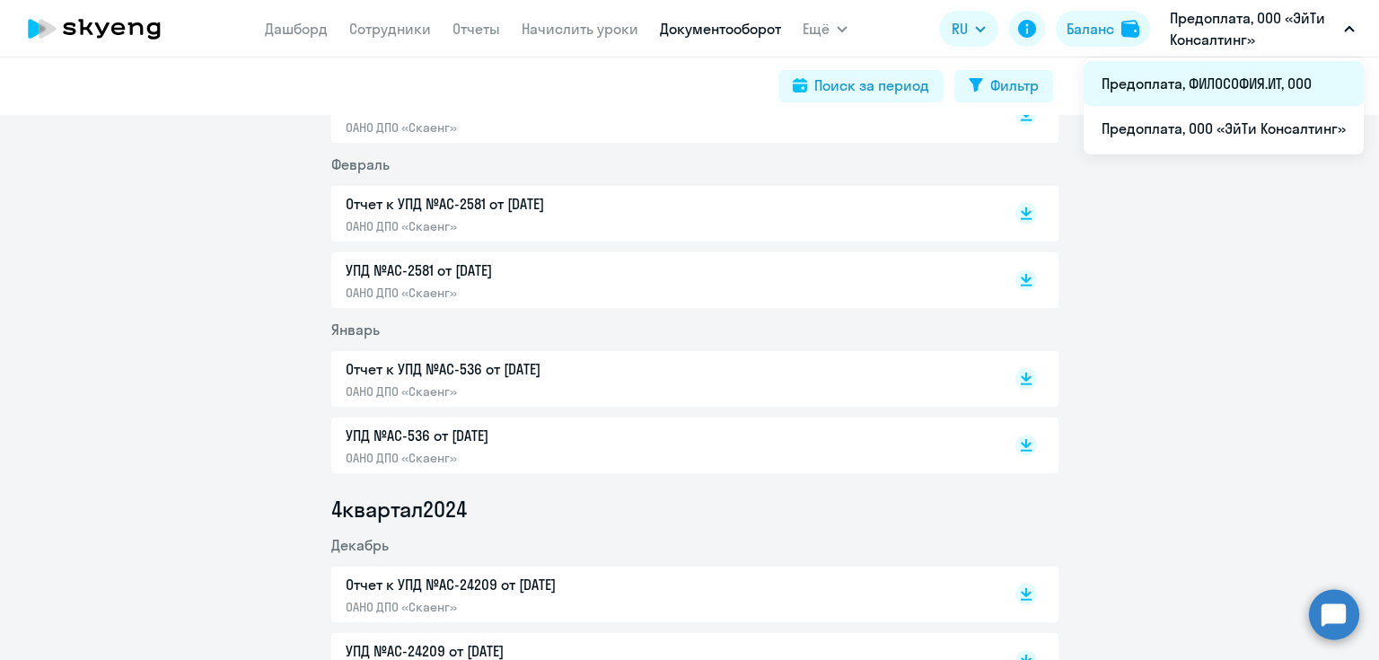
click at [1168, 82] on li "Предоплата, ФИЛОСОФИЯ.ИТ, ООО" at bounding box center [1224, 83] width 280 height 45
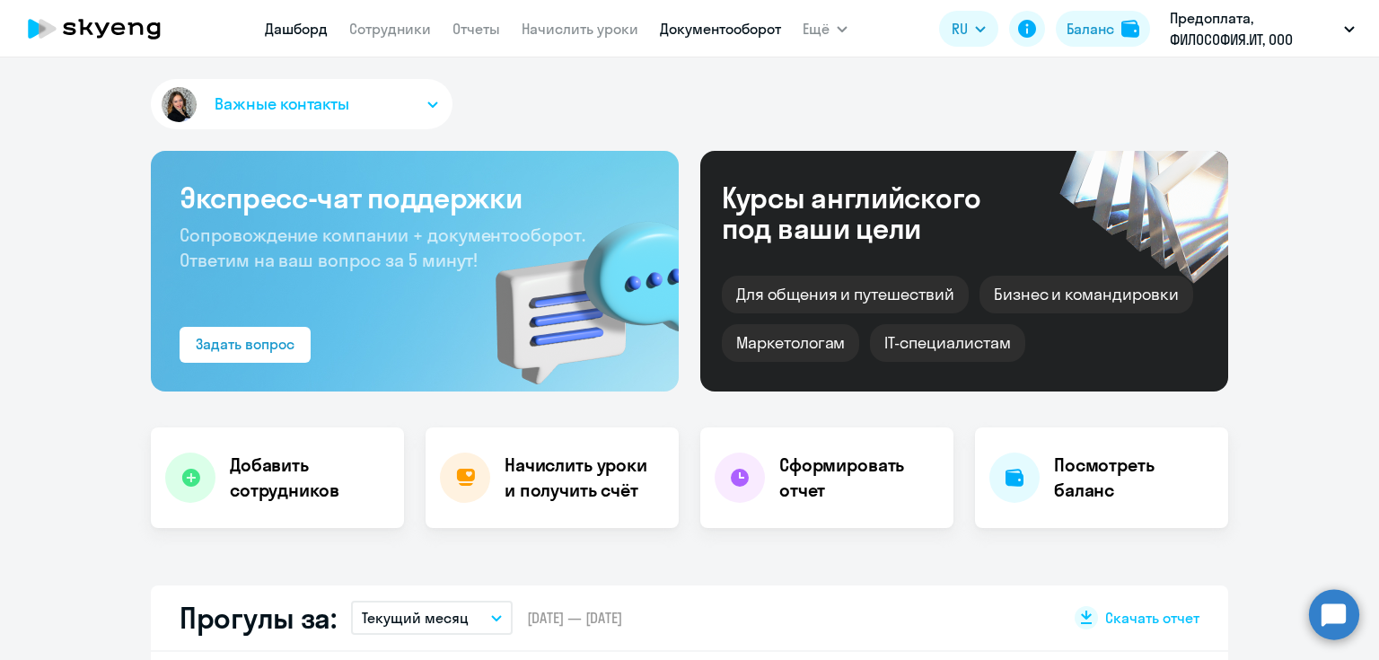
select select "30"
click at [812, 27] on span "Ещё" at bounding box center [816, 29] width 27 height 22
click at [739, 27] on link "Документооборот" at bounding box center [720, 29] width 121 height 18
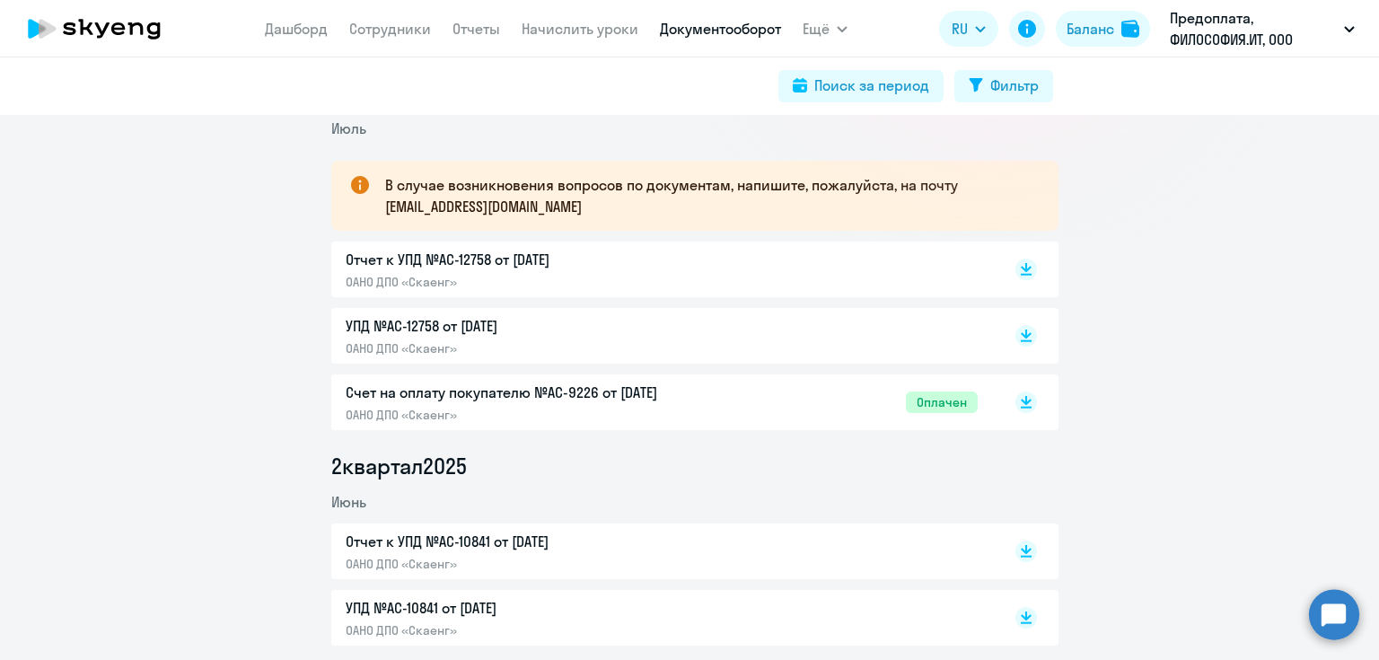
scroll to position [287, 0]
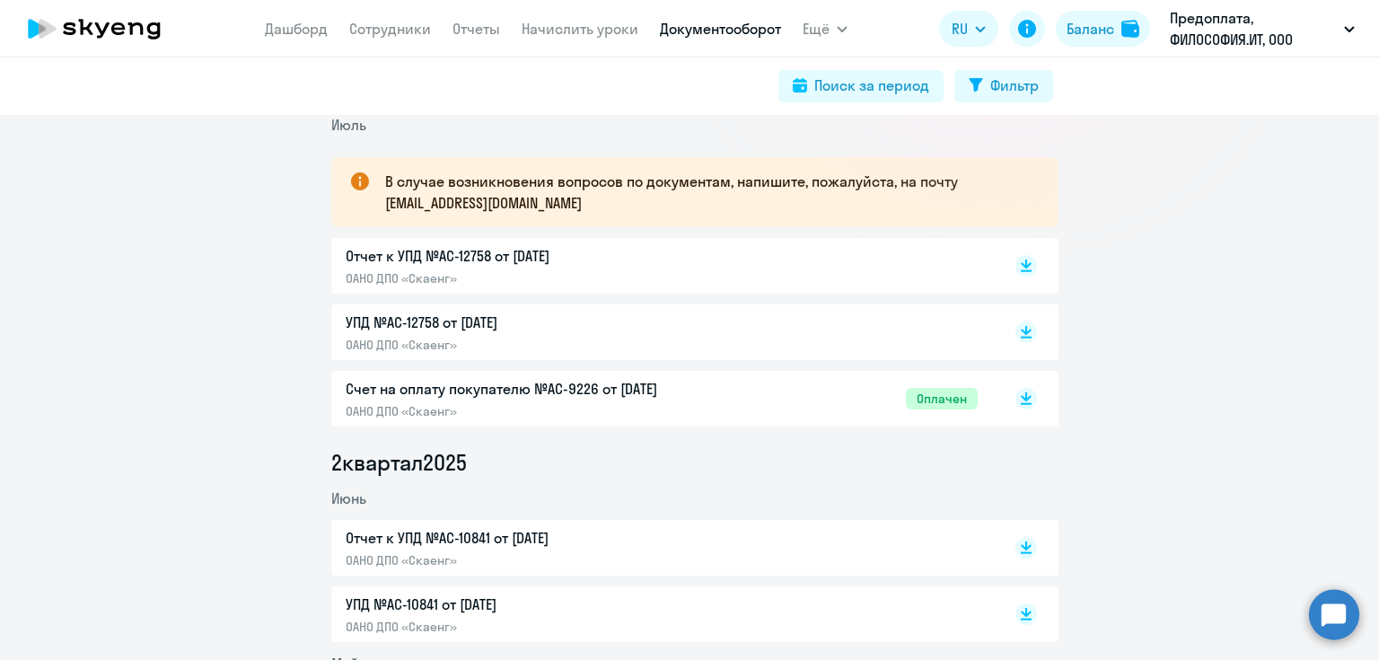
click at [589, 388] on p "Счет на оплату покупателю №AC-9226 от [DATE]" at bounding box center [534, 389] width 377 height 22
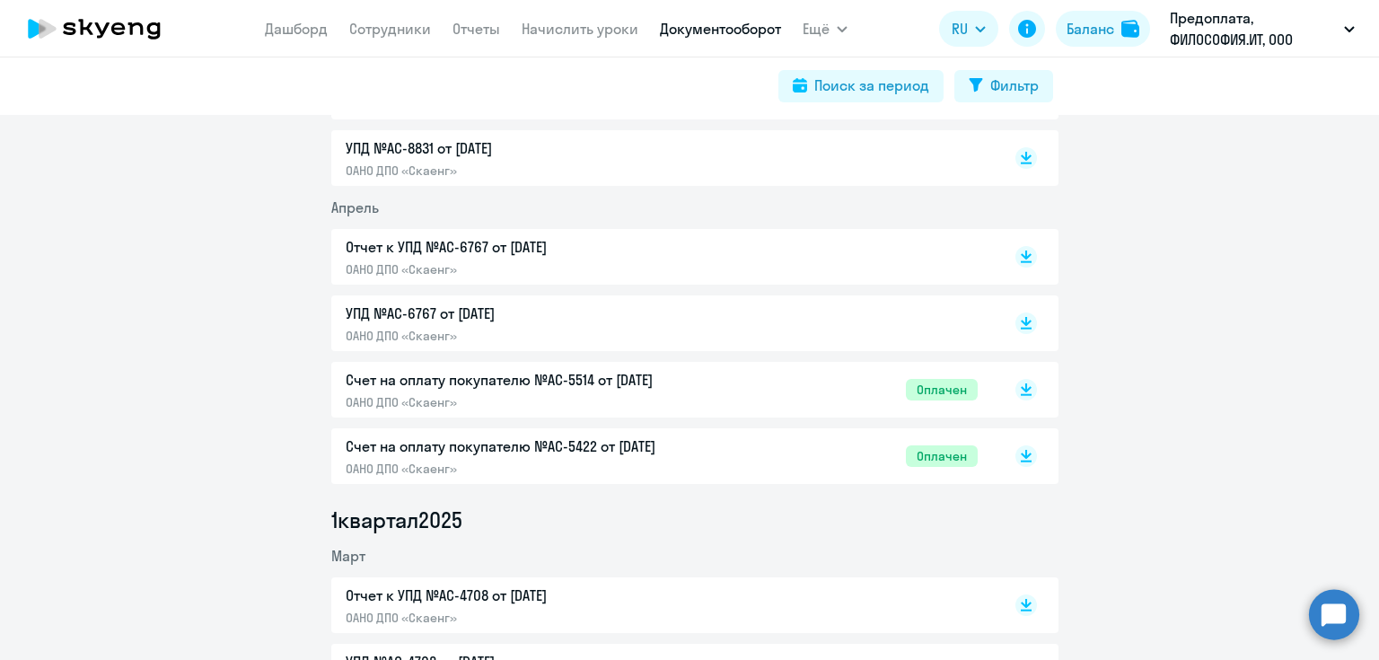
scroll to position [934, 0]
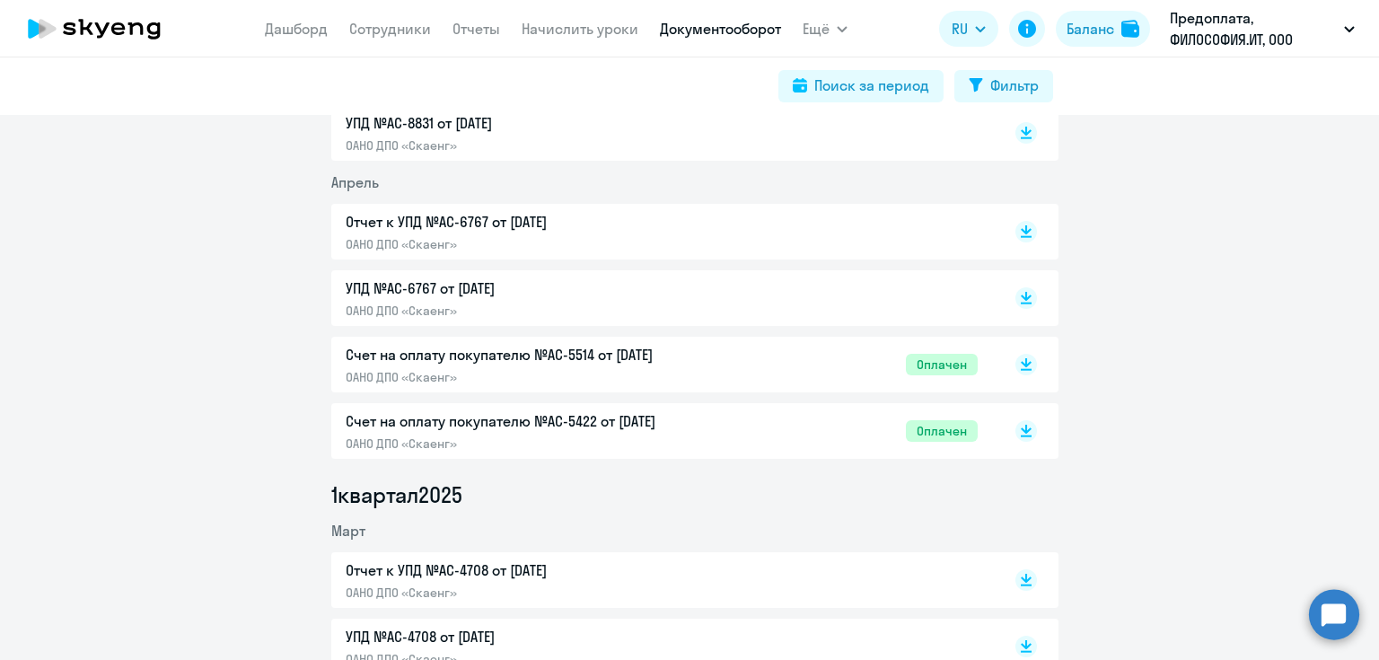
click at [519, 356] on p "Счет на оплату покупателю №AC-5514 от [DATE]" at bounding box center [534, 355] width 377 height 22
click at [519, 407] on div "Счет на оплату покупателю №AC-5422 от [DATE] ОАНО ДПО «Скаенг» Оплачен" at bounding box center [694, 431] width 727 height 56
click at [517, 421] on p "Счет на оплату покупателю №AC-5422 от [DATE]" at bounding box center [534, 421] width 377 height 22
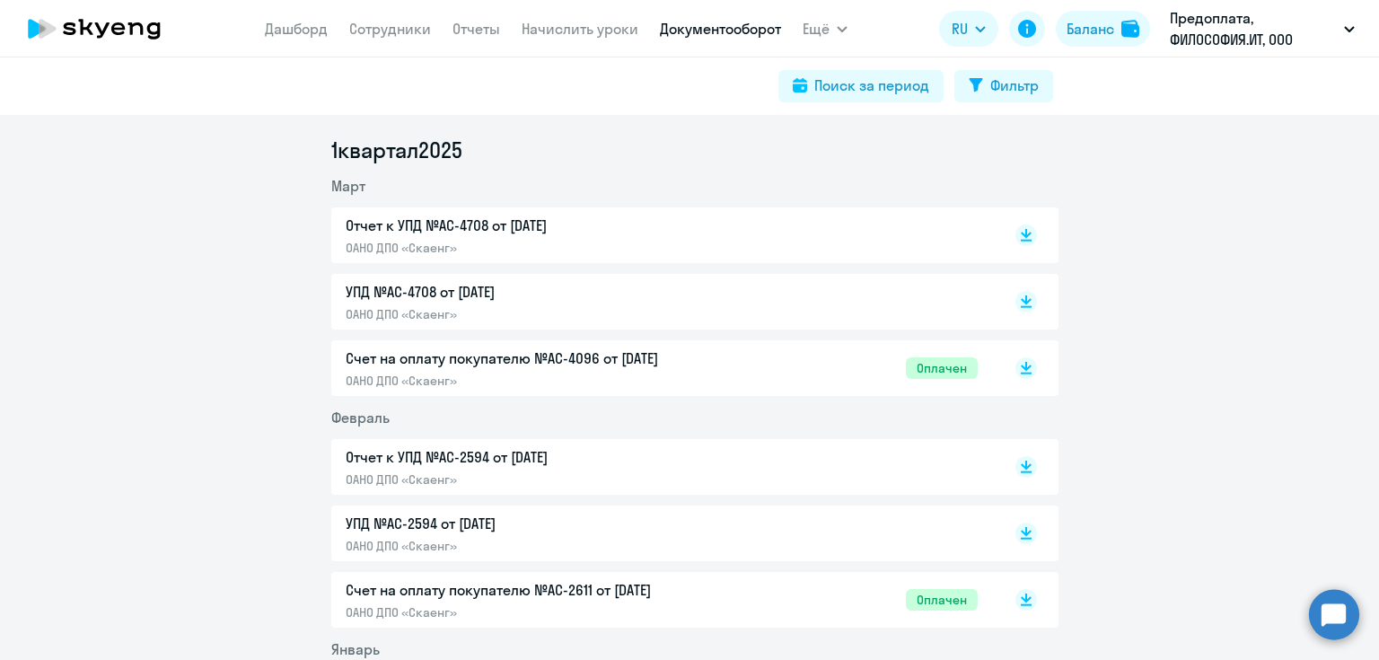
scroll to position [1293, 0]
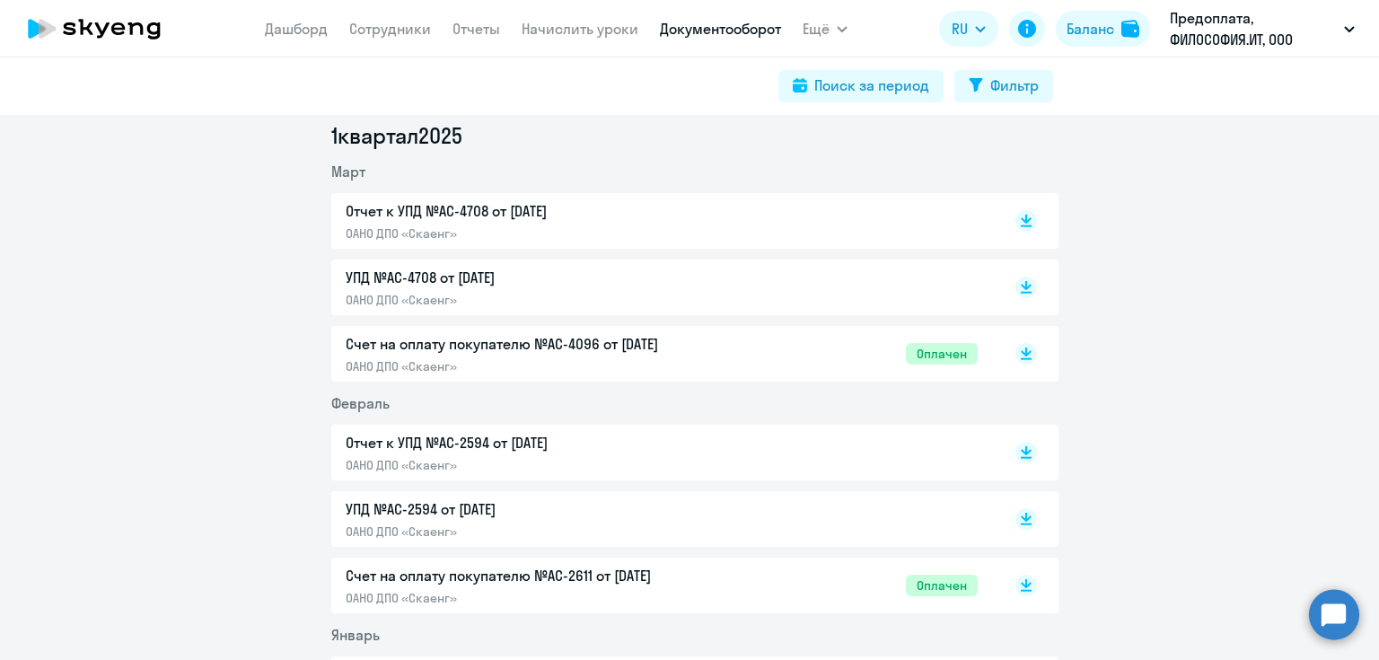
click at [504, 345] on p "Счет на оплату покупателю №AC-4096 от [DATE]" at bounding box center [534, 344] width 377 height 22
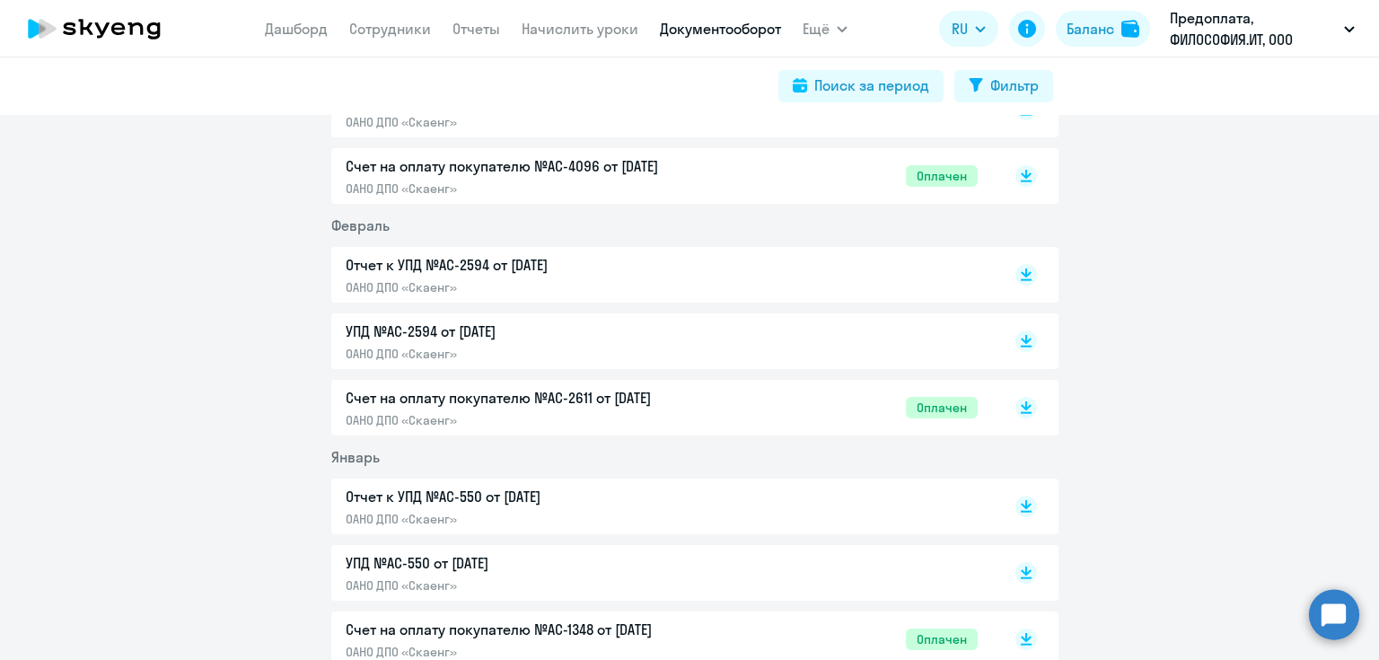
scroll to position [1509, 0]
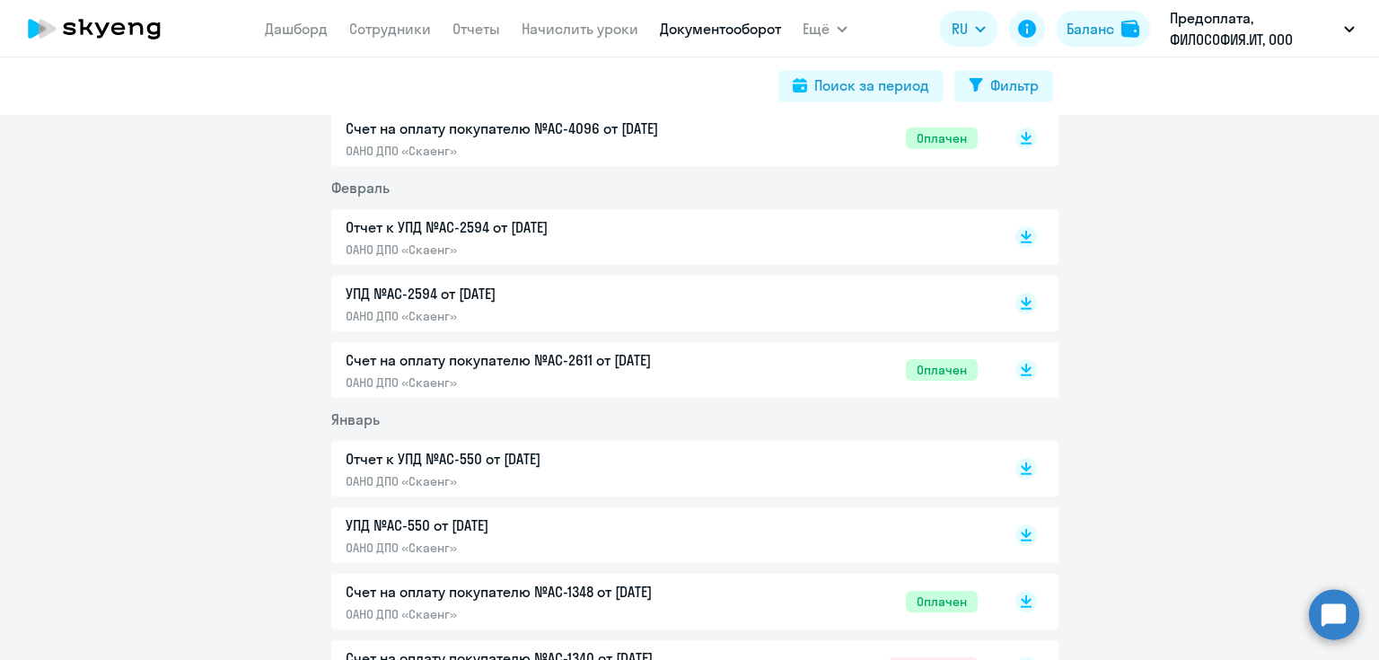
click at [446, 371] on div "Счет на оплату покупателю №AC-2611 от [DATE] ОАНО ДПО «Скаенг»" at bounding box center [534, 369] width 377 height 41
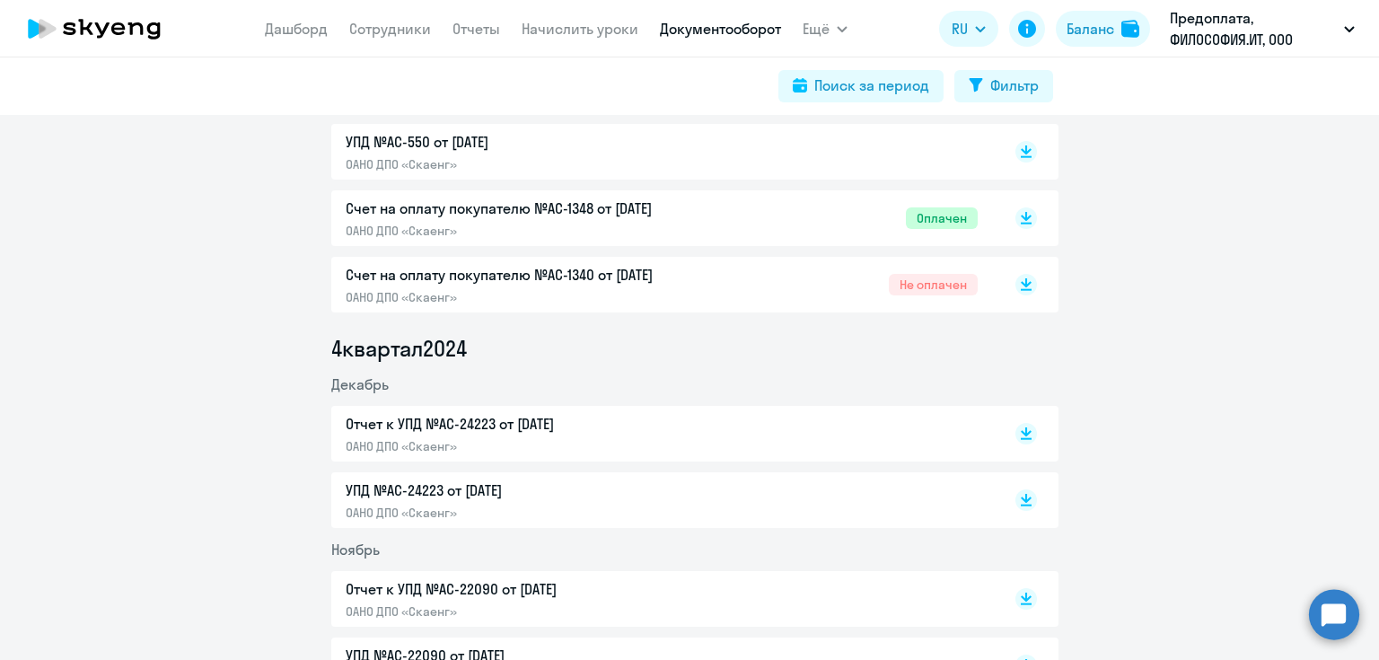
scroll to position [1868, 0]
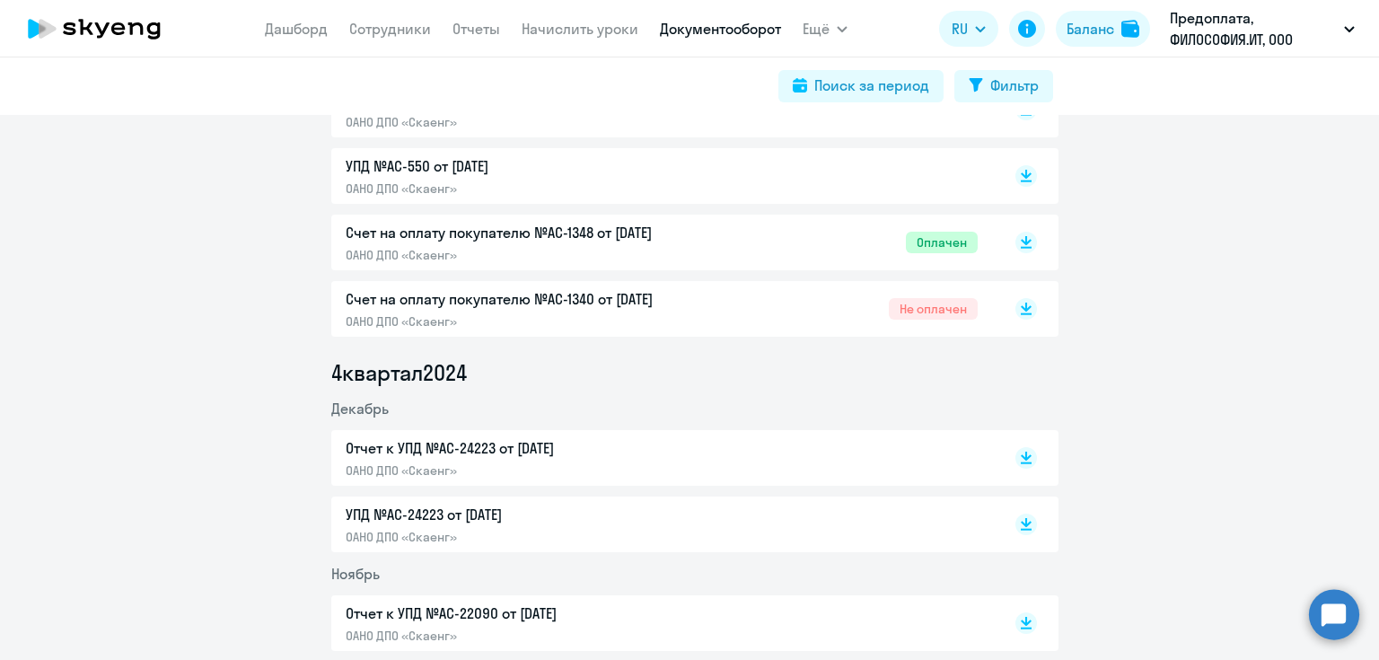
click at [485, 240] on p "Счет на оплату покупателю №AC-1348 от [DATE]" at bounding box center [534, 233] width 377 height 22
